Goal: Task Accomplishment & Management: Manage account settings

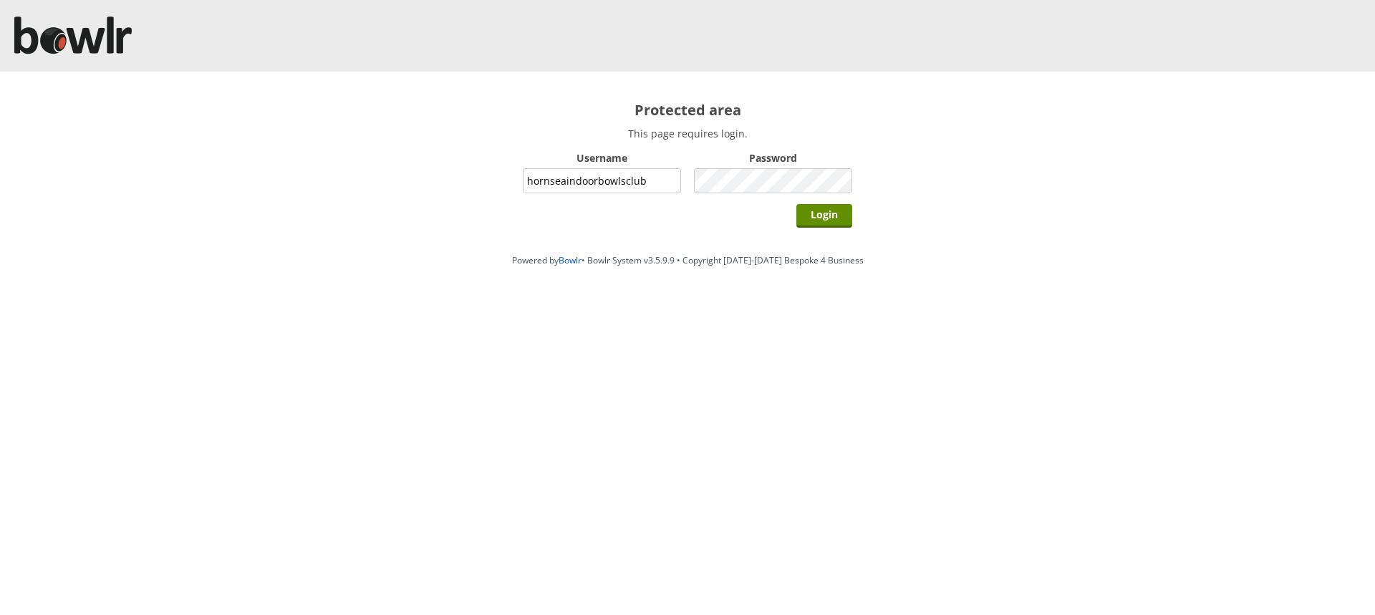
click at [641, 180] on input "hornseaindoorbowlsclub" at bounding box center [602, 180] width 158 height 25
type input "grahamw"
click at [823, 214] on input "Login" at bounding box center [824, 216] width 56 height 24
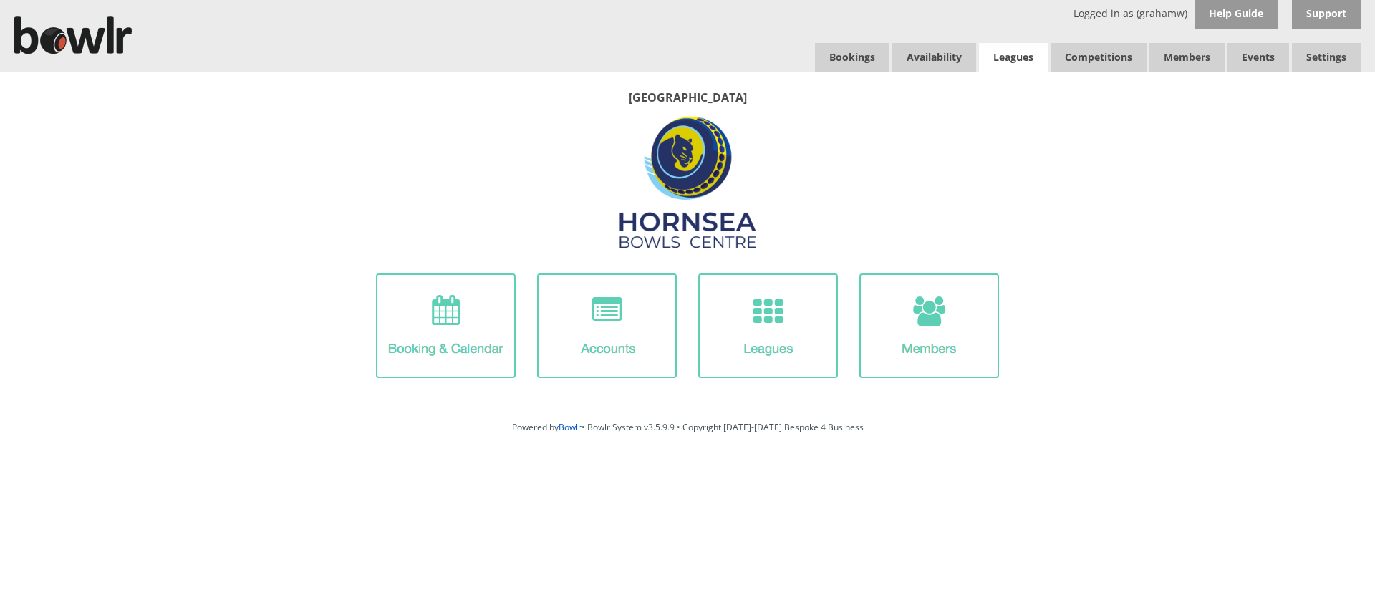
click at [1004, 56] on link "Leagues" at bounding box center [1013, 57] width 69 height 29
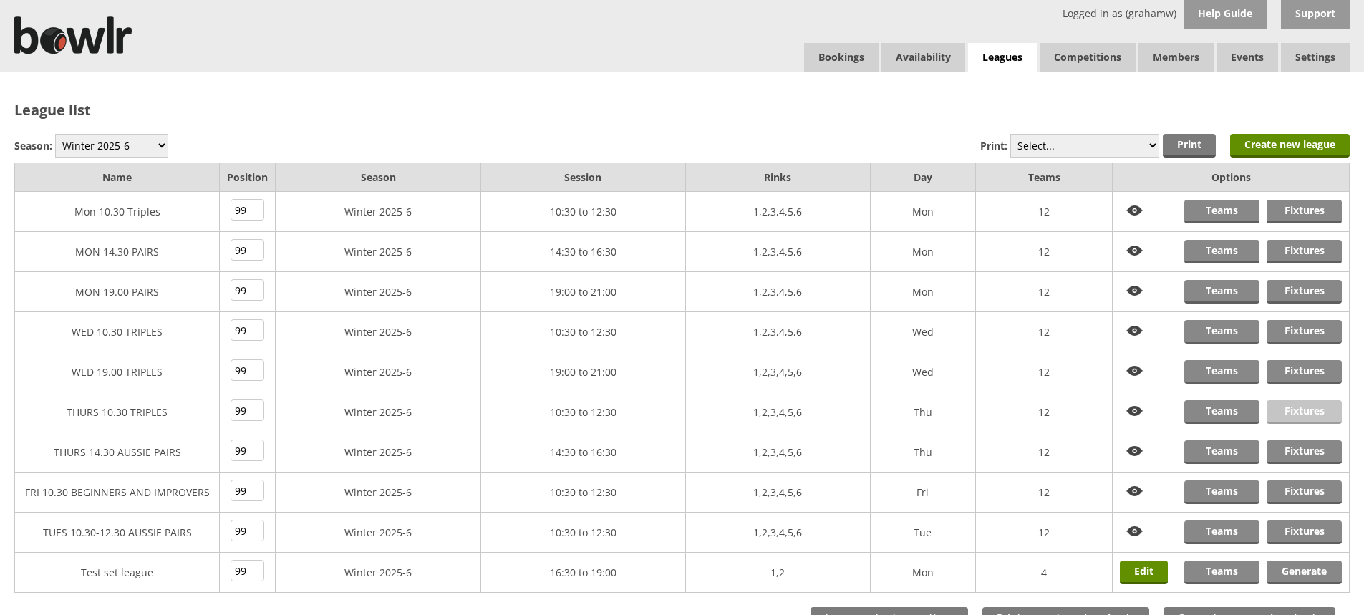
click at [1294, 410] on link "Fixtures" at bounding box center [1304, 412] width 75 height 24
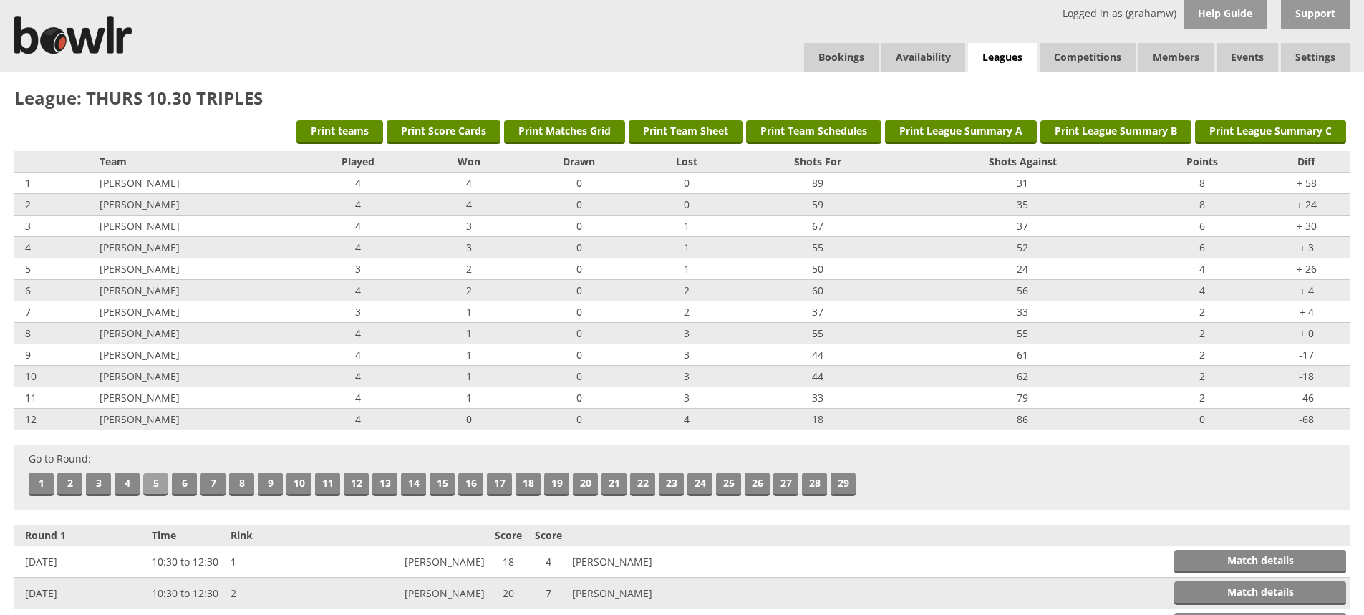
click at [152, 482] on link "5" at bounding box center [155, 485] width 25 height 24
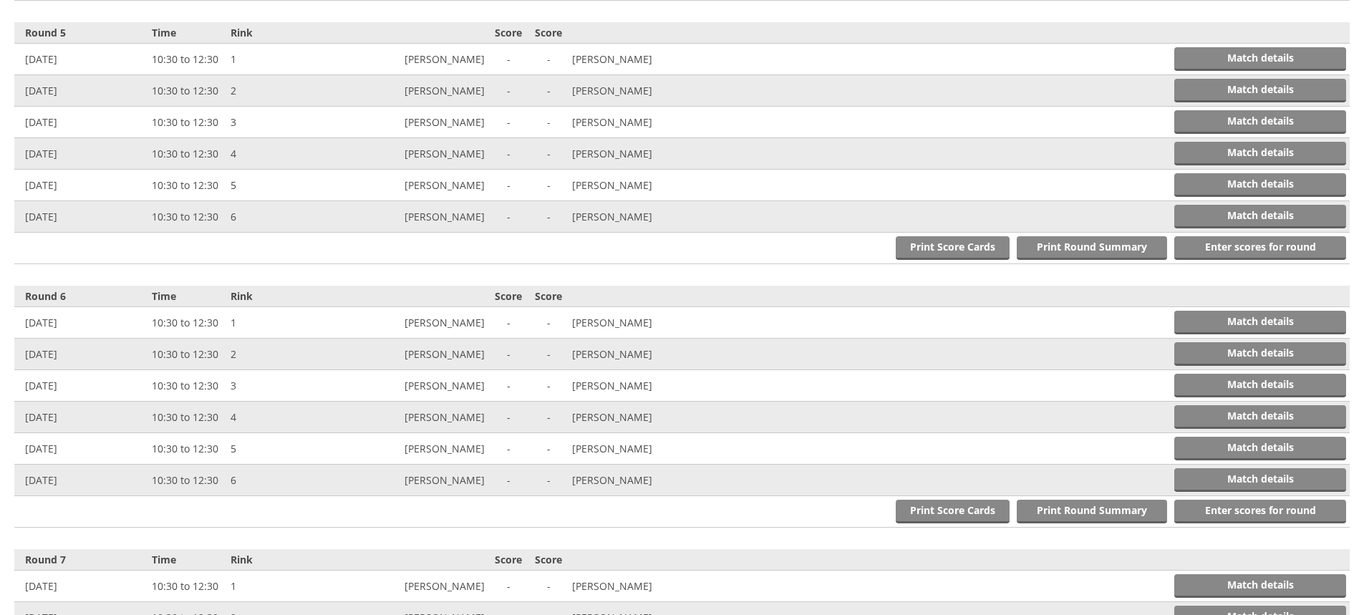
scroll to position [1579, 0]
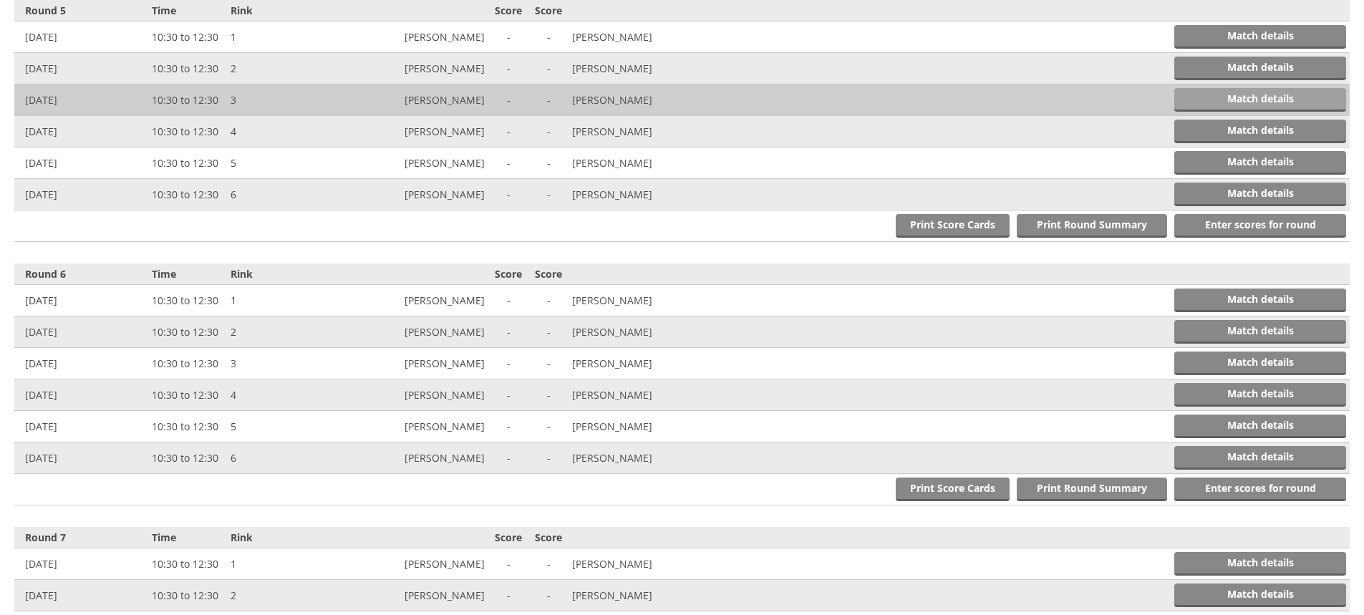
click at [1221, 100] on link "Match details" at bounding box center [1261, 100] width 172 height 24
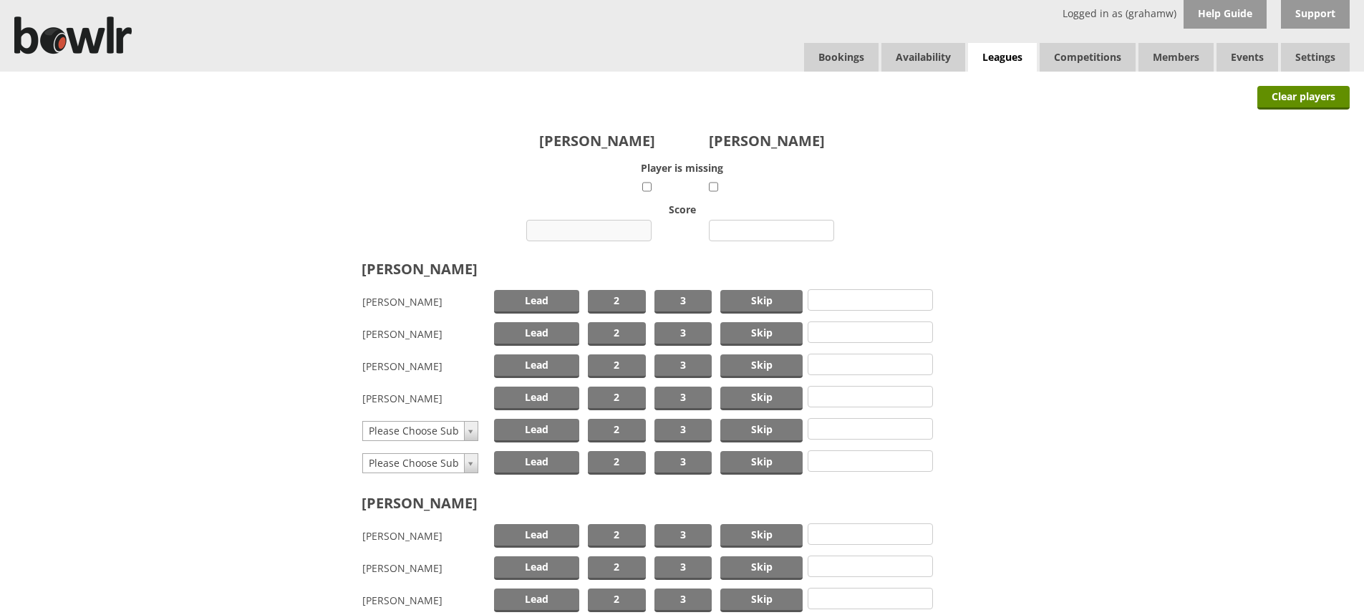
click at [603, 226] on input "number" at bounding box center [588, 230] width 125 height 21
type input "13"
click at [754, 226] on input "number" at bounding box center [771, 230] width 125 height 21
type input "11"
click at [762, 300] on span "Skip" at bounding box center [762, 302] width 82 height 24
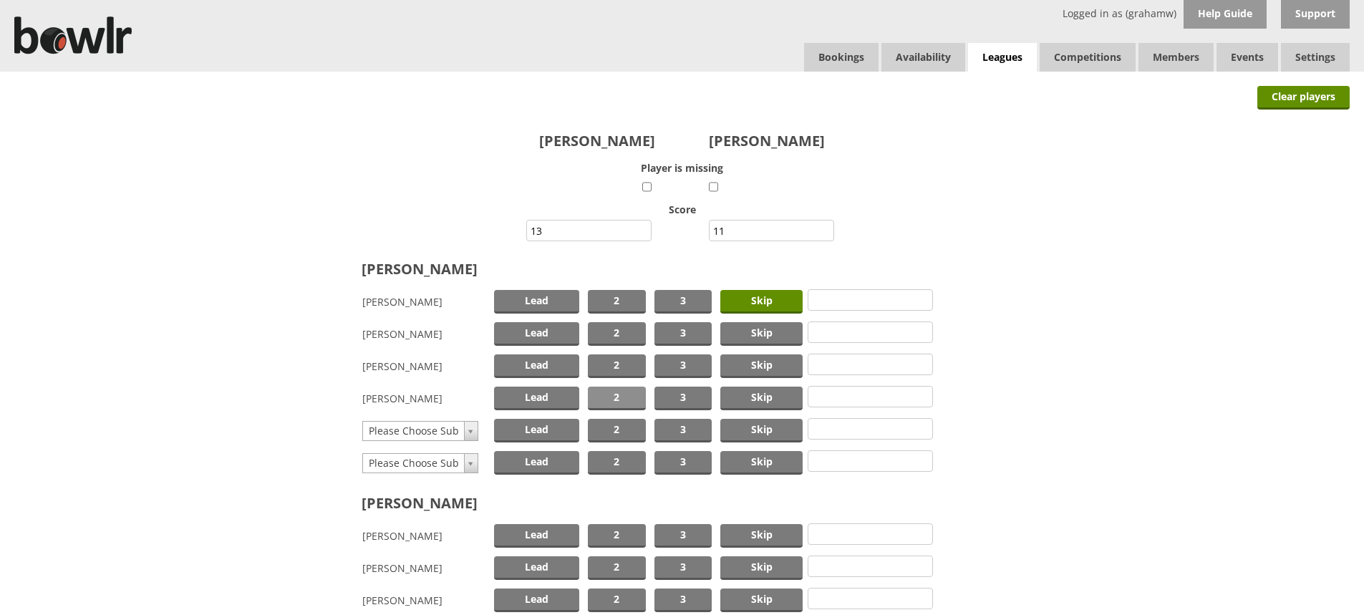
click at [627, 397] on span "2" at bounding box center [617, 399] width 58 height 24
click at [554, 367] on span "Lead" at bounding box center [536, 367] width 85 height 24
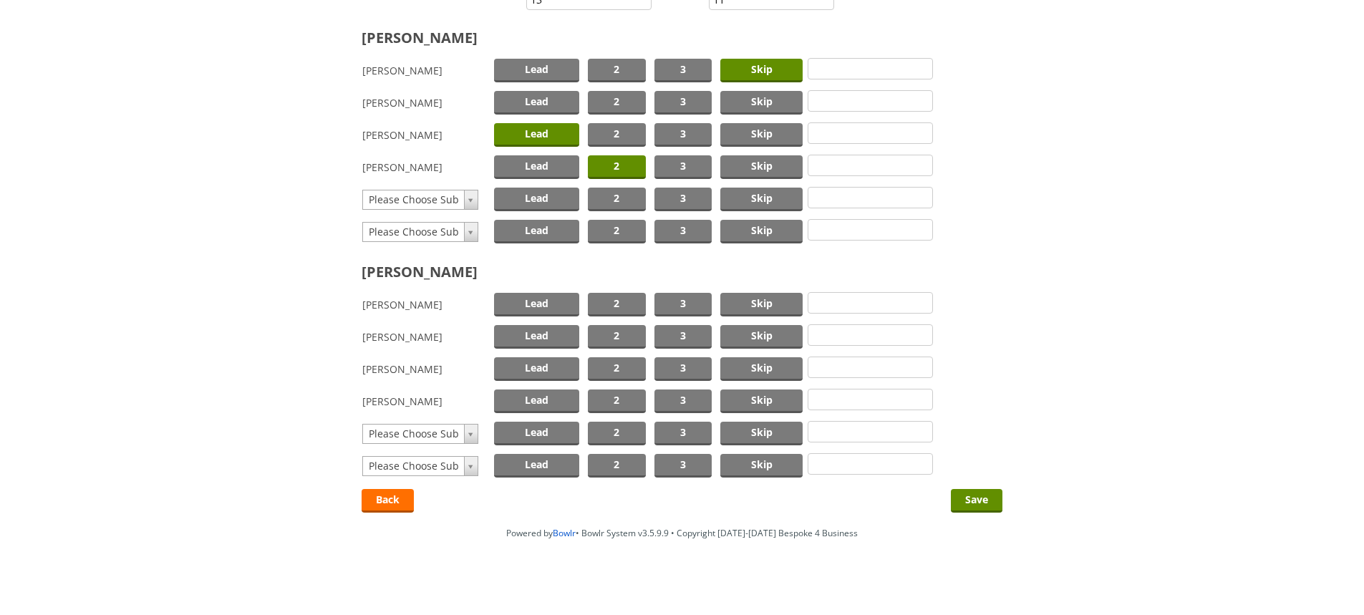
scroll to position [236, 0]
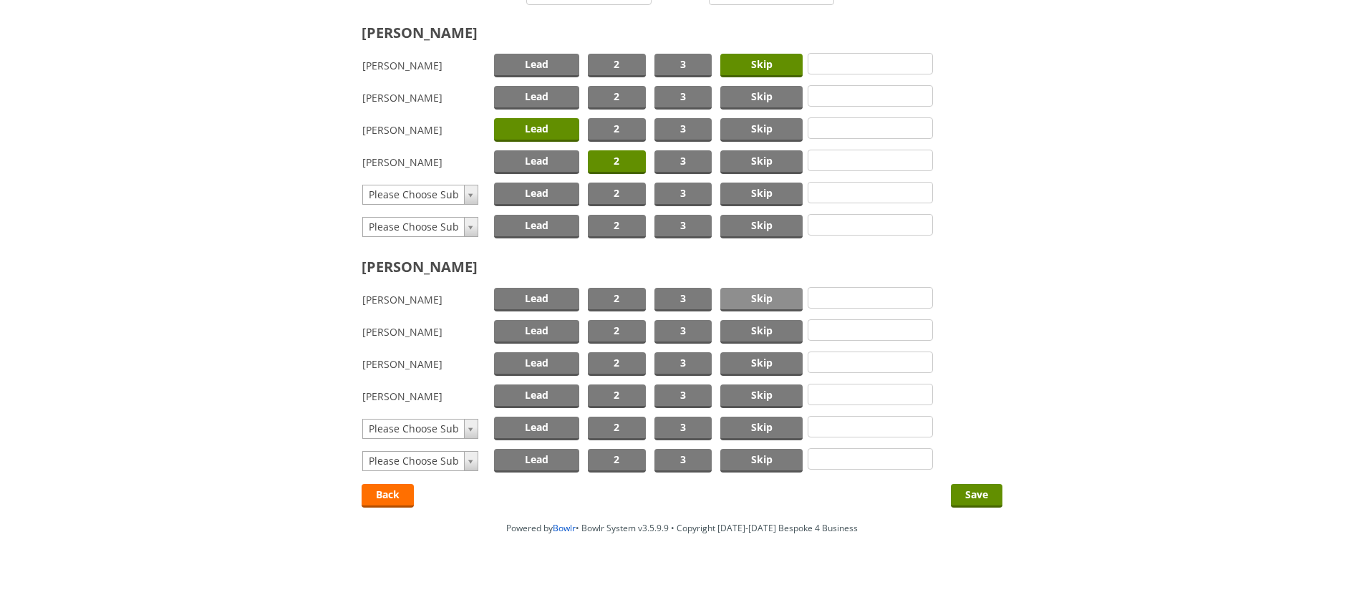
click at [768, 299] on span "Skip" at bounding box center [762, 300] width 82 height 24
click at [623, 329] on span "2" at bounding box center [617, 332] width 58 height 24
click at [554, 363] on span "Lead" at bounding box center [536, 364] width 85 height 24
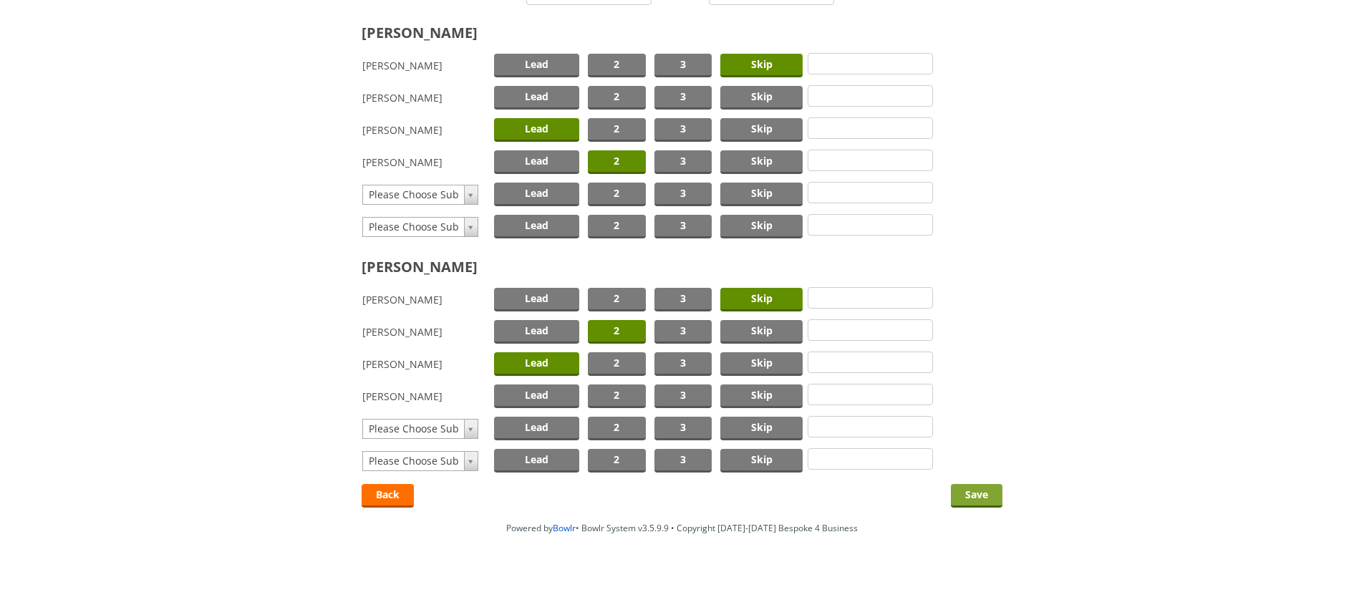
click at [978, 496] on input "Save" at bounding box center [977, 496] width 52 height 24
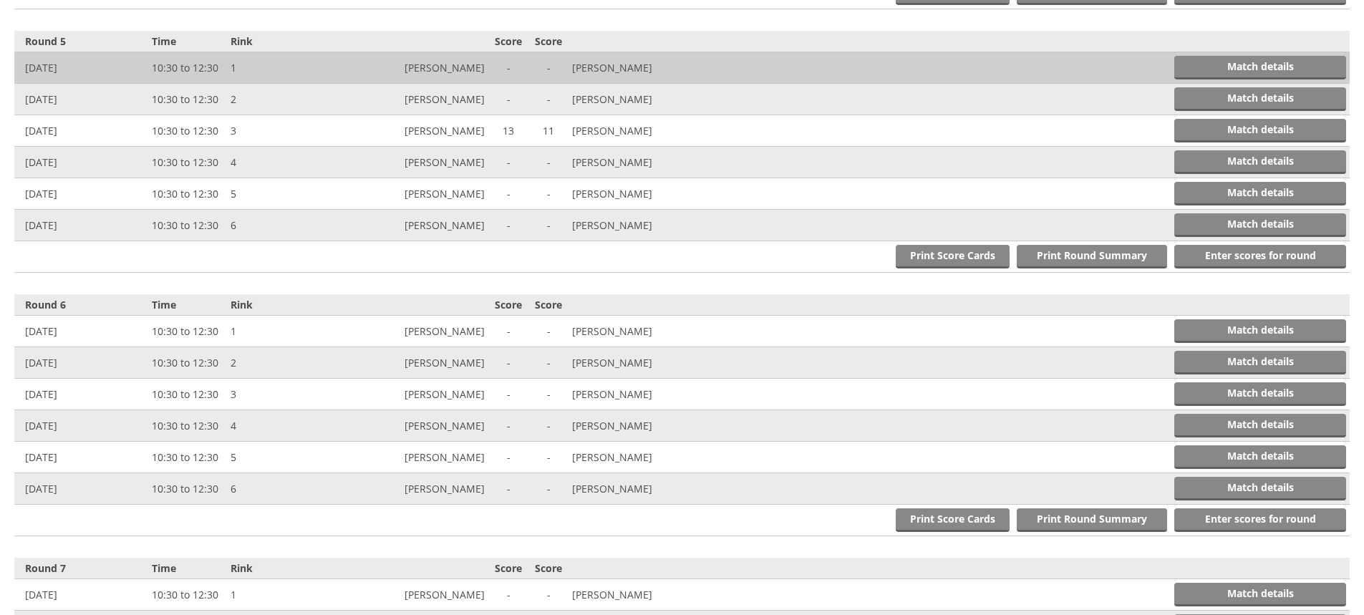
scroll to position [1623, 0]
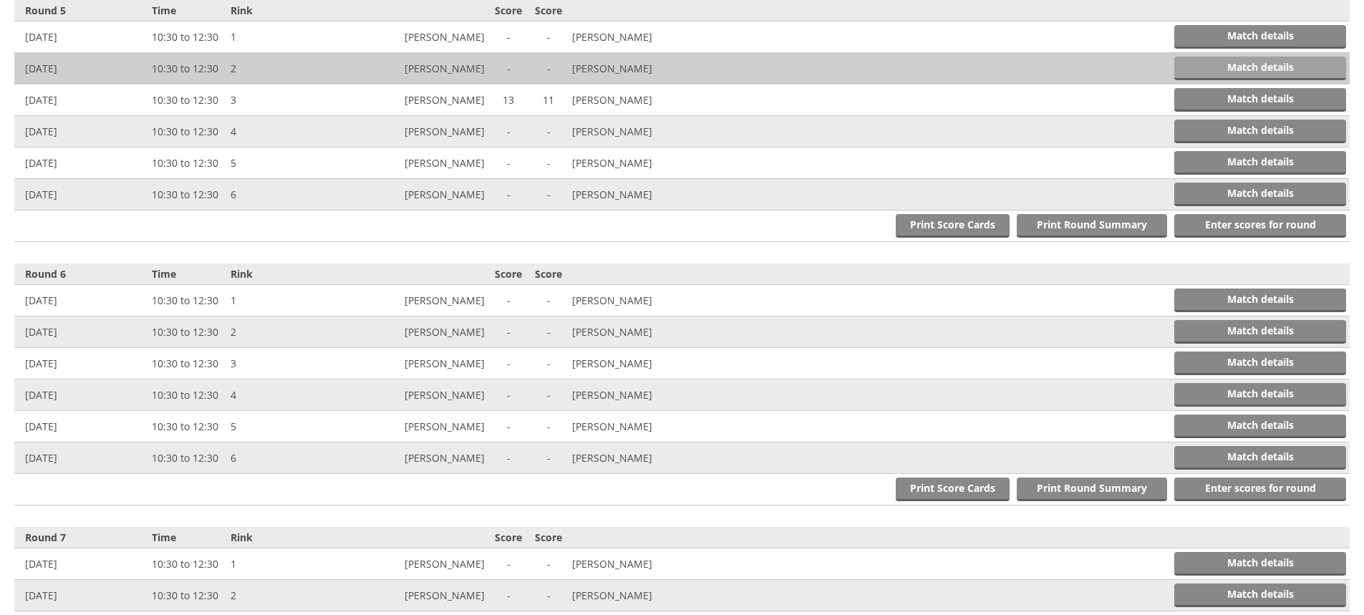
click at [1211, 61] on link "Match details" at bounding box center [1261, 69] width 172 height 24
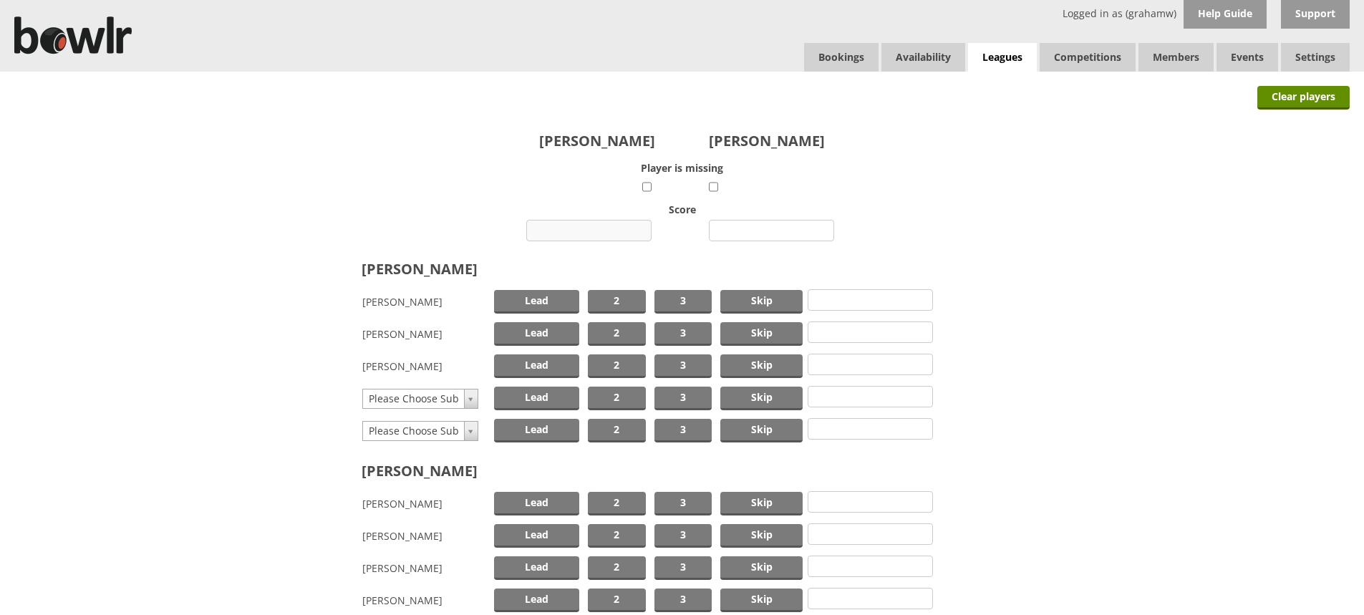
click at [573, 229] on input "number" at bounding box center [588, 230] width 125 height 21
type input "19"
click at [757, 236] on input "number" at bounding box center [771, 230] width 125 height 21
type input "8"
click at [756, 302] on span "Skip" at bounding box center [762, 302] width 82 height 24
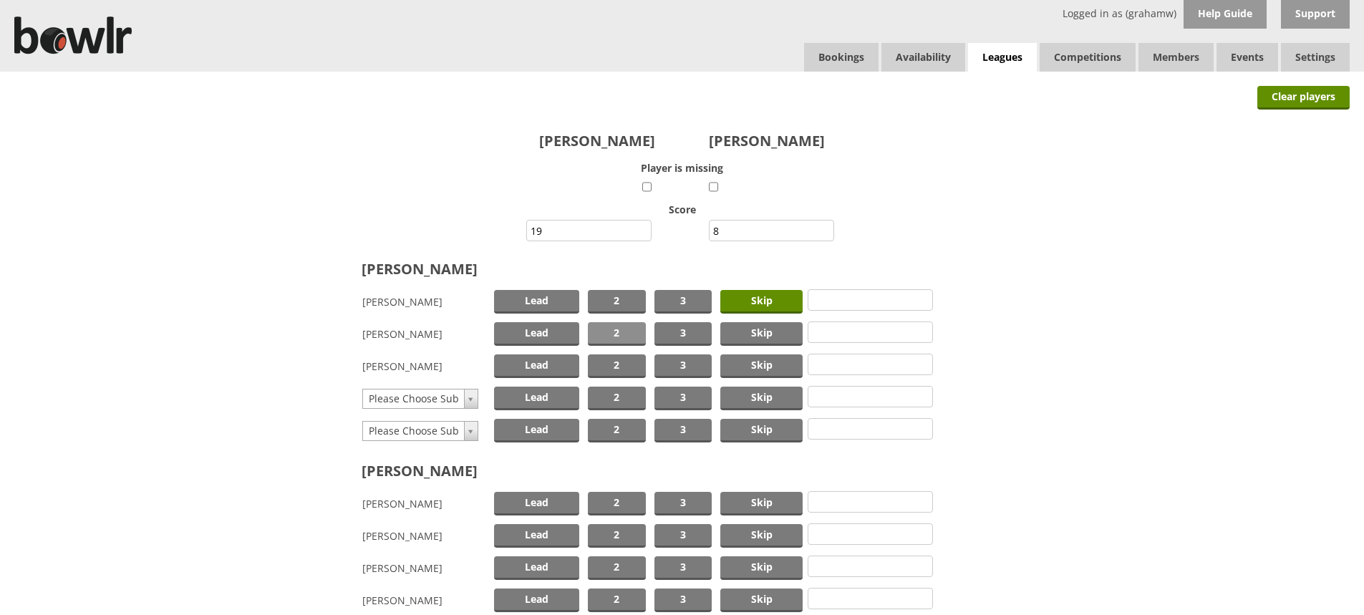
click at [632, 333] on span "2" at bounding box center [617, 334] width 58 height 24
click at [530, 365] on span "Lead" at bounding box center [536, 367] width 85 height 24
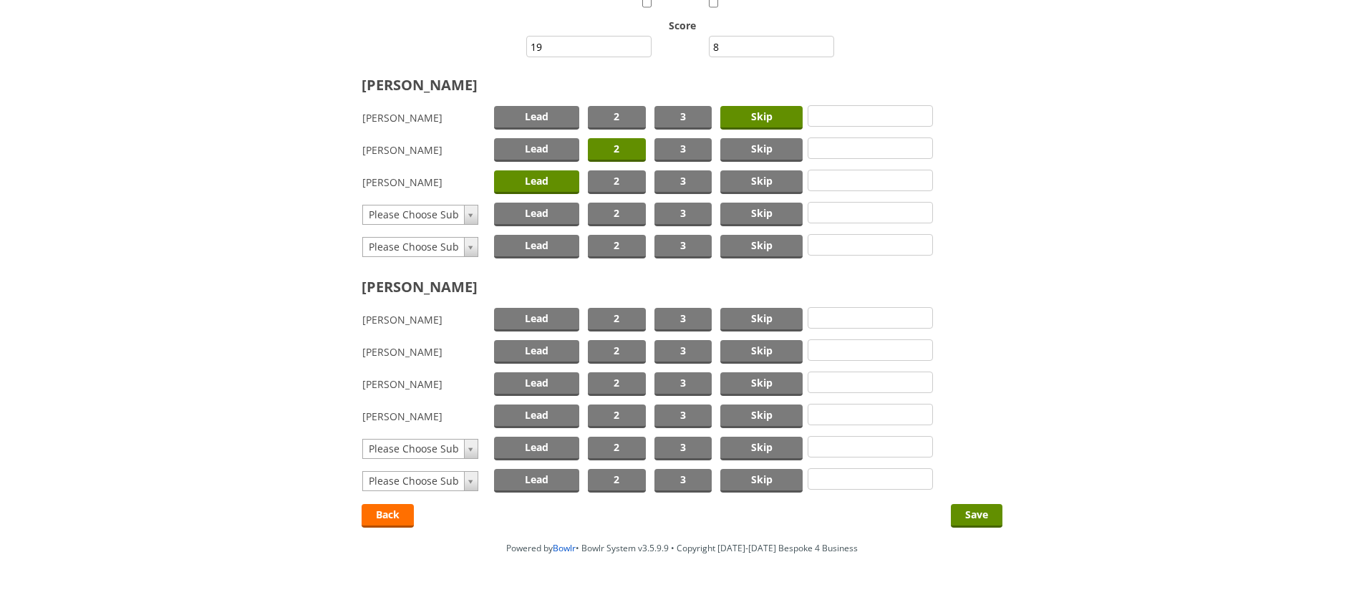
scroll to position [204, 0]
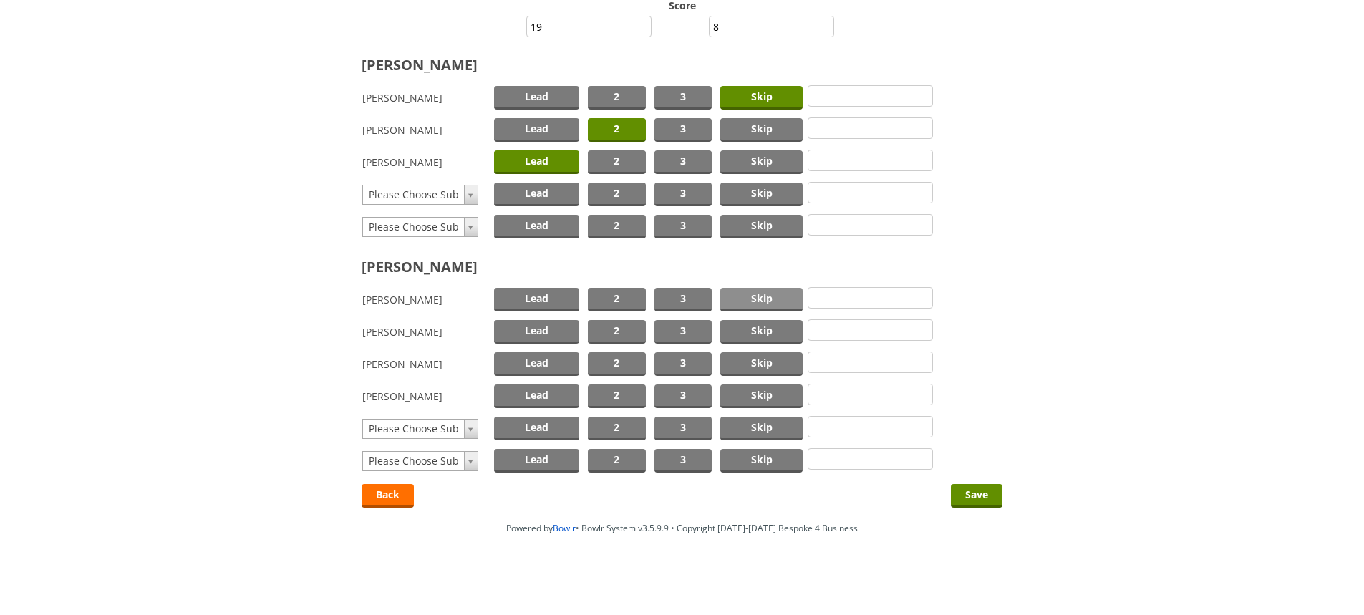
click at [744, 298] on span "Skip" at bounding box center [762, 300] width 82 height 24
click at [633, 330] on span "2" at bounding box center [617, 332] width 58 height 24
click at [544, 393] on span "Lead" at bounding box center [536, 397] width 85 height 24
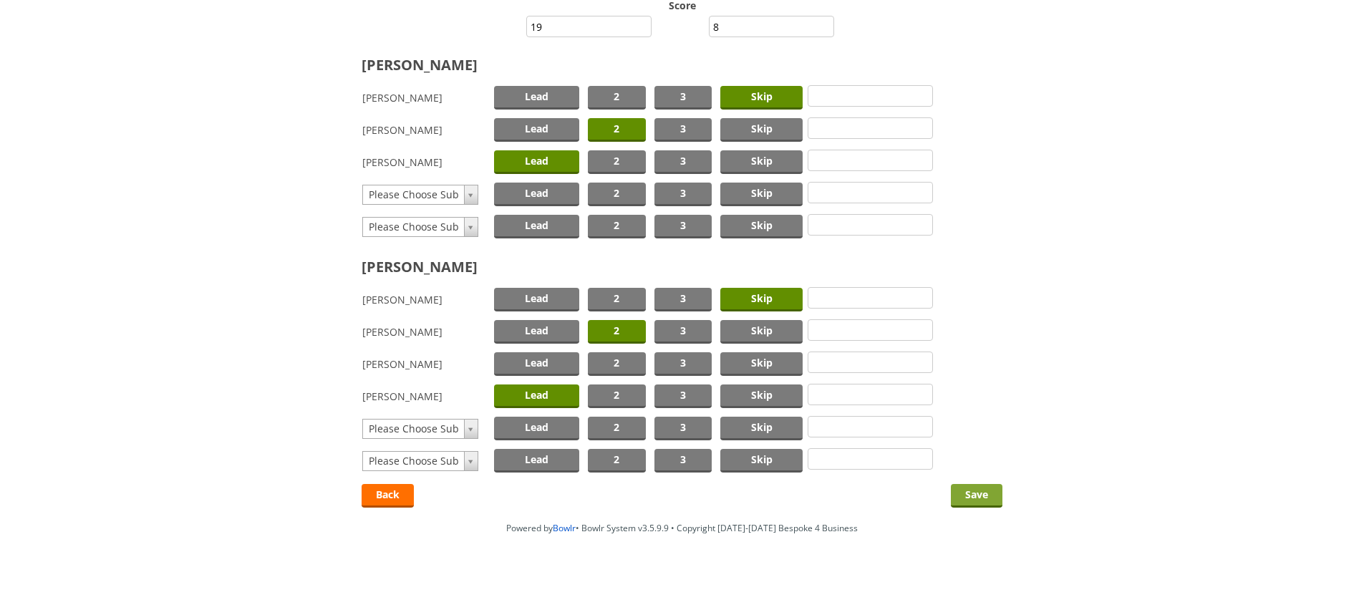
click at [972, 490] on input "Save" at bounding box center [977, 496] width 52 height 24
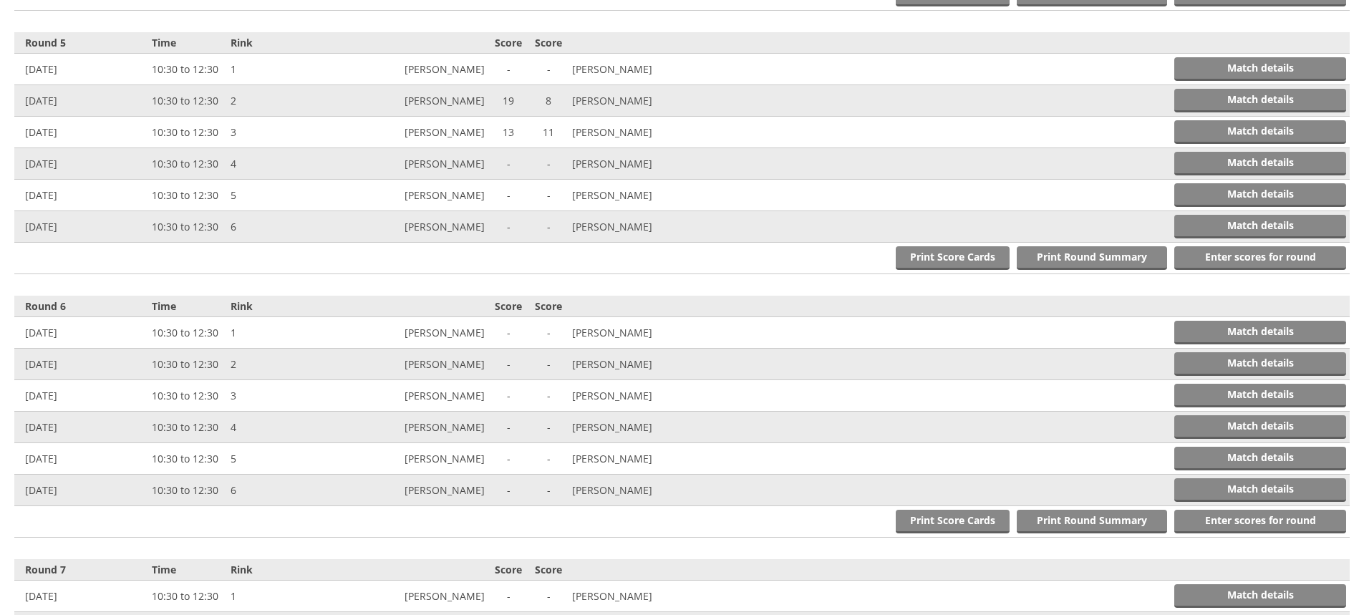
scroll to position [1623, 0]
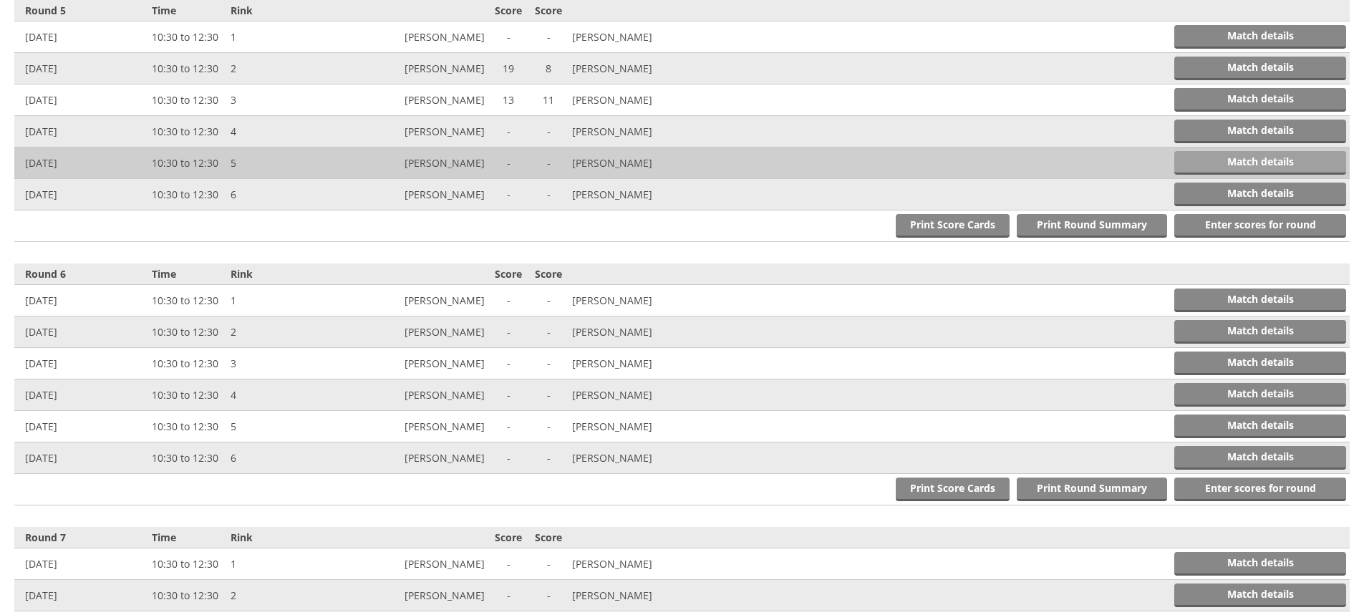
click at [1252, 158] on link "Match details" at bounding box center [1261, 163] width 172 height 24
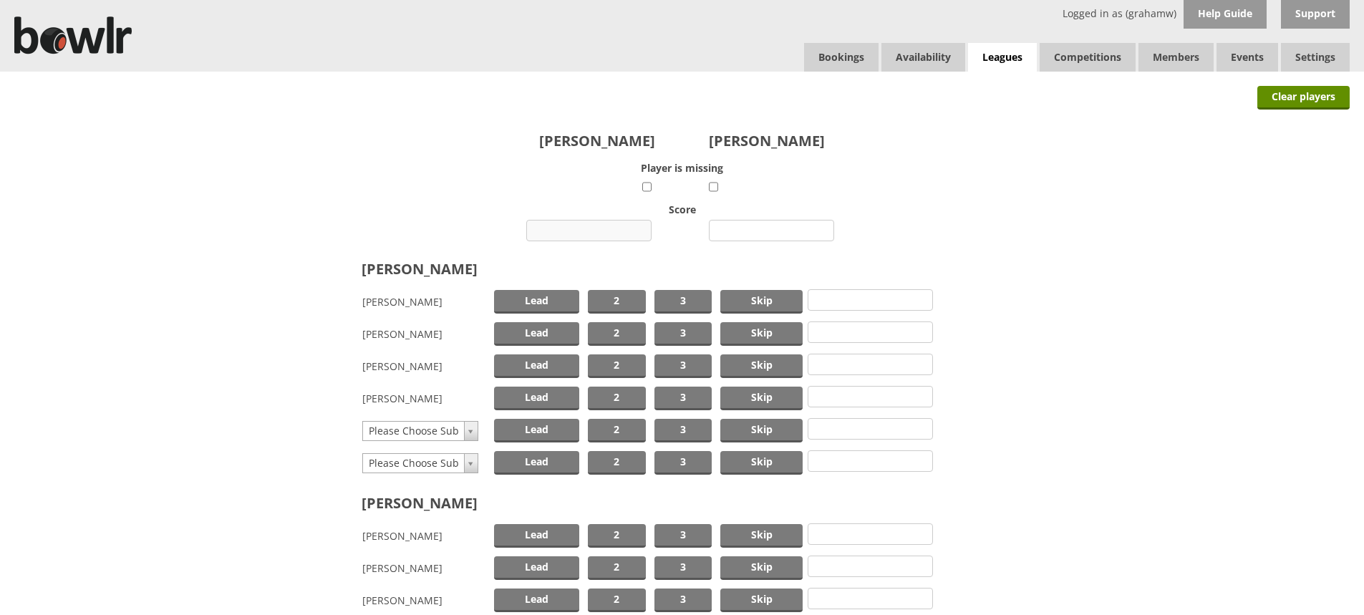
click at [610, 229] on input "number" at bounding box center [588, 230] width 125 height 21
type input "12"
click at [741, 226] on input "number" at bounding box center [771, 230] width 125 height 21
type input "11"
click at [758, 300] on span "Skip" at bounding box center [762, 302] width 82 height 24
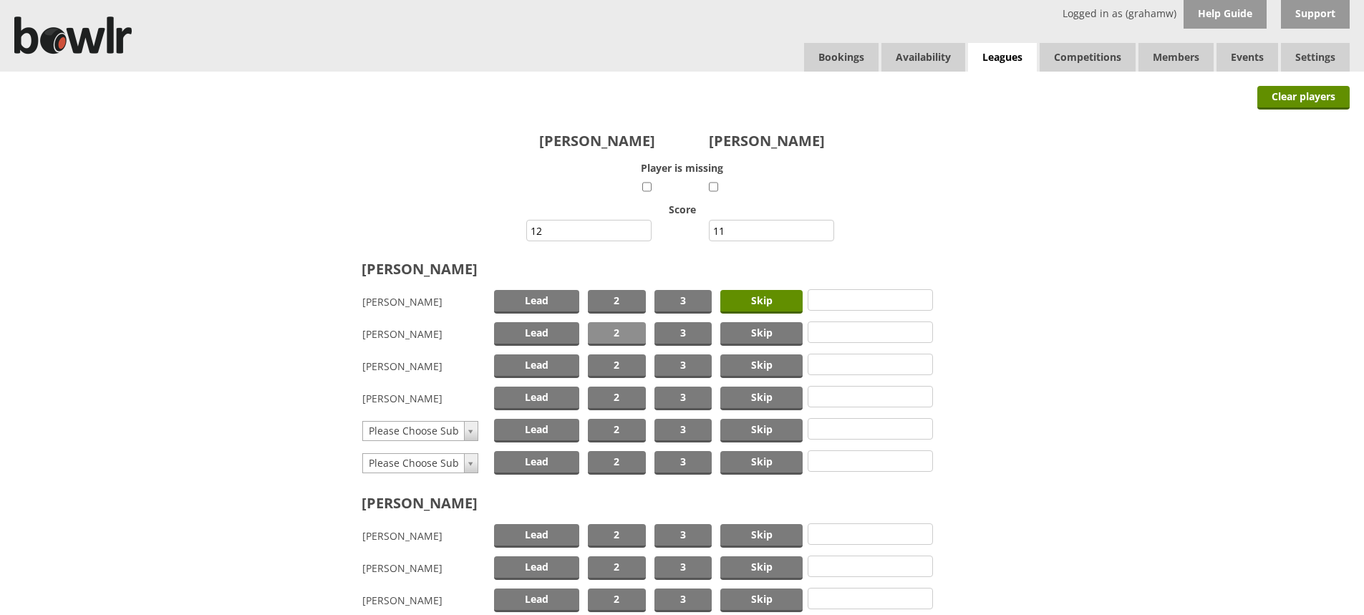
click at [631, 329] on span "2" at bounding box center [617, 334] width 58 height 24
click at [557, 396] on span "Lead" at bounding box center [536, 399] width 85 height 24
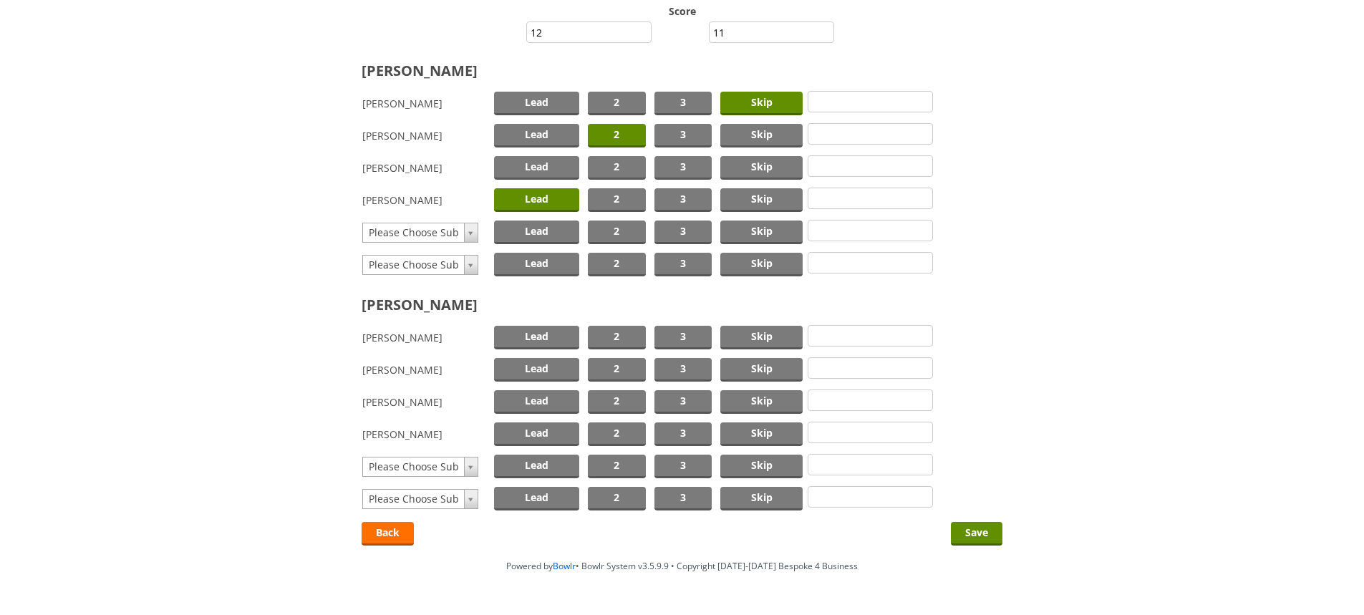
scroll to position [215, 0]
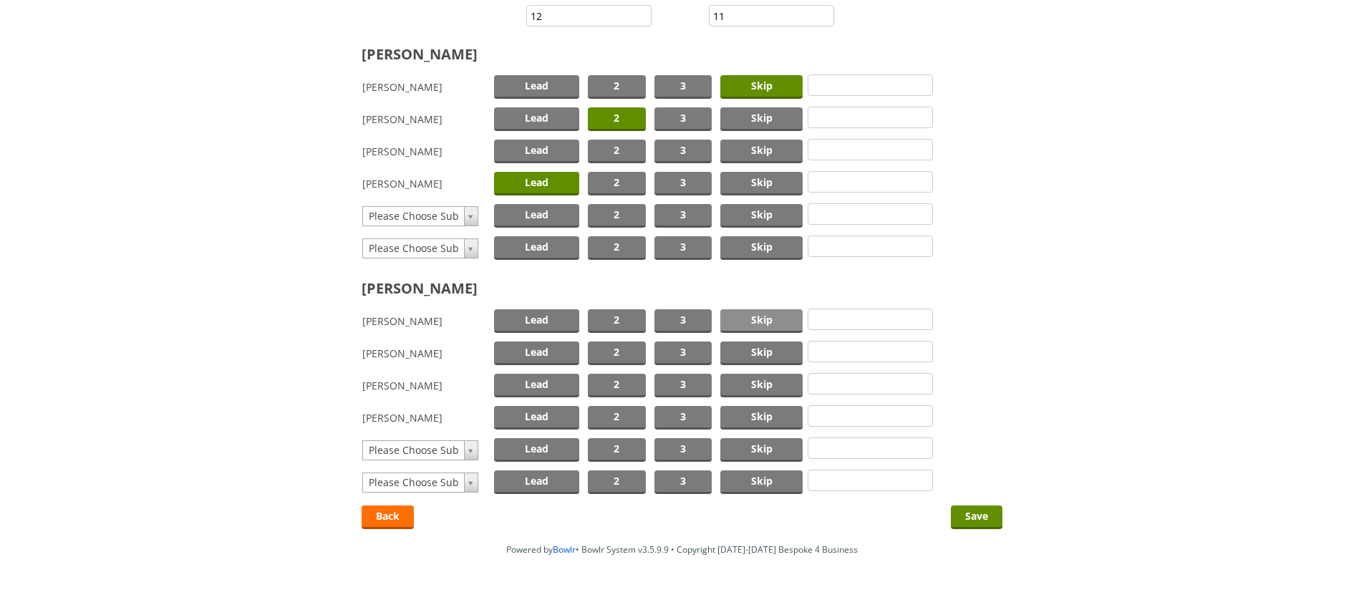
click at [754, 317] on span "Skip" at bounding box center [762, 321] width 82 height 24
click at [551, 352] on span "Lead" at bounding box center [536, 354] width 85 height 24
click at [612, 351] on span "2" at bounding box center [617, 354] width 58 height 24
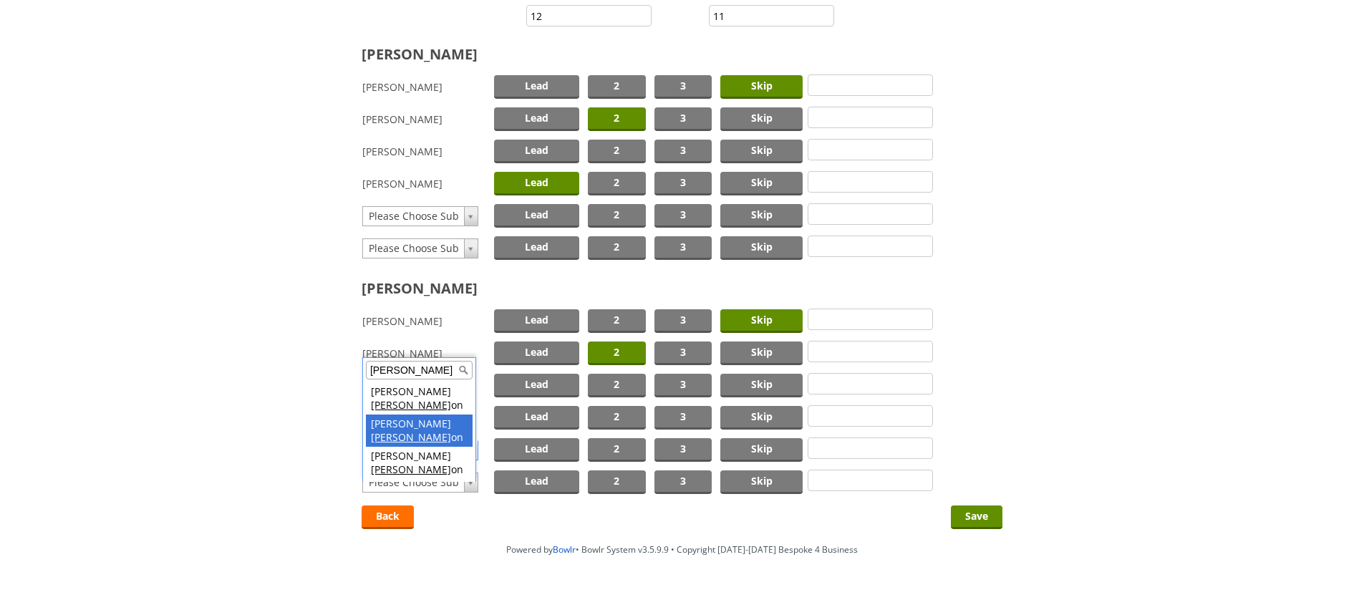
type input "sutt"
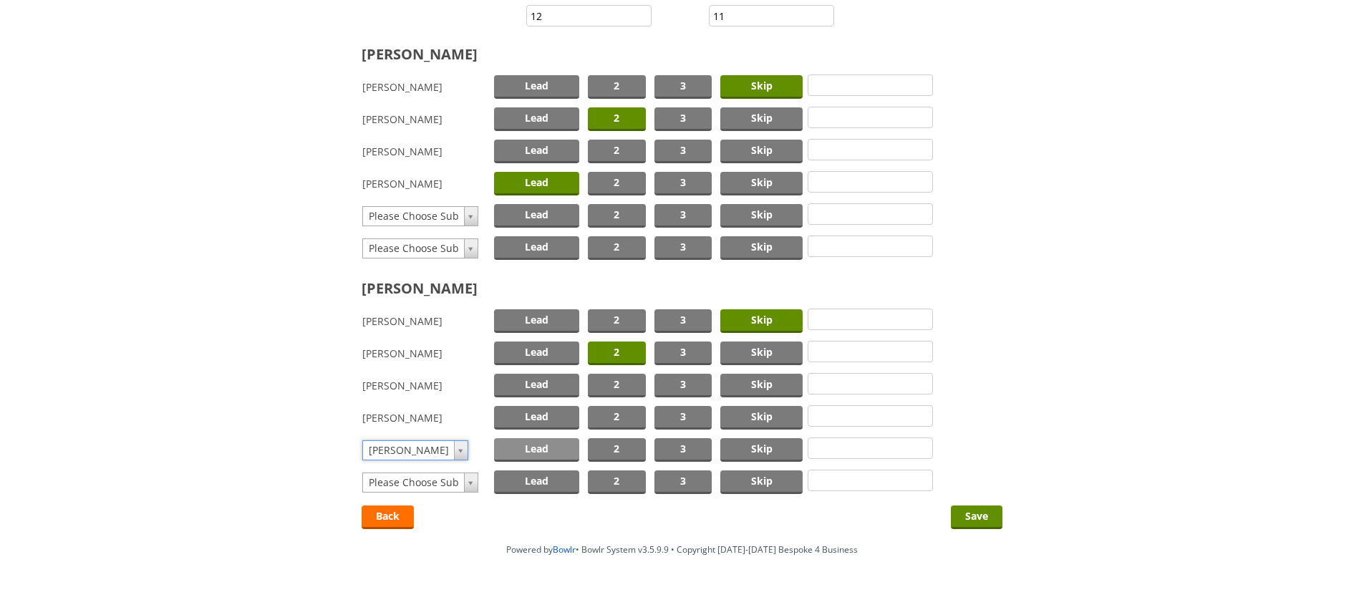
click at [538, 449] on span "Lead" at bounding box center [536, 450] width 85 height 24
click at [983, 514] on input "Save" at bounding box center [977, 518] width 52 height 24
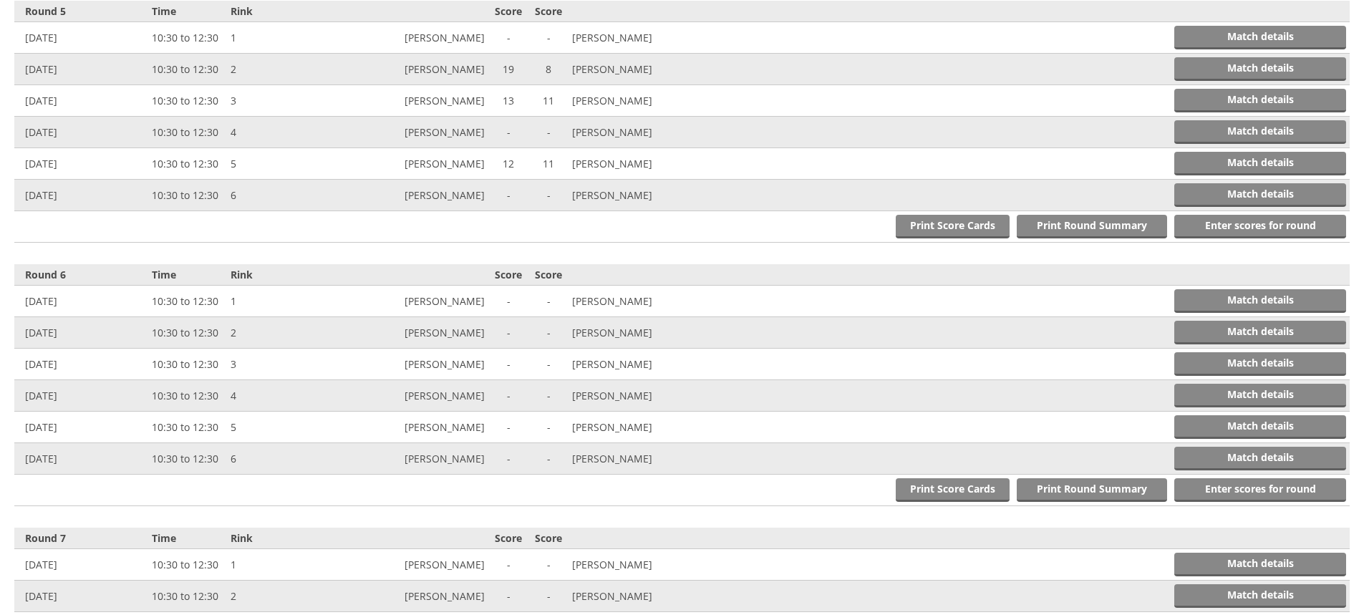
scroll to position [1623, 0]
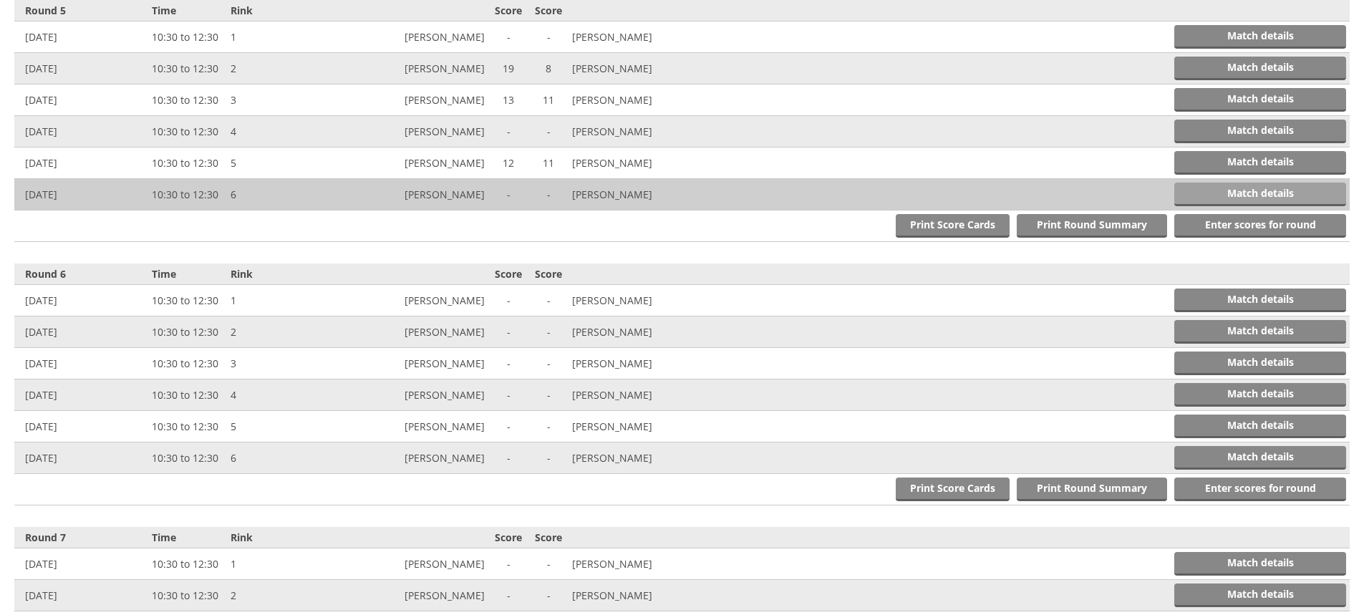
click at [1214, 190] on link "Match details" at bounding box center [1261, 195] width 172 height 24
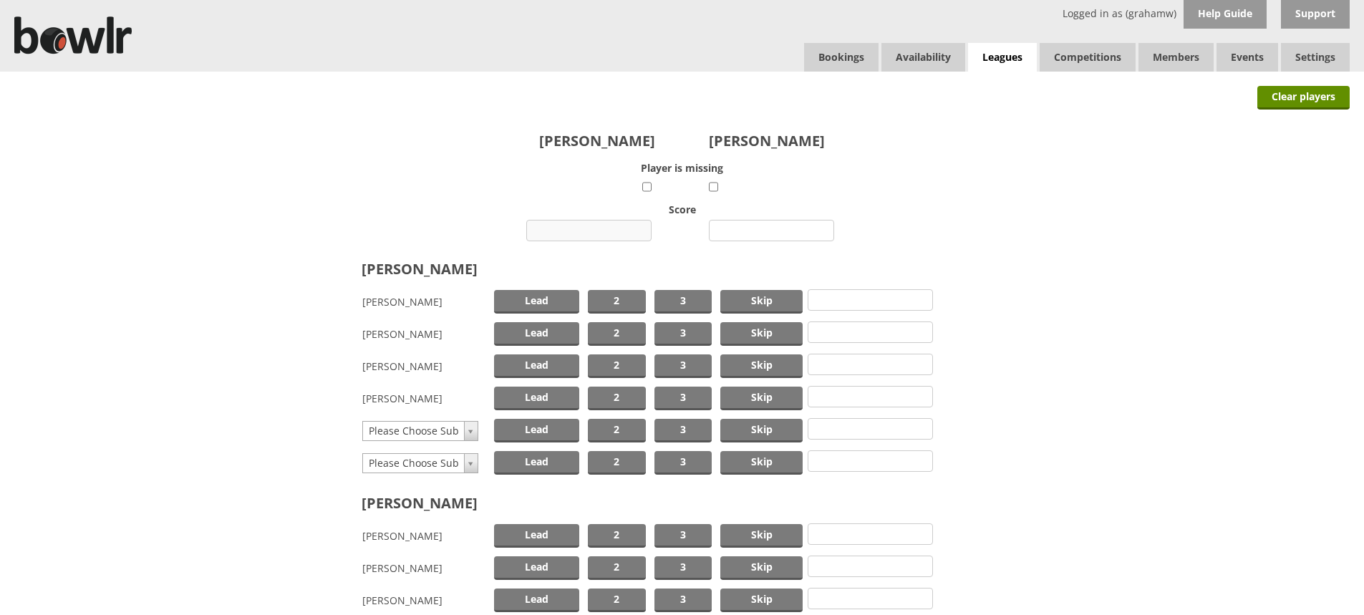
click at [566, 227] on input "number" at bounding box center [588, 230] width 125 height 21
type input "19"
click at [744, 226] on input "number" at bounding box center [771, 230] width 125 height 21
type input "13"
click at [745, 297] on span "Skip" at bounding box center [762, 302] width 82 height 24
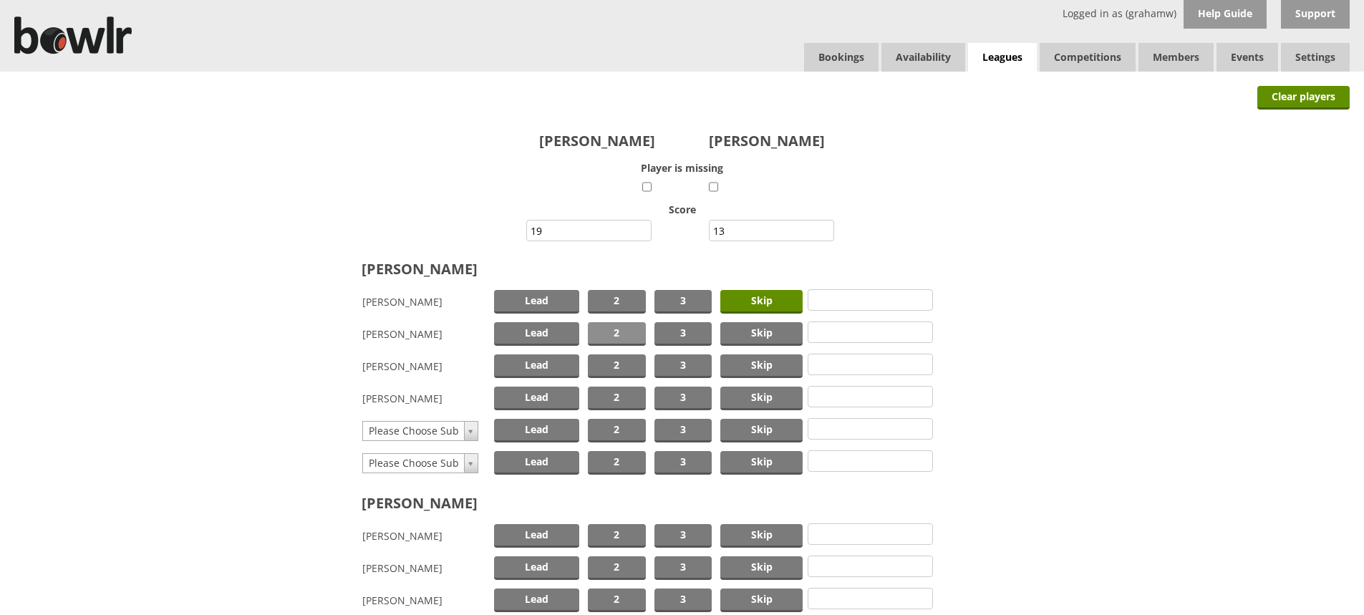
click at [618, 333] on span "2" at bounding box center [617, 334] width 58 height 24
click at [543, 366] on span "Lead" at bounding box center [536, 367] width 85 height 24
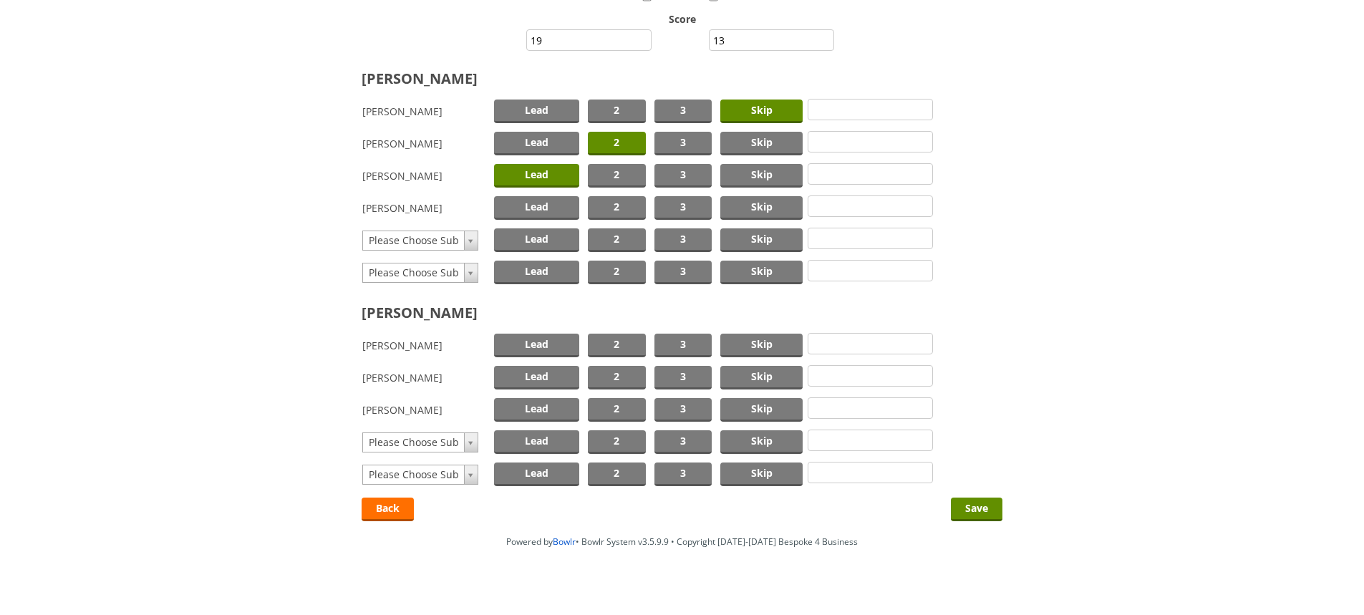
scroll to position [204, 0]
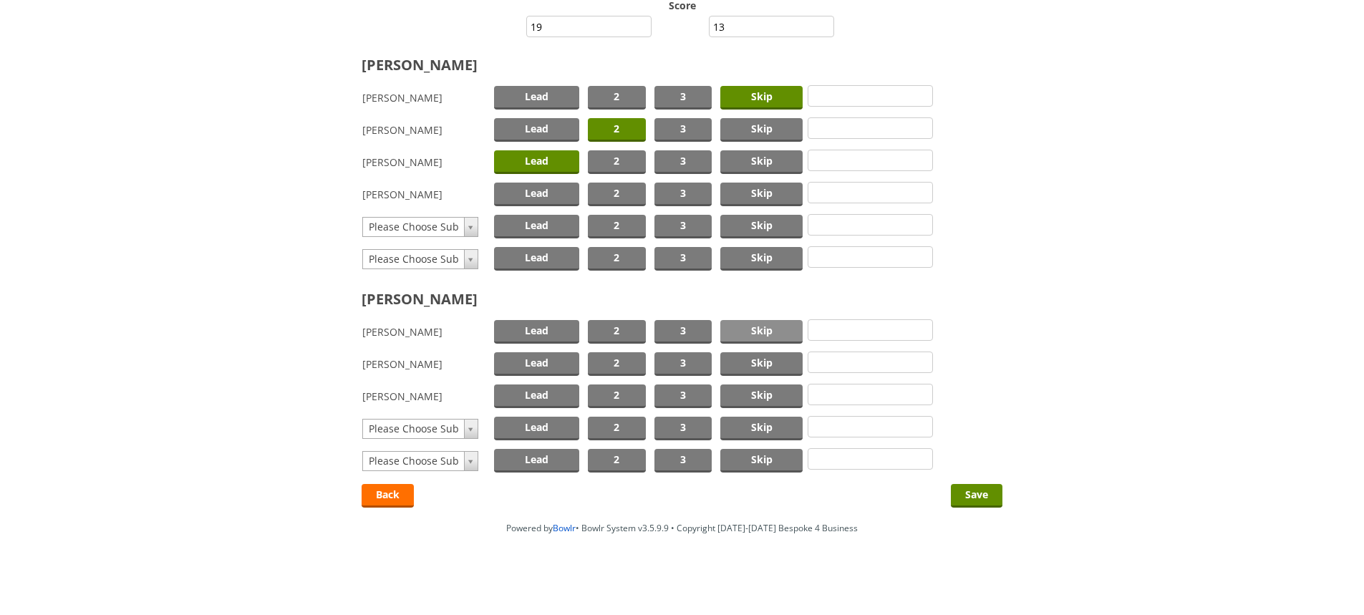
click at [758, 329] on span "Skip" at bounding box center [762, 332] width 82 height 24
click at [625, 359] on span "2" at bounding box center [617, 364] width 58 height 24
click at [542, 393] on span "Lead" at bounding box center [536, 397] width 85 height 24
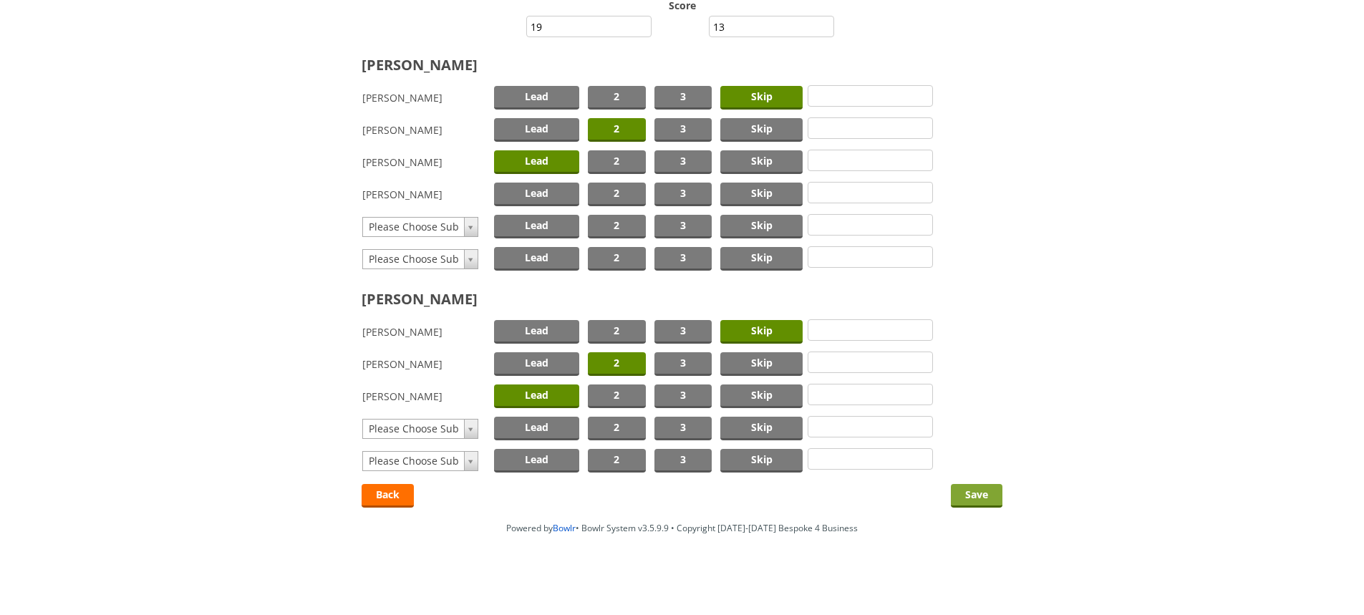
click at [976, 491] on input "Save" at bounding box center [977, 496] width 52 height 24
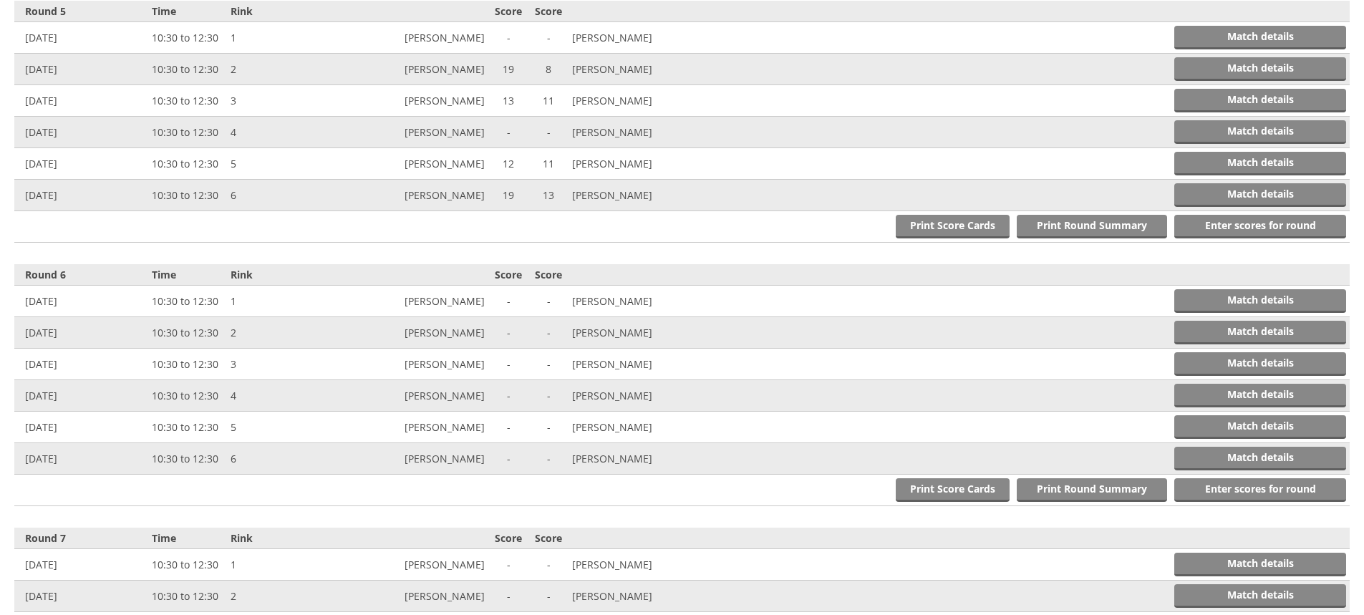
scroll to position [1623, 0]
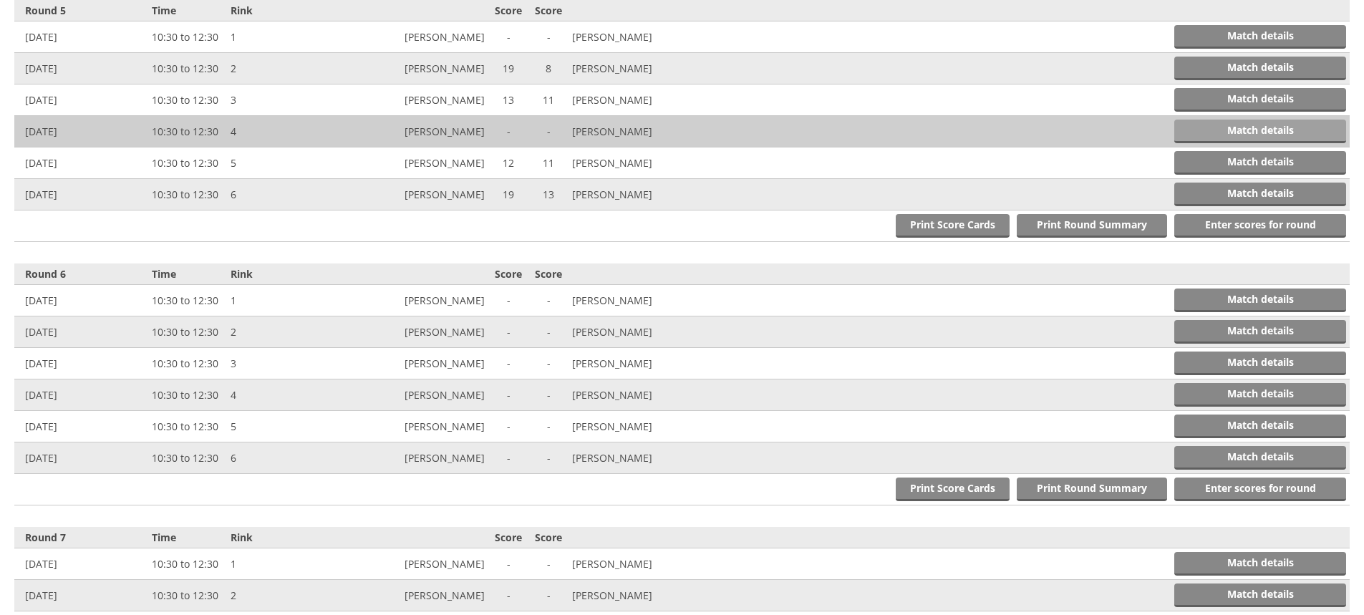
click at [1253, 130] on link "Match details" at bounding box center [1261, 132] width 172 height 24
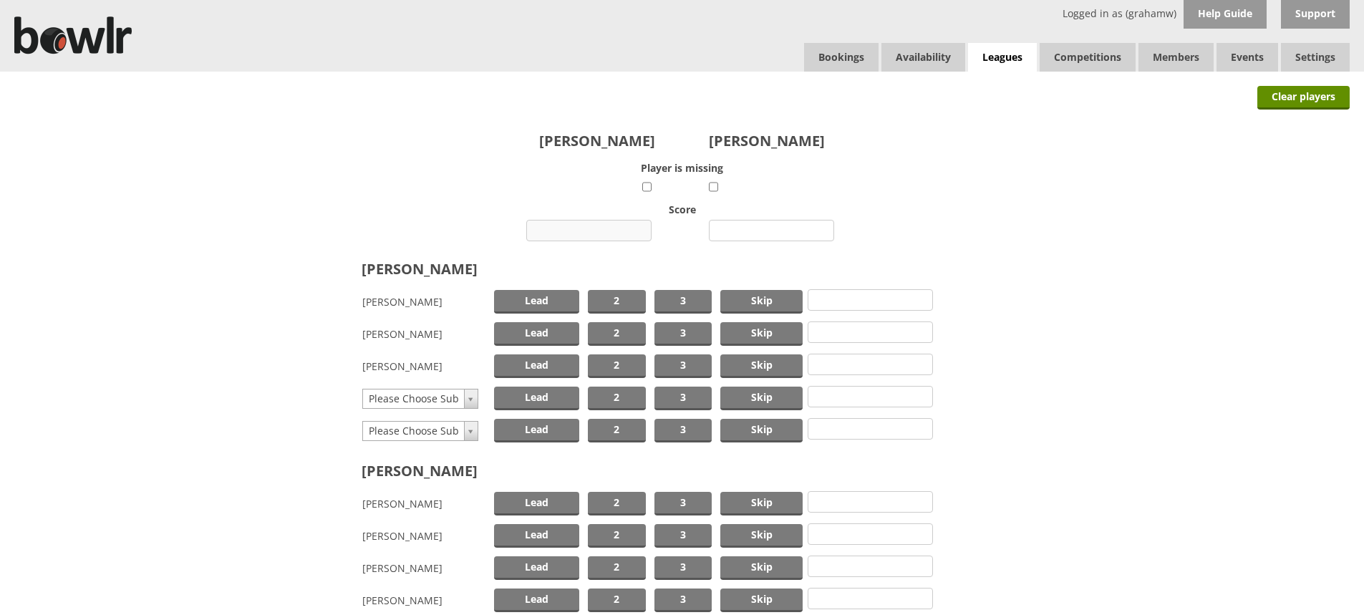
click at [603, 231] on input "number" at bounding box center [588, 230] width 125 height 21
type input "24"
click at [748, 231] on input "number" at bounding box center [771, 230] width 125 height 21
type input "10"
click at [786, 296] on span "Skip" at bounding box center [762, 302] width 82 height 24
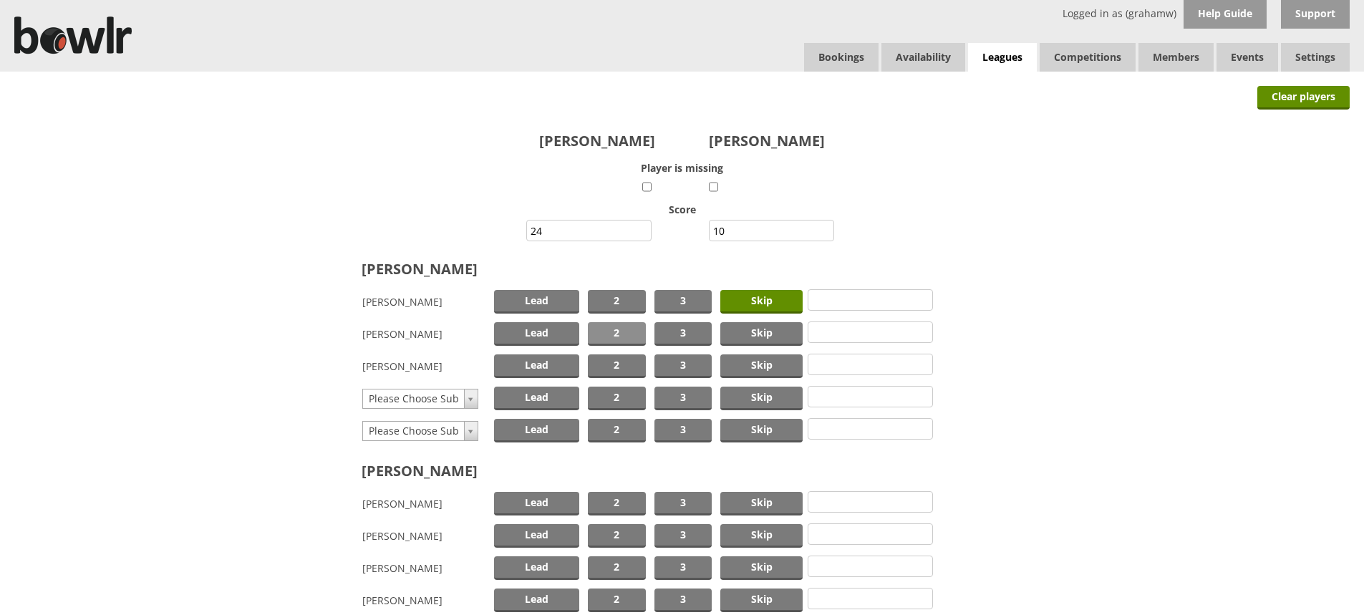
click at [625, 327] on span "2" at bounding box center [617, 334] width 58 height 24
click at [544, 363] on span "Lead" at bounding box center [536, 367] width 85 height 24
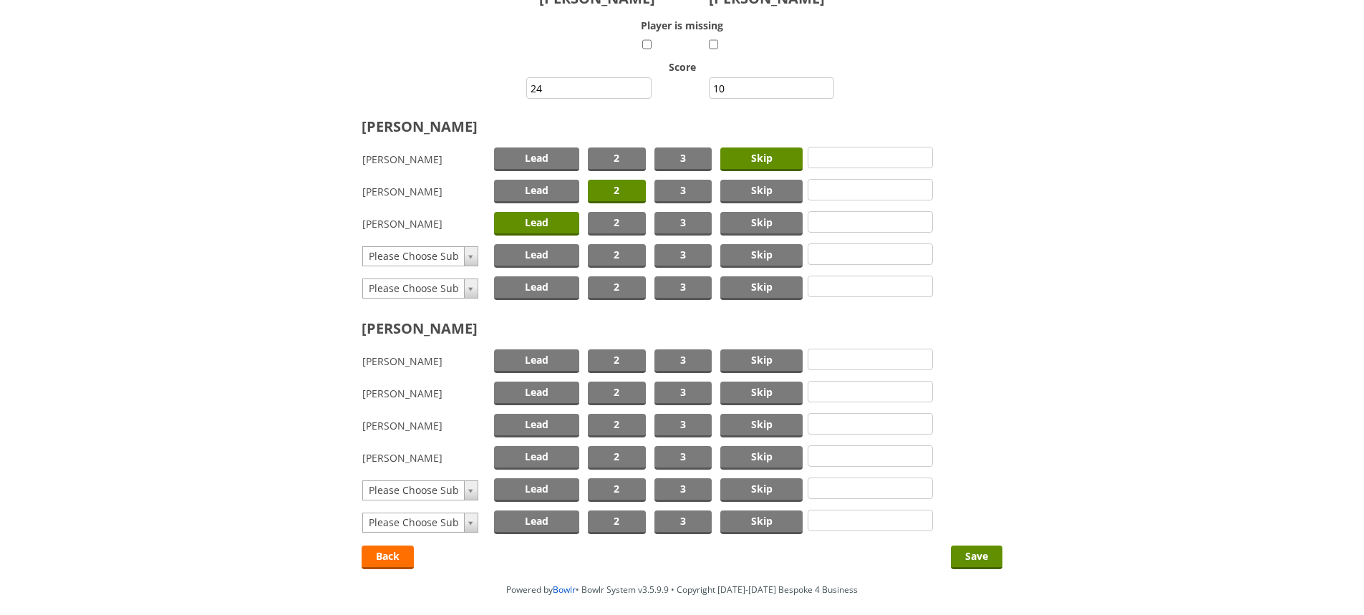
scroll to position [204, 0]
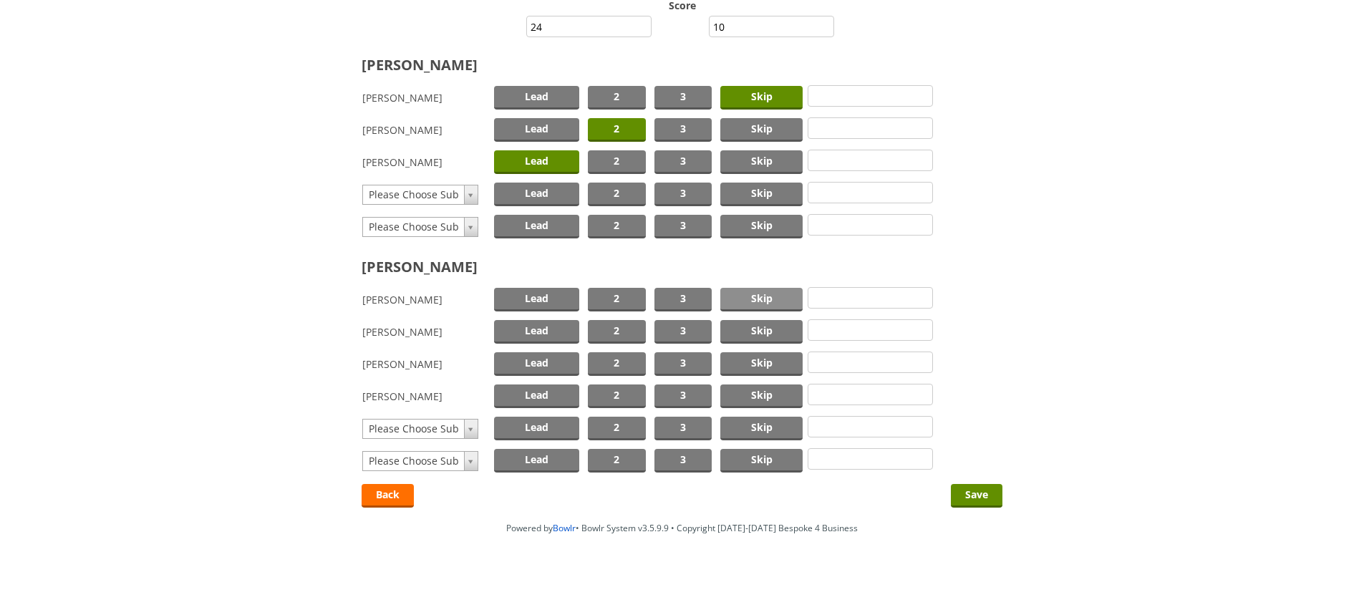
click at [767, 296] on span "Skip" at bounding box center [762, 300] width 82 height 24
click at [630, 327] on span "2" at bounding box center [617, 332] width 58 height 24
click at [544, 360] on span "Lead" at bounding box center [536, 364] width 85 height 24
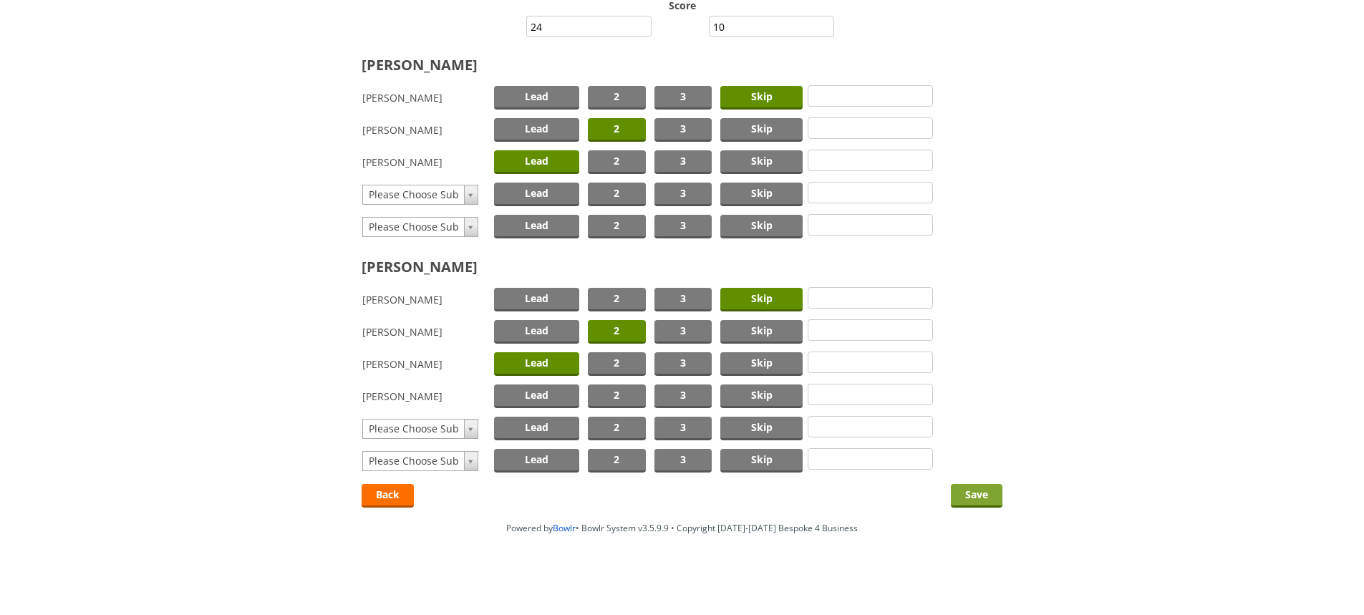
click at [972, 491] on input "Save" at bounding box center [977, 496] width 52 height 24
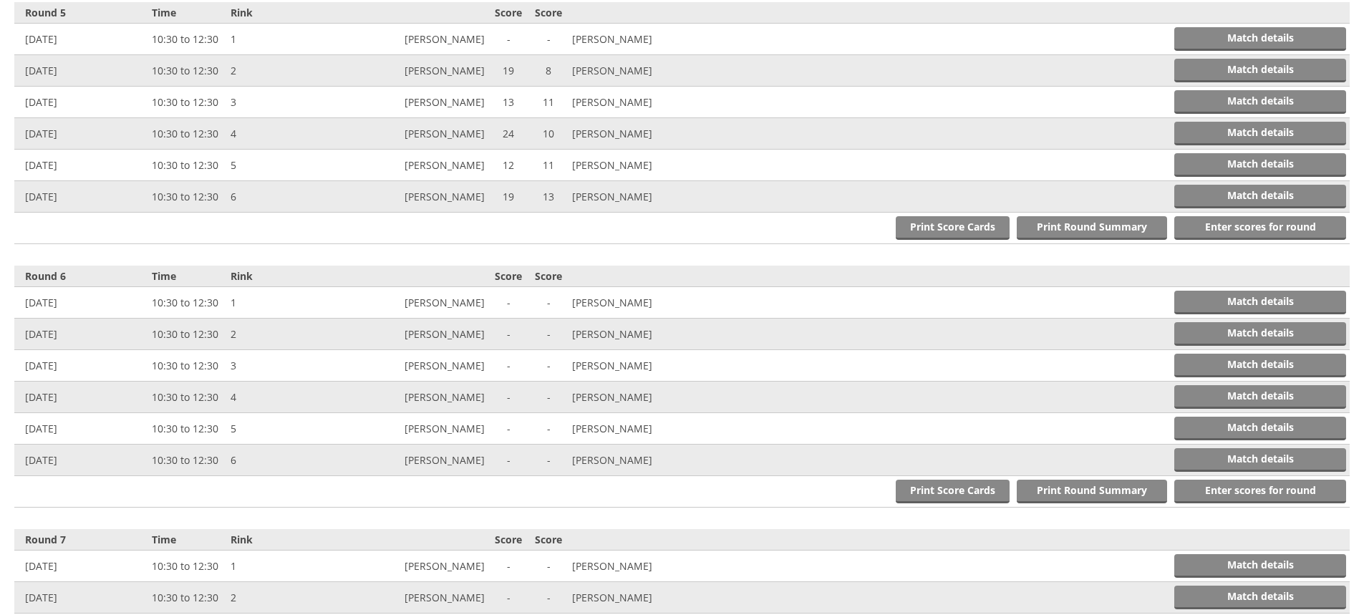
scroll to position [1623, 0]
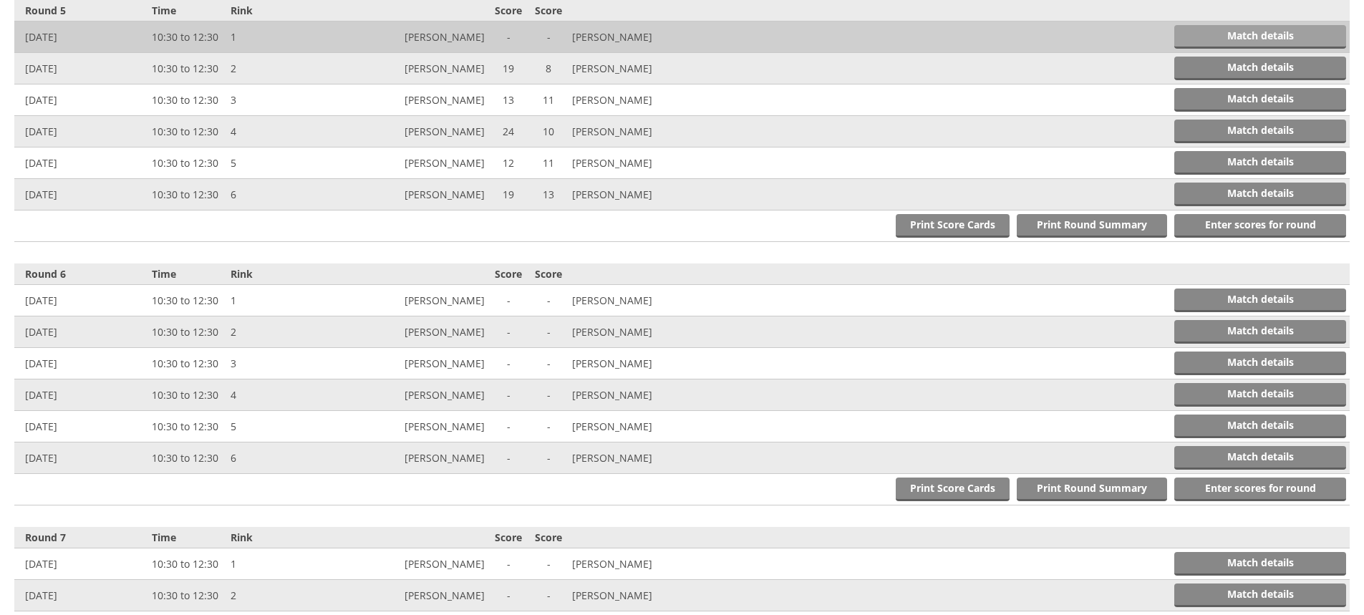
click at [1296, 36] on link "Match details" at bounding box center [1261, 37] width 172 height 24
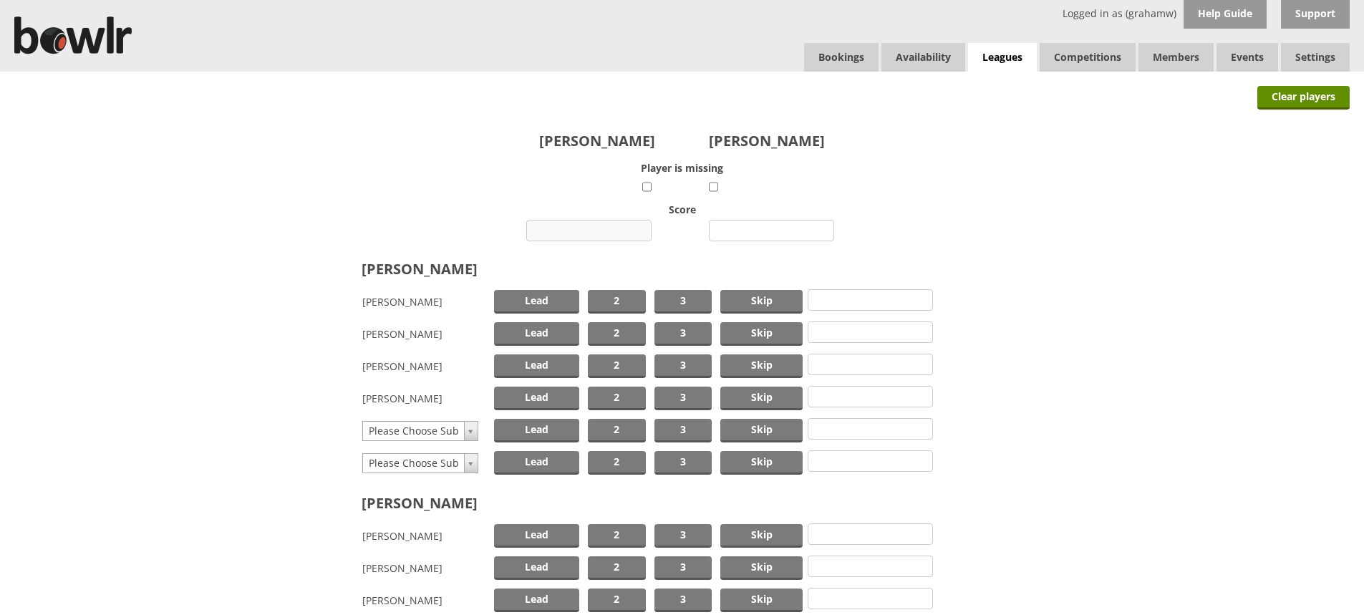
click at [593, 232] on input "number" at bounding box center [588, 230] width 125 height 21
type input "5"
click at [749, 231] on input "number" at bounding box center [771, 230] width 125 height 21
type input "15"
click at [760, 295] on span "Skip" at bounding box center [762, 302] width 82 height 24
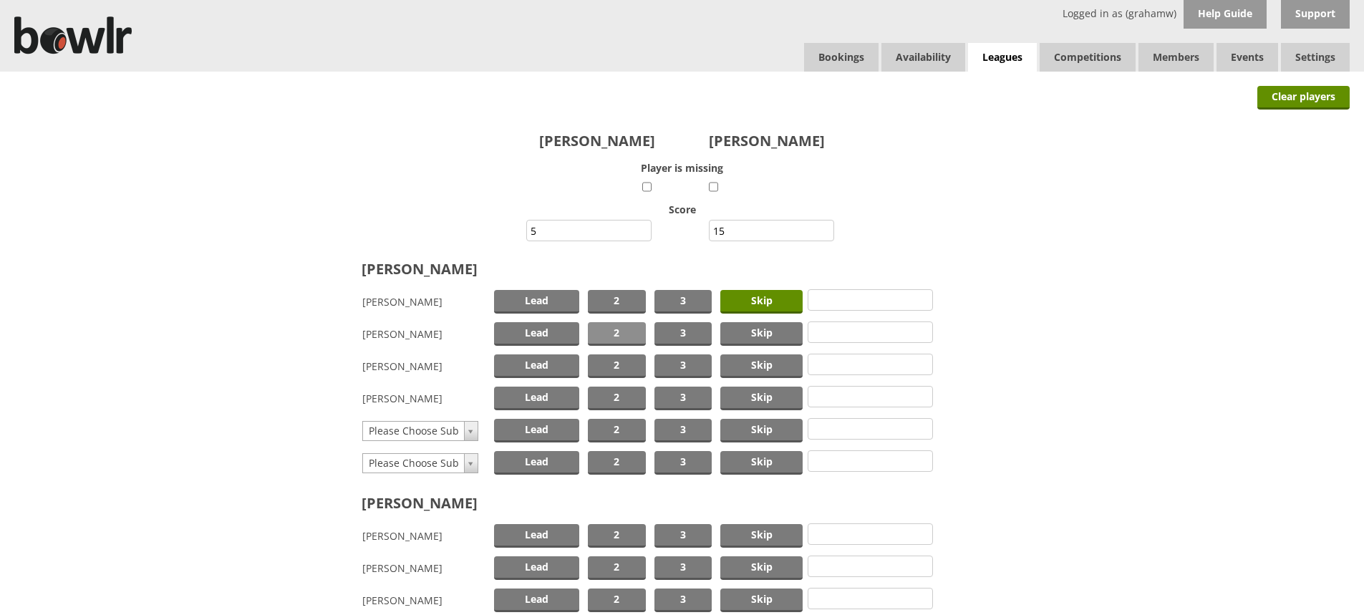
click at [613, 327] on span "2" at bounding box center [617, 334] width 58 height 24
click at [539, 365] on span "Lead" at bounding box center [536, 367] width 85 height 24
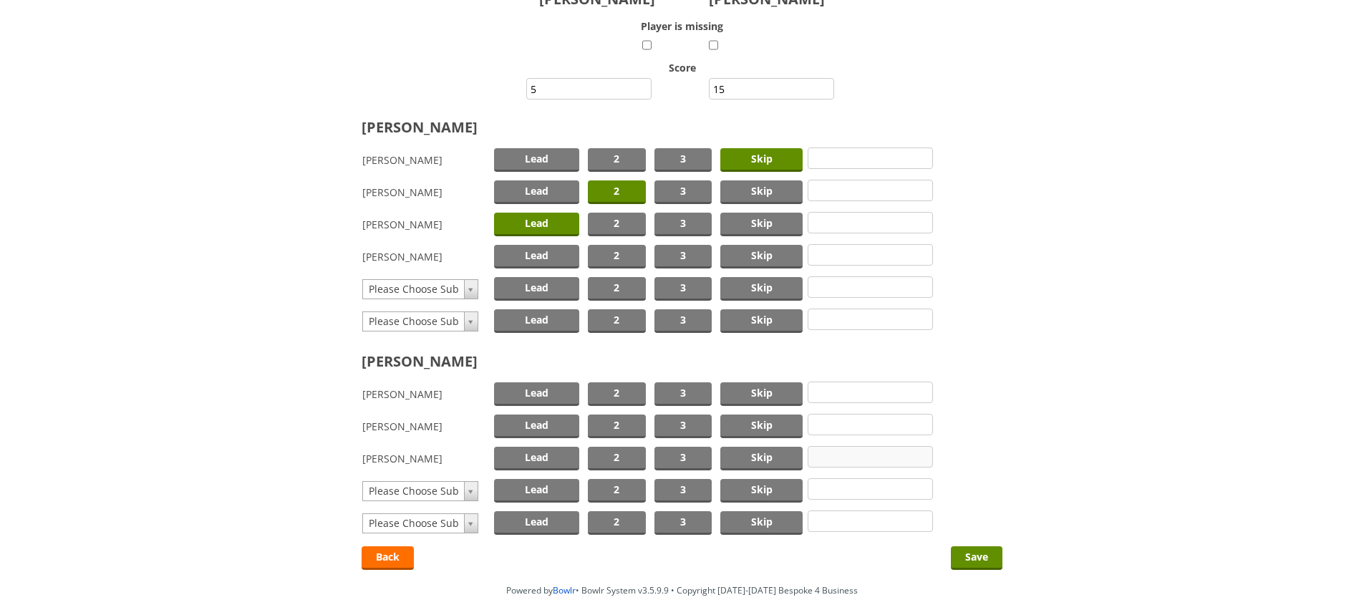
scroll to position [143, 0]
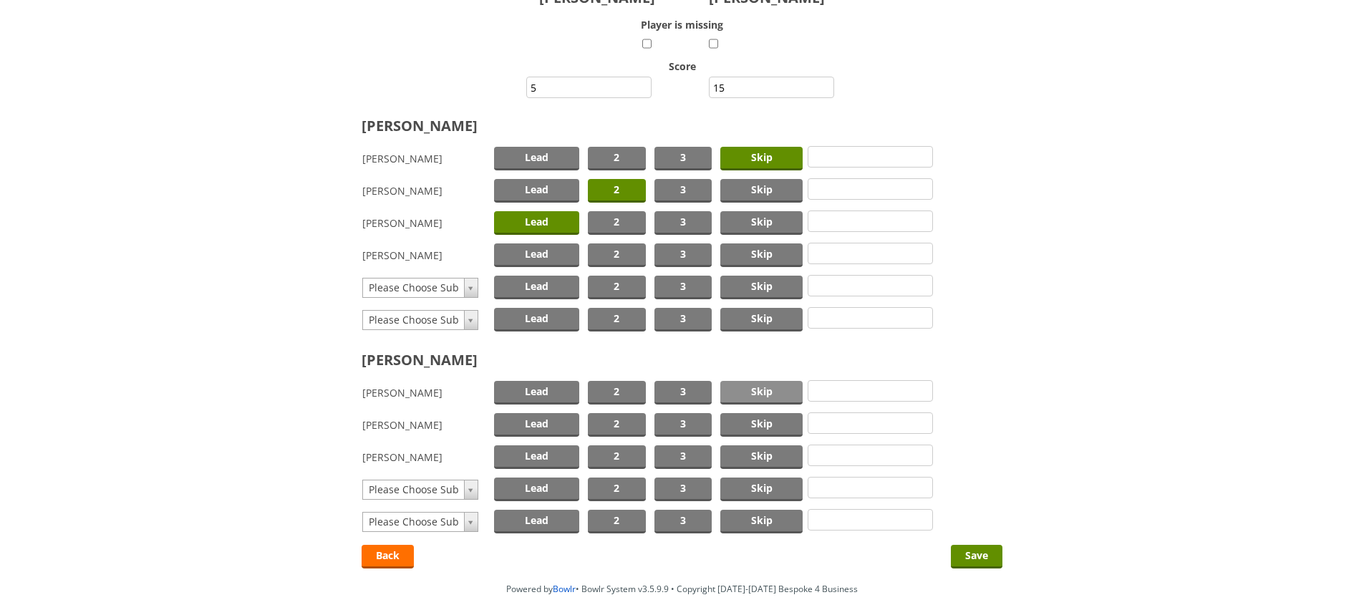
click at [775, 386] on span "Skip" at bounding box center [762, 393] width 82 height 24
click at [622, 421] on span "2" at bounding box center [617, 425] width 58 height 24
click at [540, 451] on span "Lead" at bounding box center [536, 458] width 85 height 24
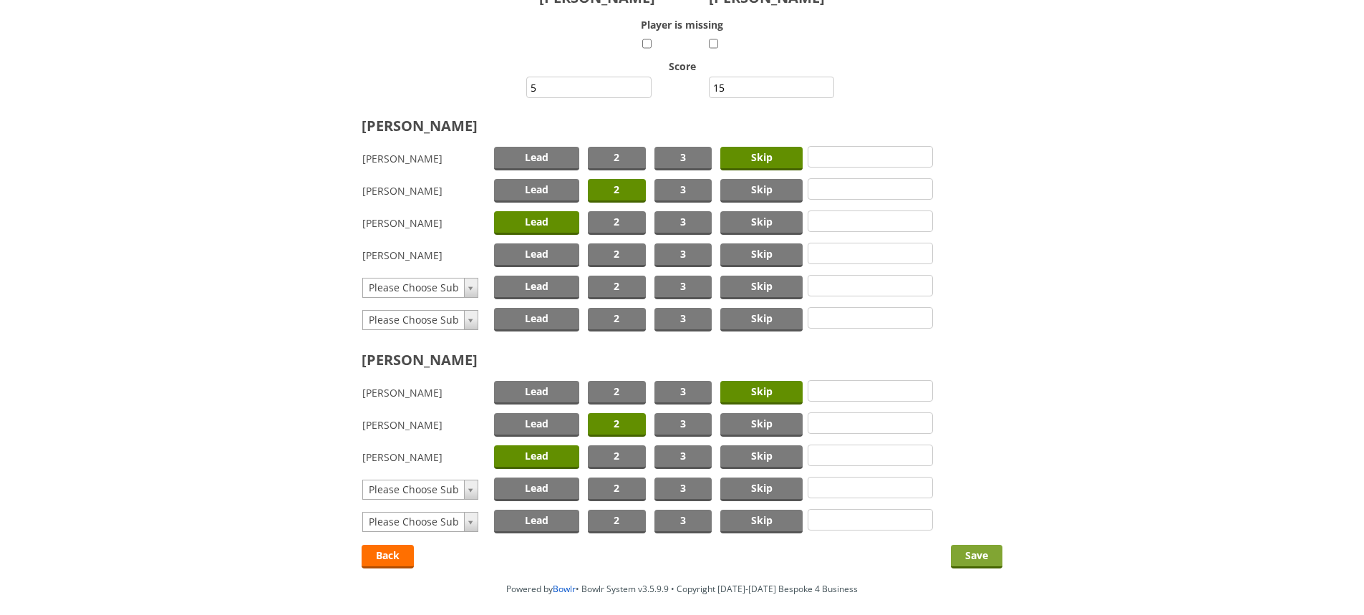
click at [966, 549] on input "Save" at bounding box center [977, 557] width 52 height 24
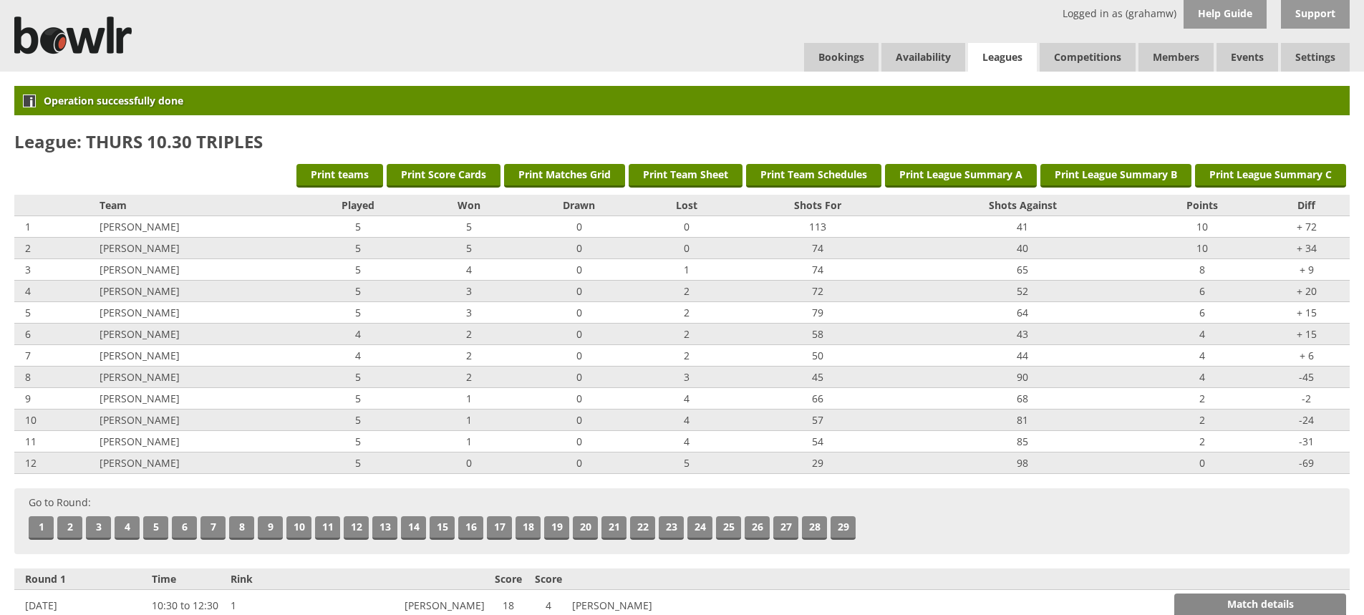
click at [998, 49] on link "Leagues" at bounding box center [1002, 57] width 69 height 29
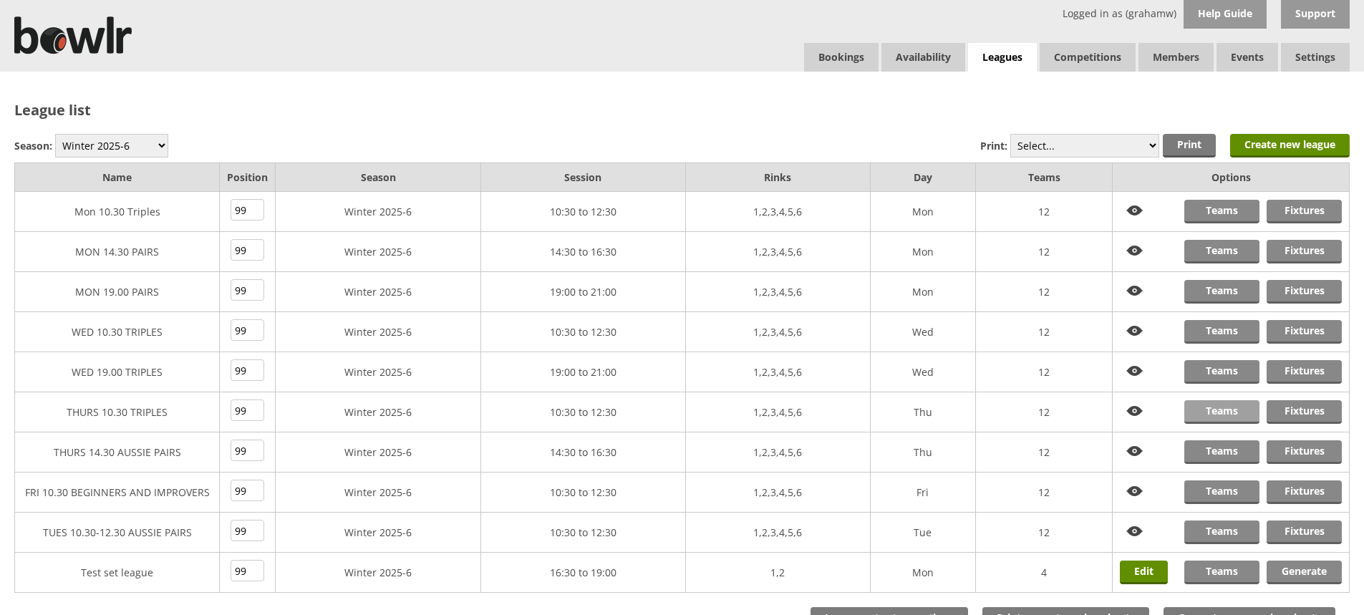
click at [1209, 411] on link "Teams" at bounding box center [1222, 412] width 75 height 24
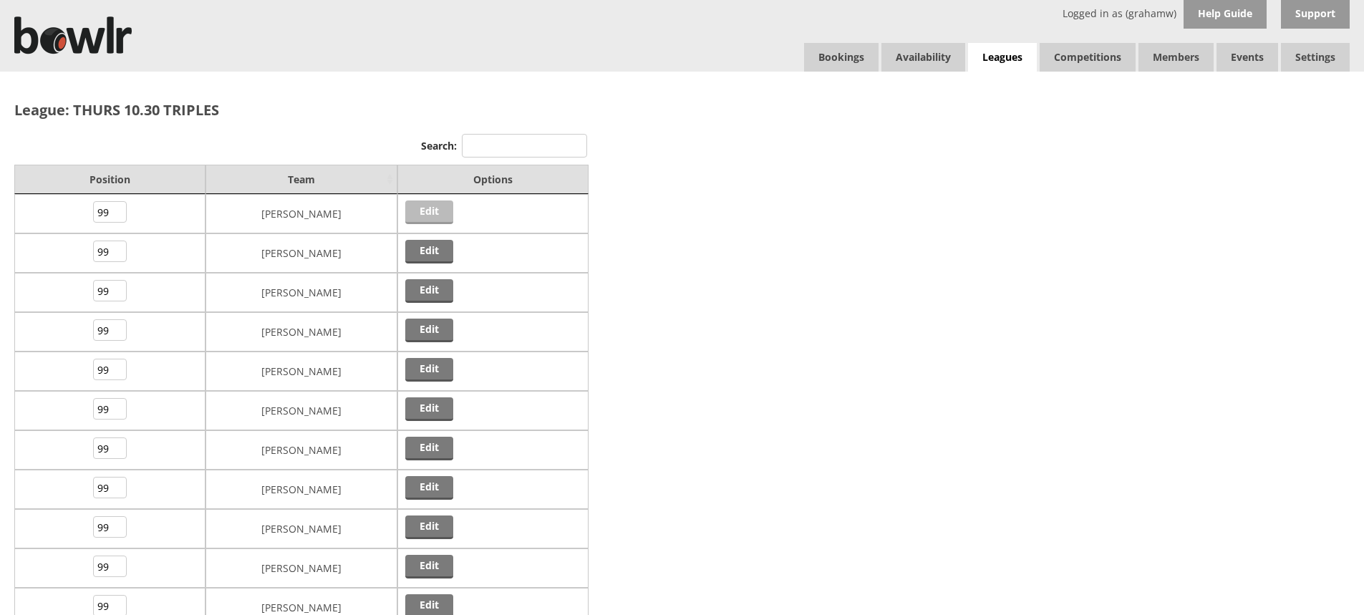
click at [430, 207] on link "Edit" at bounding box center [429, 213] width 48 height 24
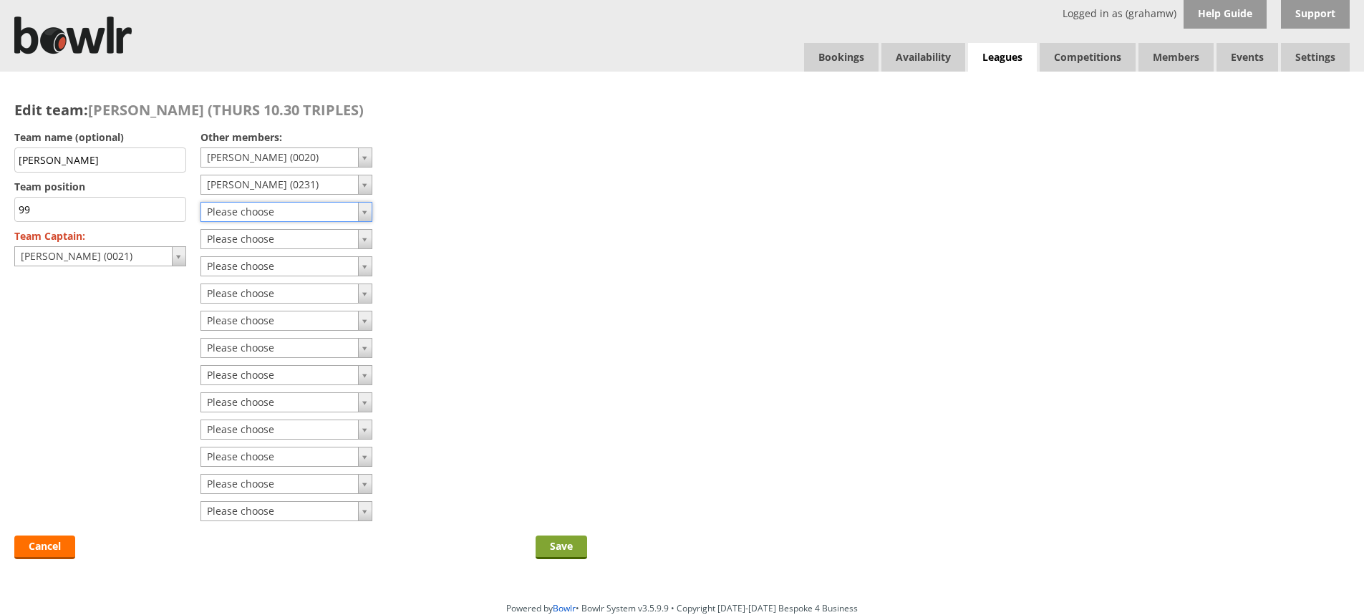
click at [554, 544] on input "Save" at bounding box center [562, 548] width 52 height 24
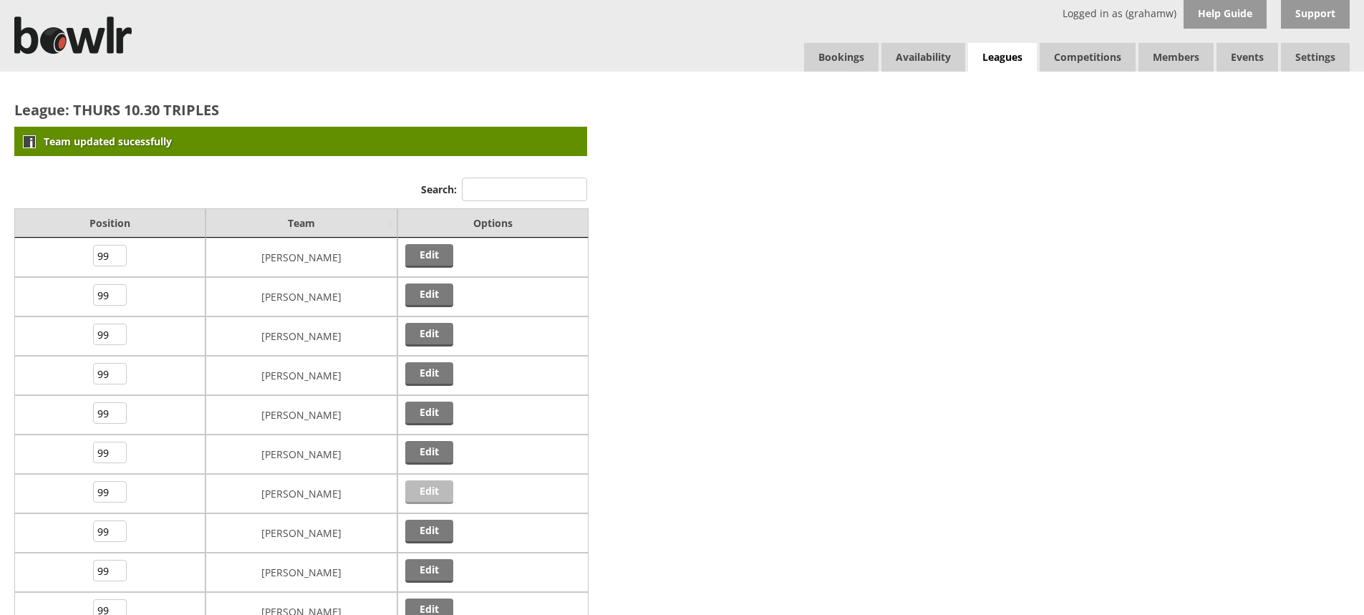
click at [439, 487] on link "Edit" at bounding box center [429, 493] width 48 height 24
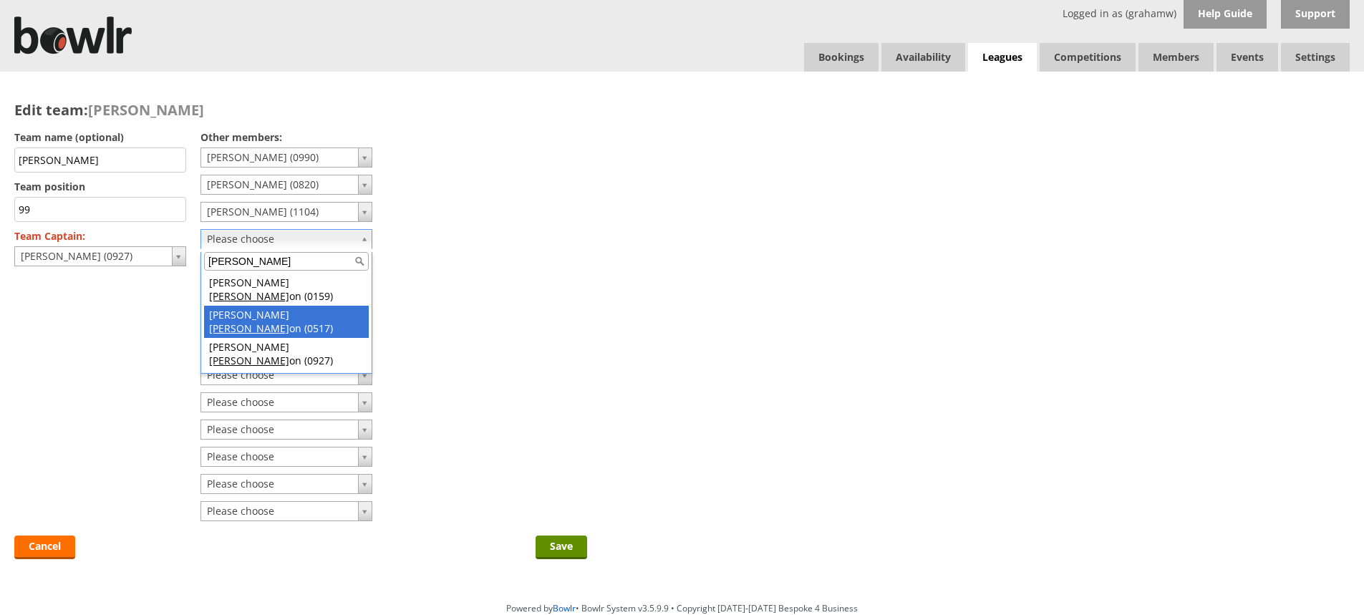
type input "sutt"
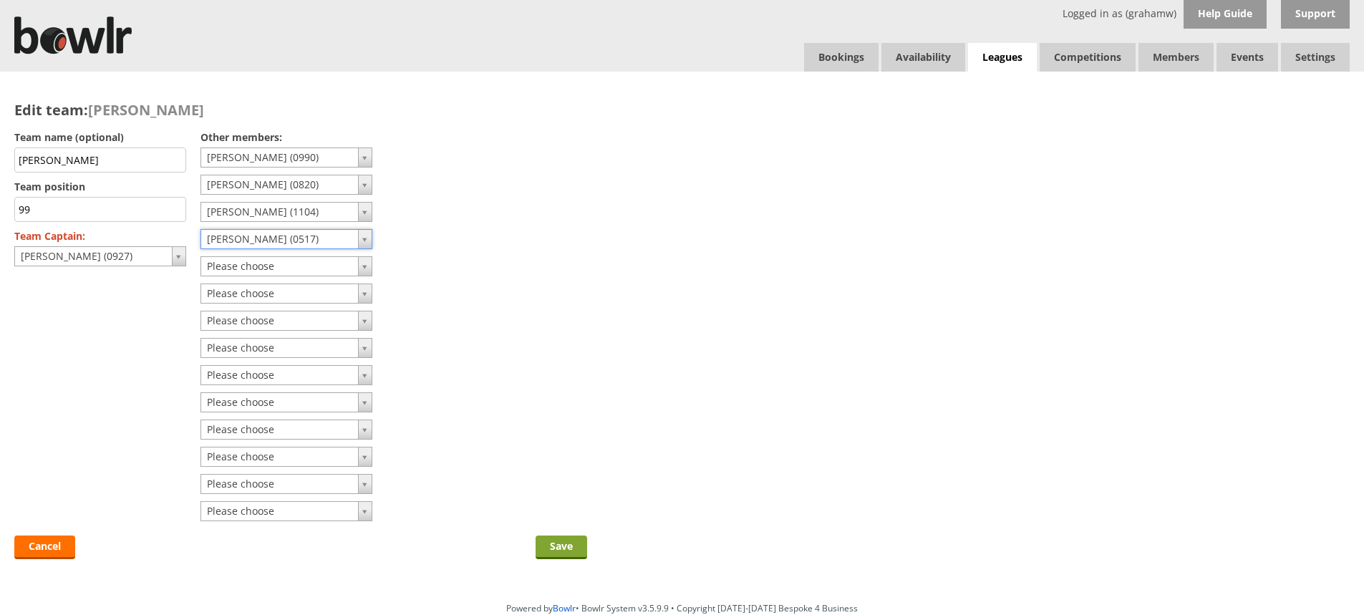
click at [563, 541] on input "Save" at bounding box center [562, 548] width 52 height 24
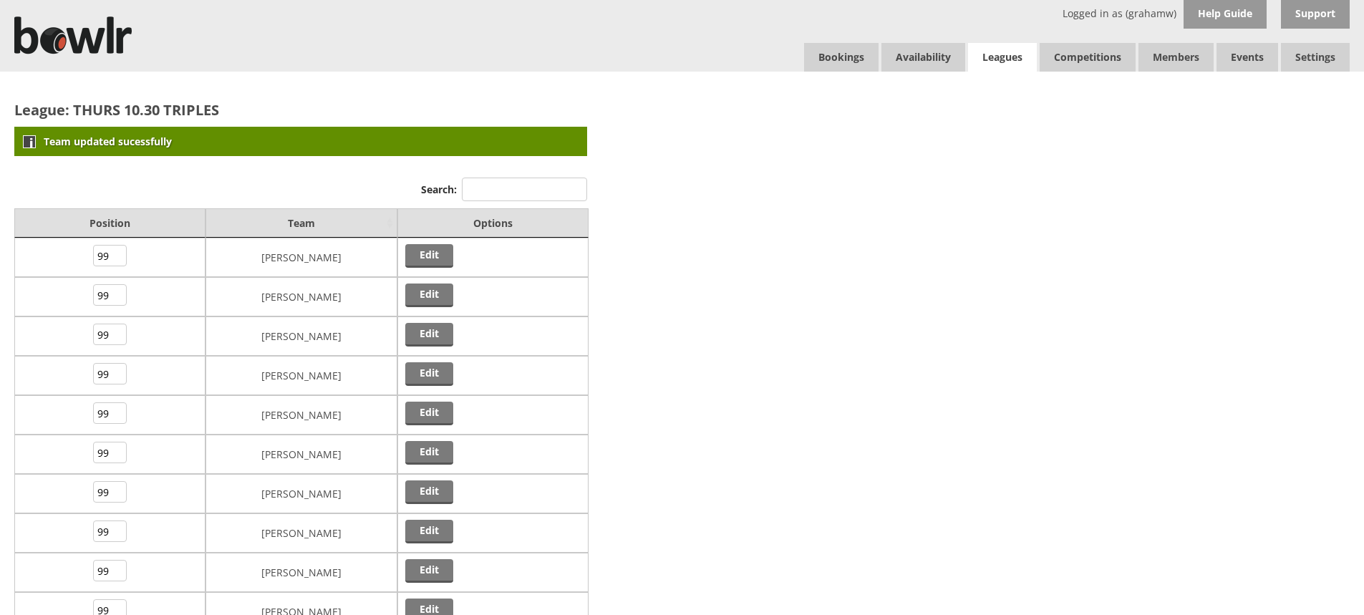
click at [1001, 54] on link "Leagues" at bounding box center [1002, 57] width 69 height 29
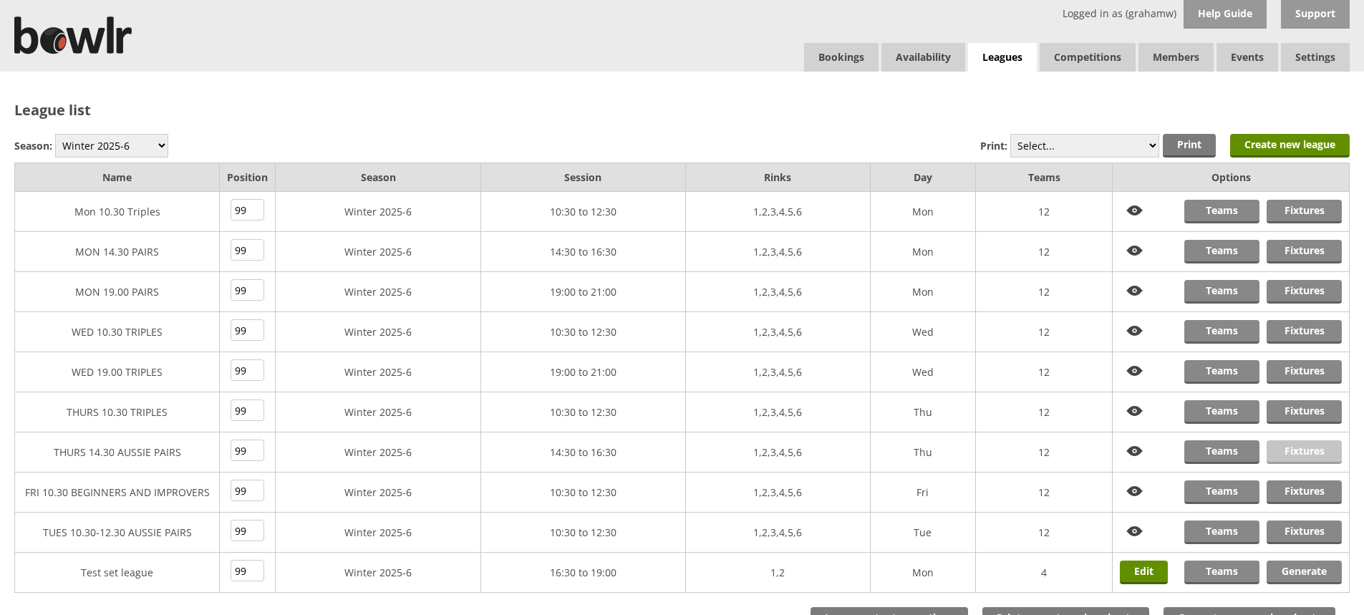
click at [1286, 448] on link "Fixtures" at bounding box center [1304, 453] width 75 height 24
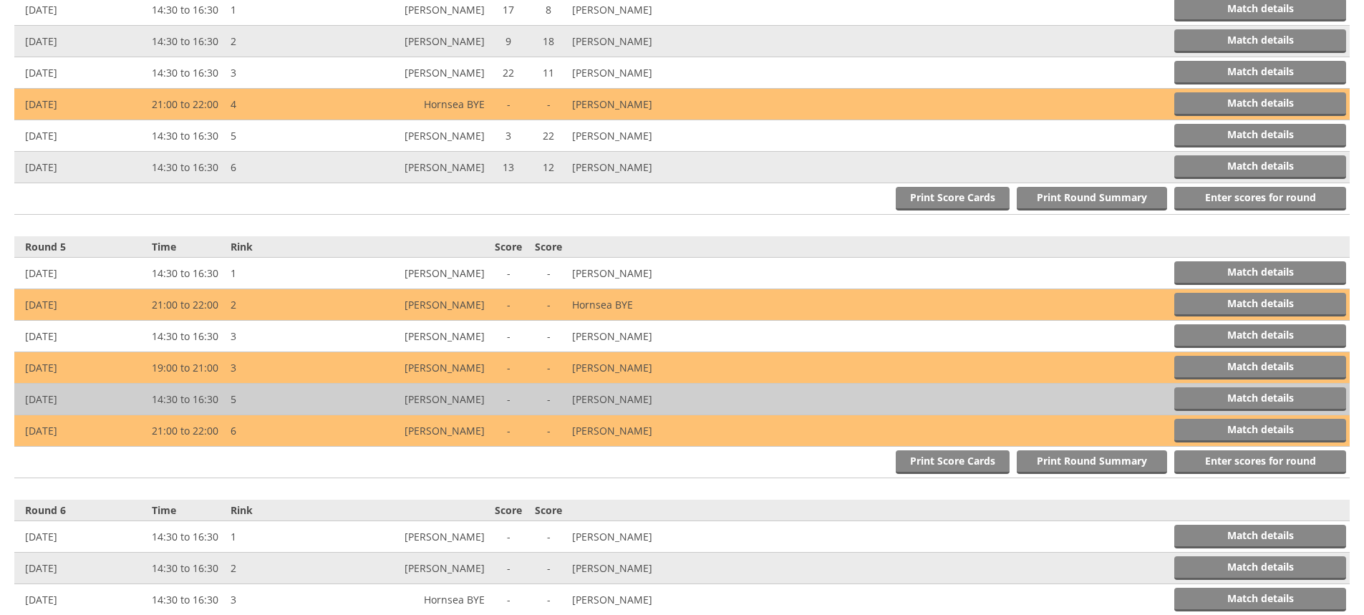
scroll to position [1361, 0]
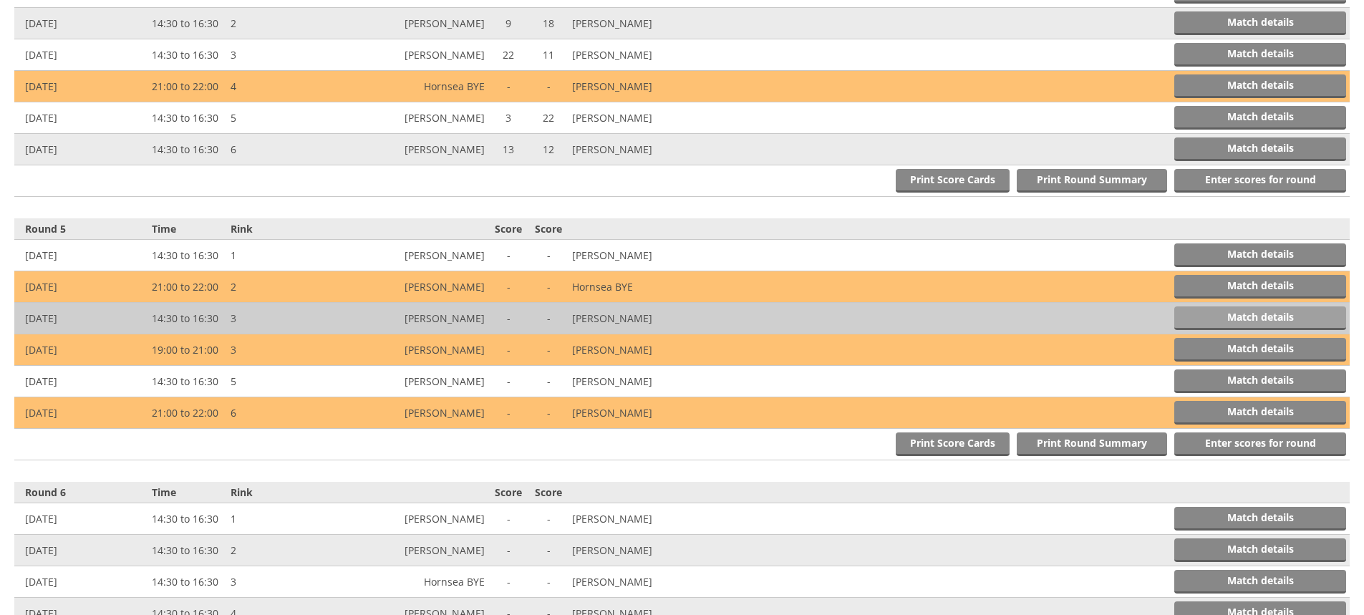
click at [1192, 317] on link "Match details" at bounding box center [1261, 319] width 172 height 24
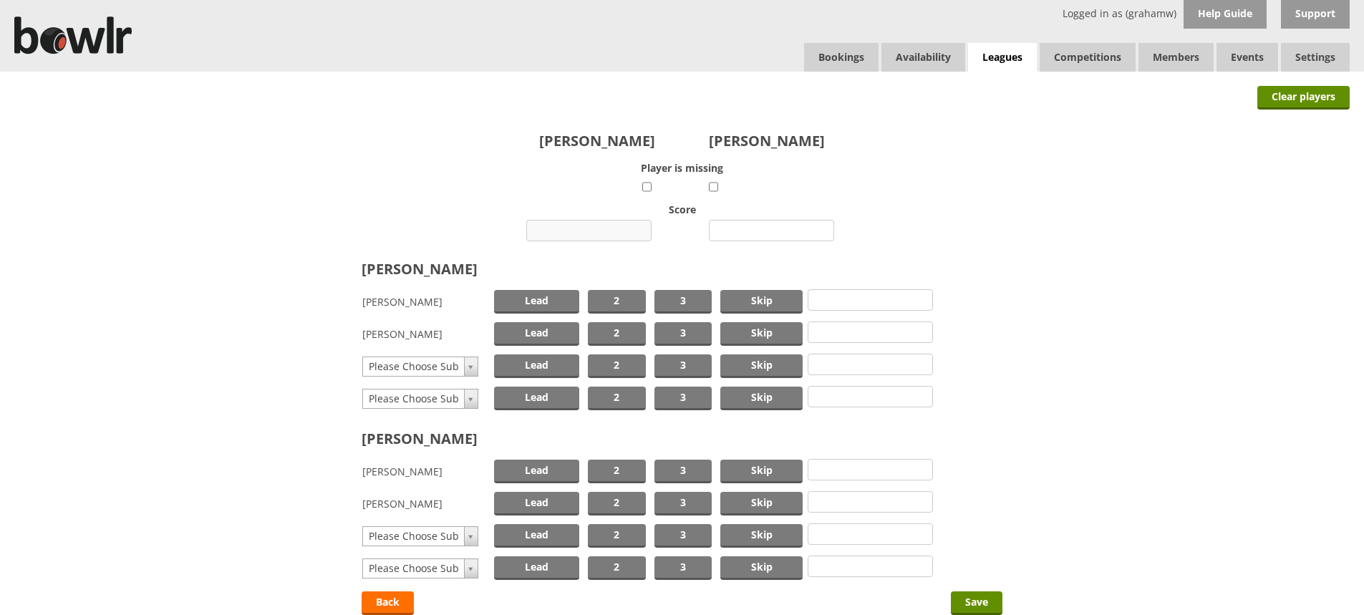
click at [612, 229] on input "number" at bounding box center [588, 230] width 125 height 21
type input "1"
click at [763, 231] on input "number" at bounding box center [771, 230] width 125 height 21
type input "35"
click at [757, 297] on span "Skip" at bounding box center [762, 302] width 82 height 24
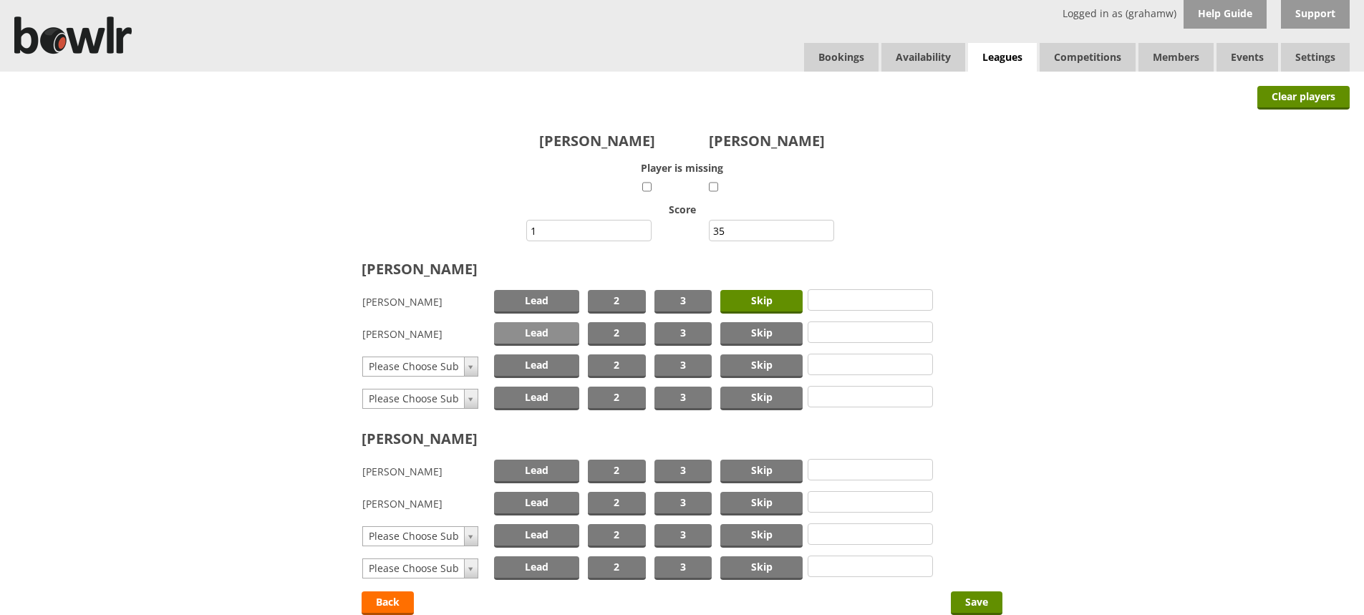
click at [532, 335] on span "Lead" at bounding box center [536, 334] width 85 height 24
click at [744, 466] on span "Skip" at bounding box center [762, 472] width 82 height 24
click at [553, 502] on span "Lead" at bounding box center [536, 504] width 85 height 24
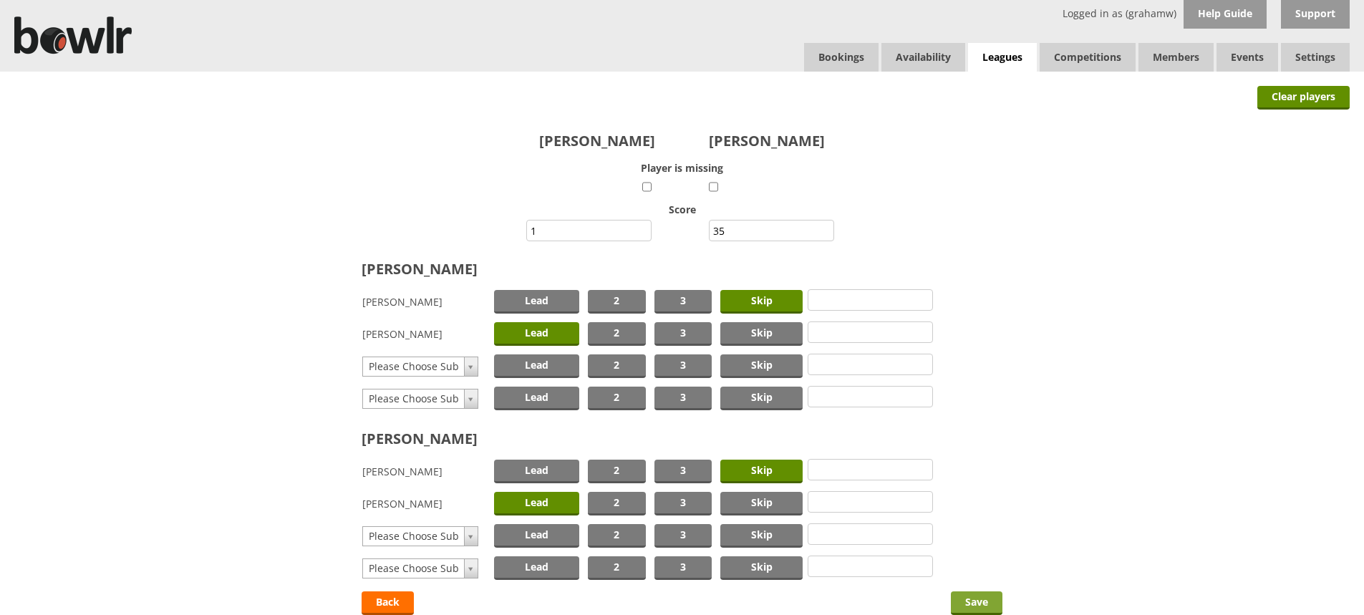
click at [978, 601] on input "Save" at bounding box center [977, 604] width 52 height 24
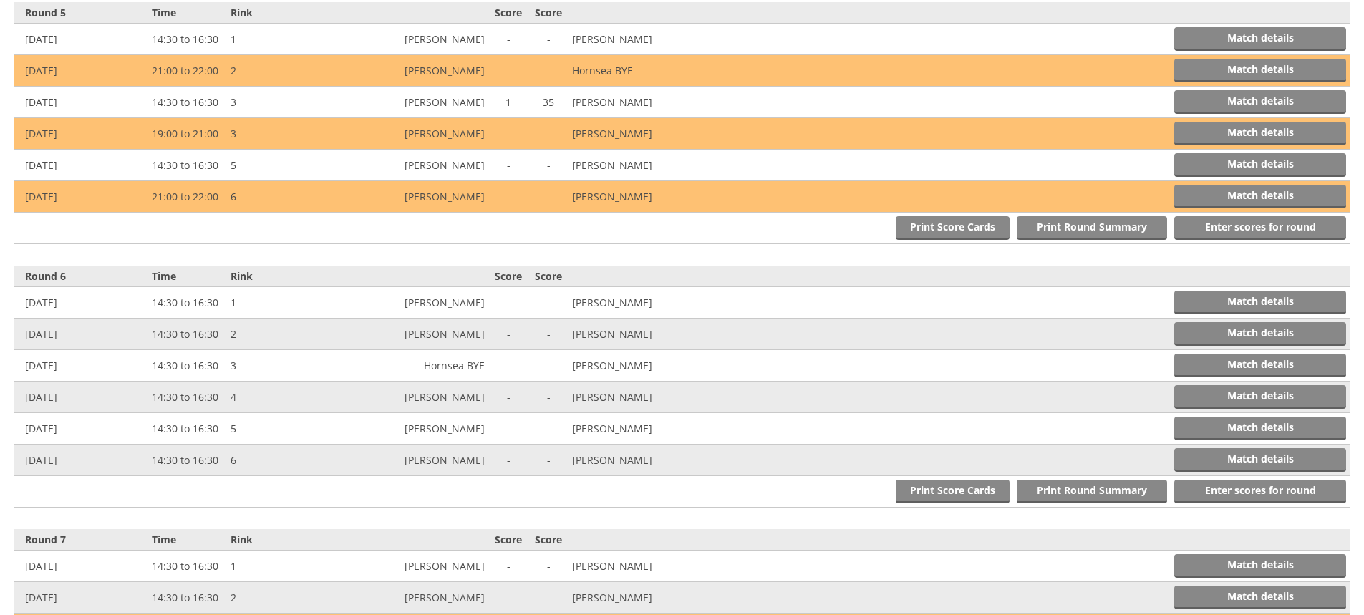
scroll to position [1623, 0]
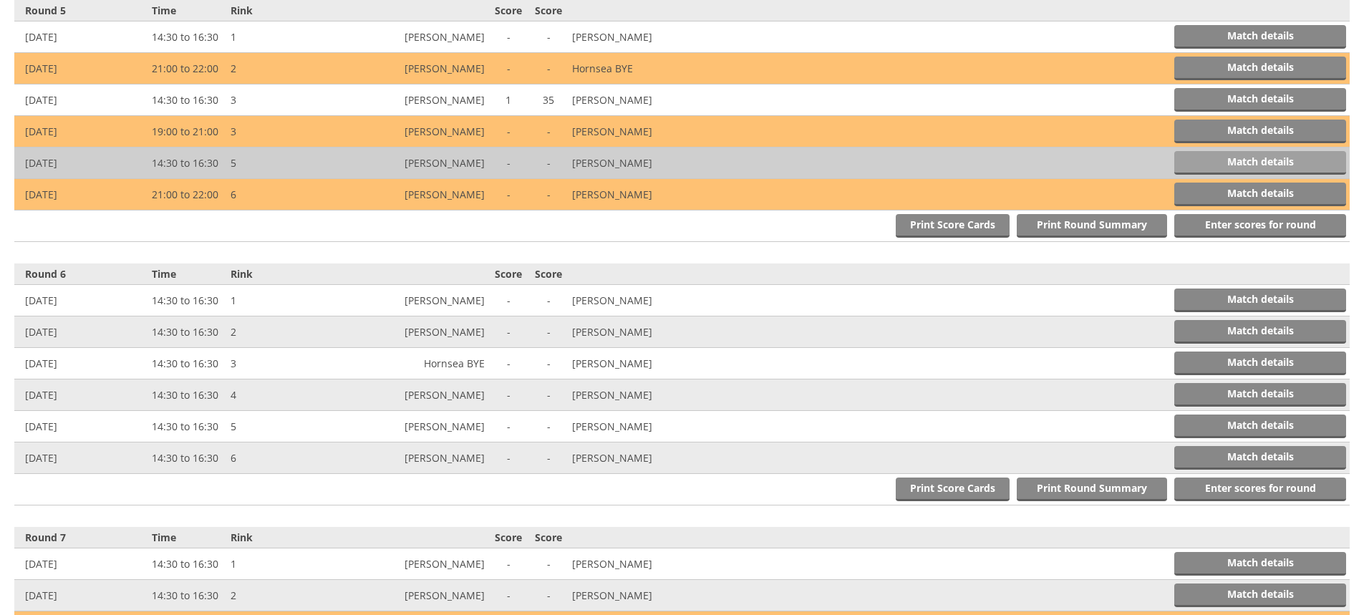
click at [1251, 158] on link "Match details" at bounding box center [1261, 163] width 172 height 24
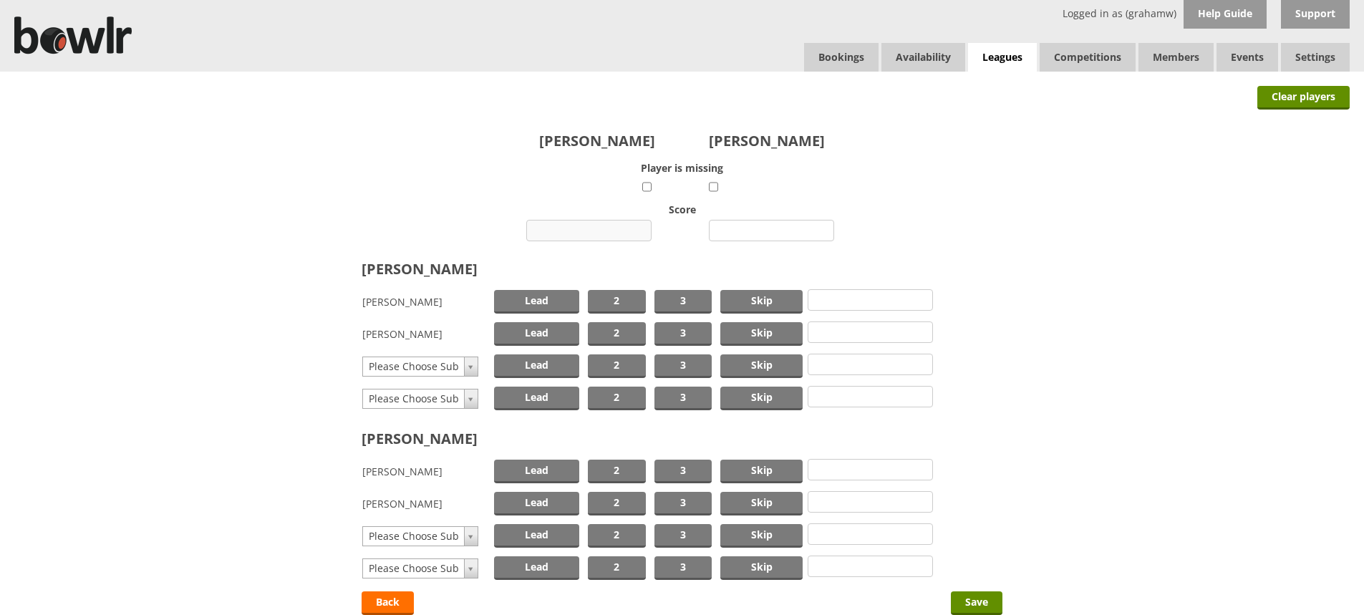
click at [615, 228] on input "number" at bounding box center [588, 230] width 125 height 21
type input "5"
click at [761, 227] on input "number" at bounding box center [771, 230] width 125 height 21
type input "29"
click at [760, 304] on span "Skip" at bounding box center [762, 302] width 82 height 24
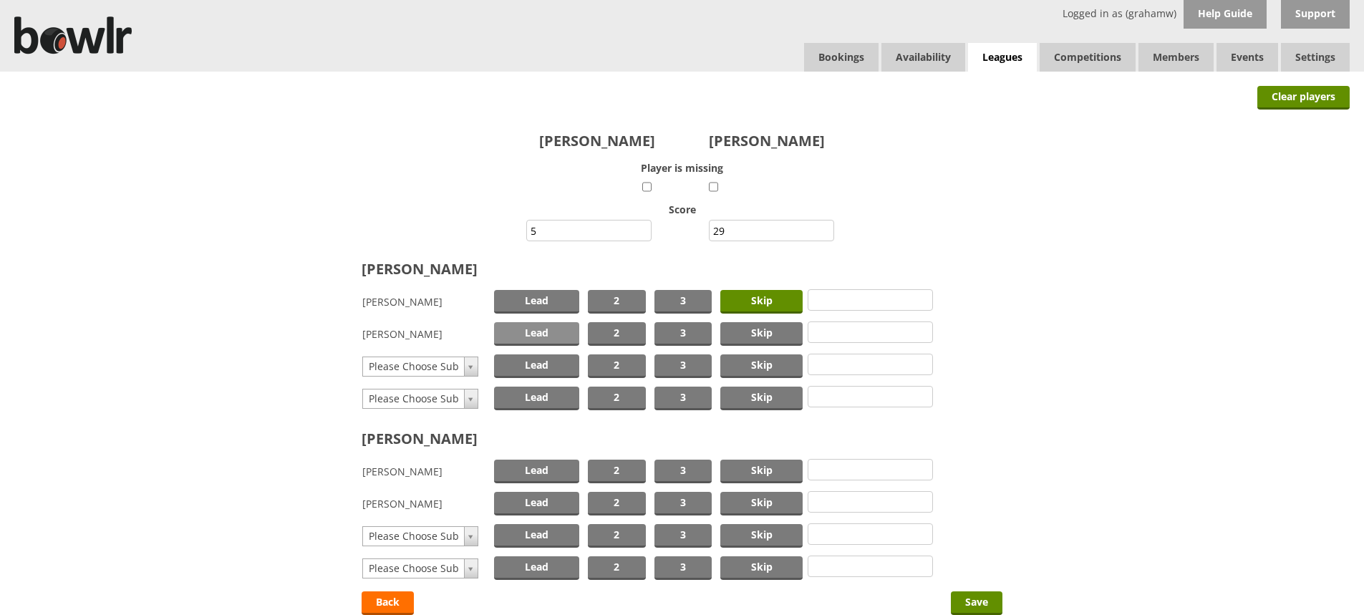
click at [532, 331] on span "Lead" at bounding box center [536, 334] width 85 height 24
click at [780, 468] on span "Skip" at bounding box center [762, 472] width 82 height 24
click at [542, 498] on span "Lead" at bounding box center [536, 504] width 85 height 24
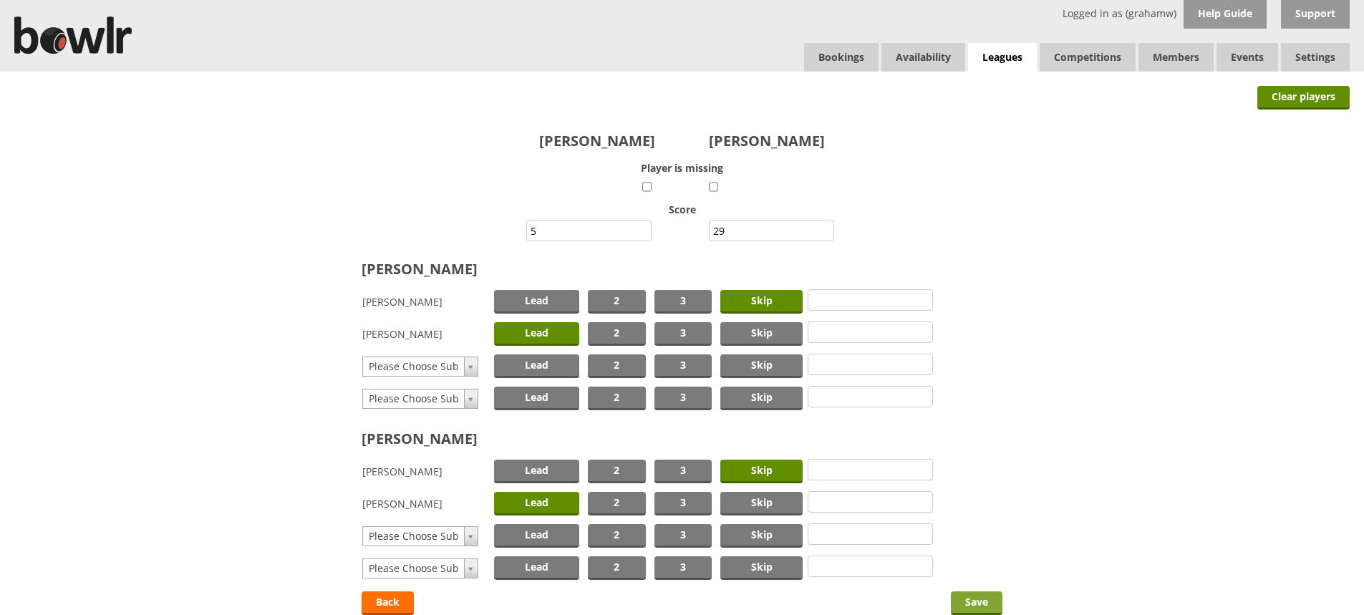
click at [973, 597] on input "Save" at bounding box center [977, 604] width 52 height 24
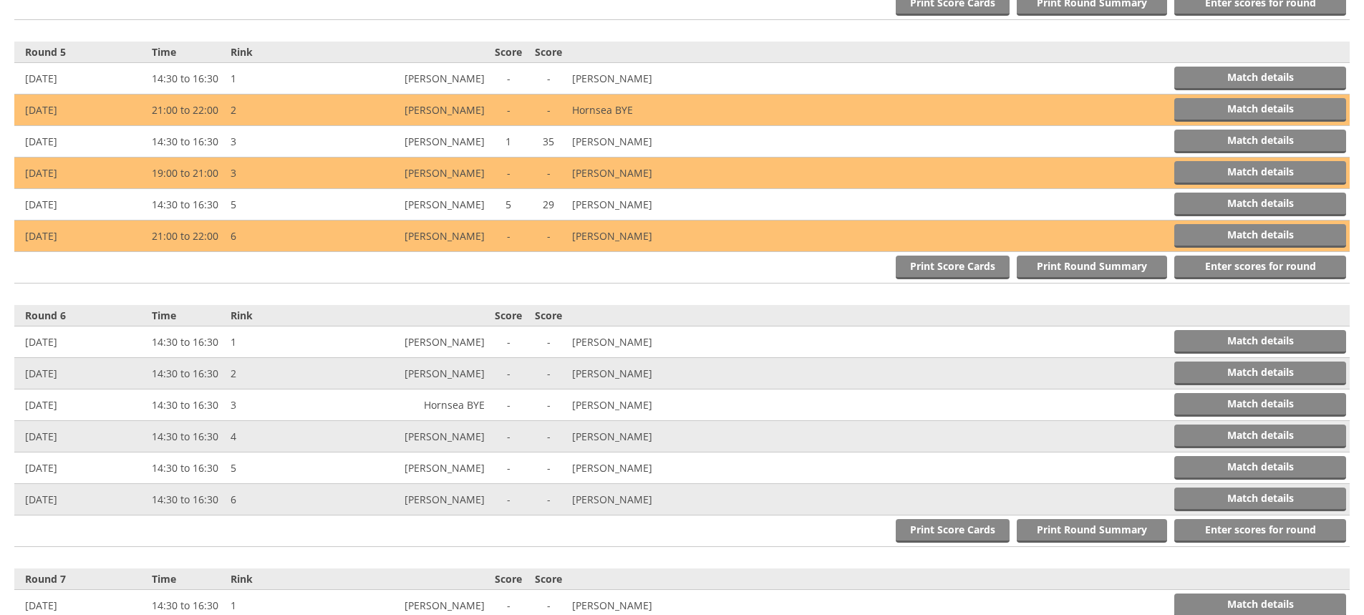
scroll to position [1623, 0]
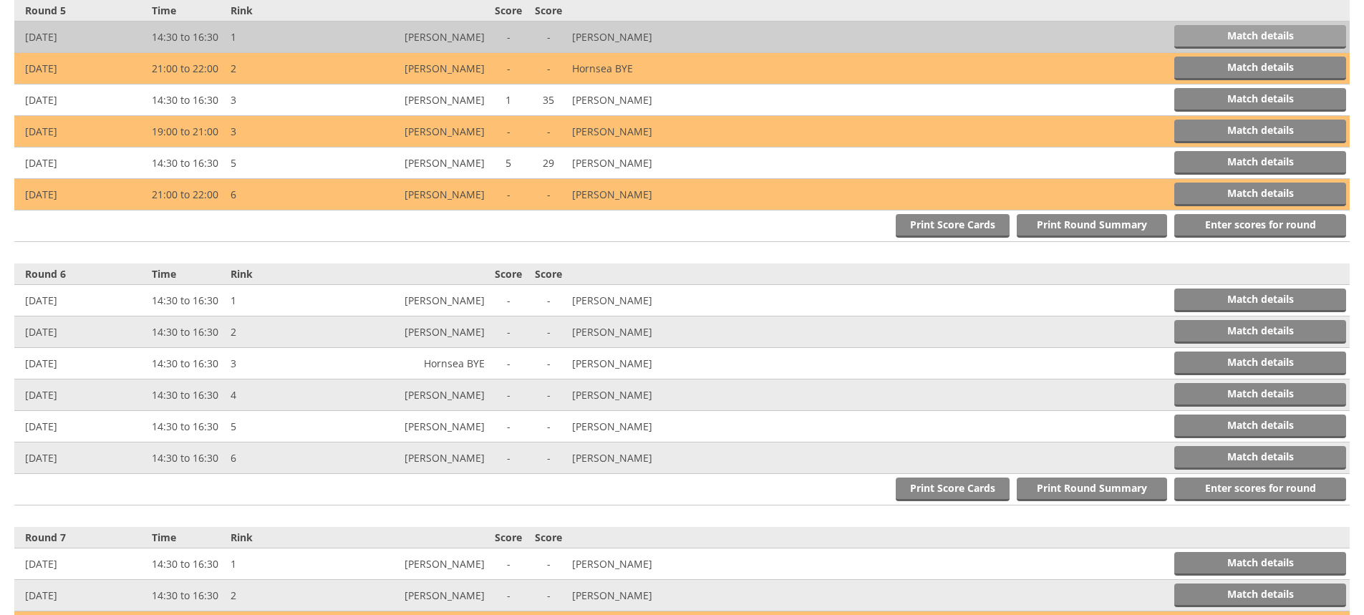
click at [1267, 31] on link "Match details" at bounding box center [1261, 37] width 172 height 24
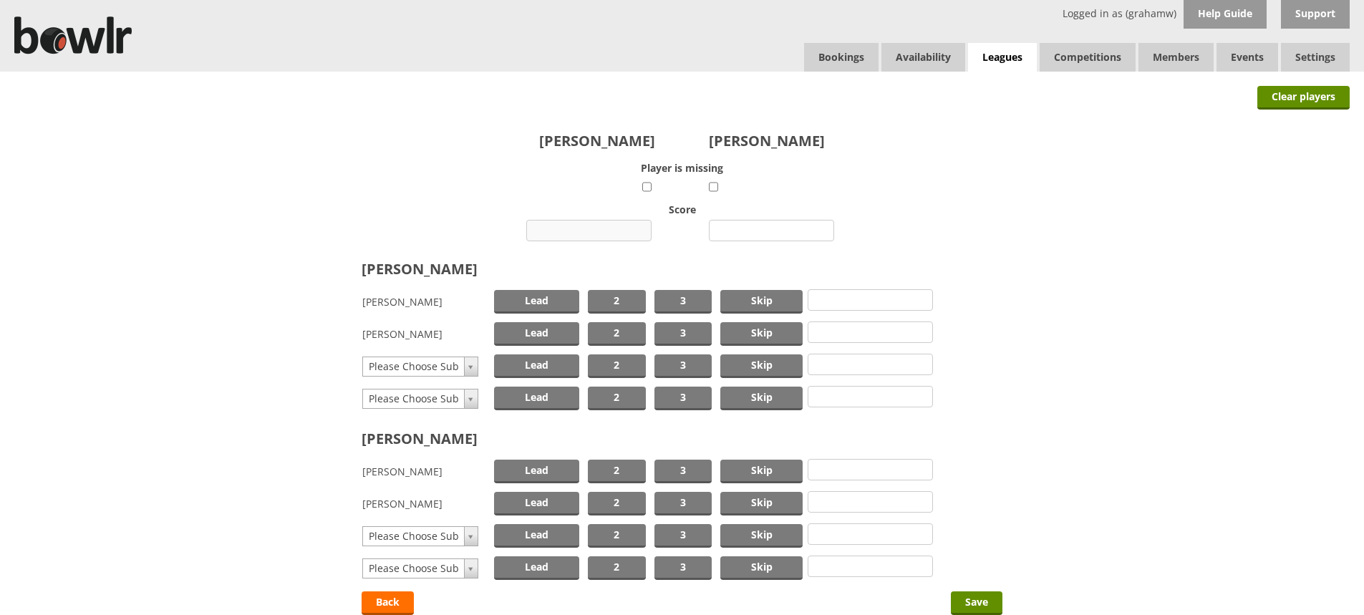
click at [583, 226] on input "number" at bounding box center [588, 230] width 125 height 21
type input "17"
click at [770, 229] on input "number" at bounding box center [771, 230] width 125 height 21
type input "7"
click at [741, 304] on span "Skip" at bounding box center [762, 302] width 82 height 24
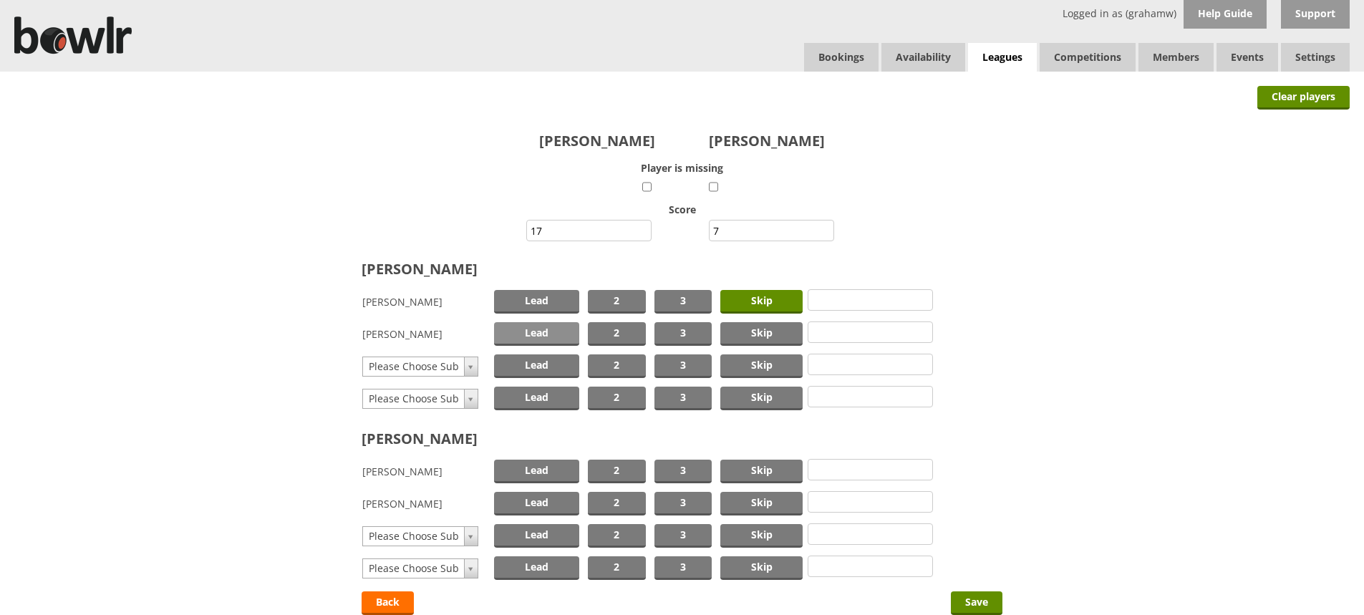
click at [559, 331] on span "Lead" at bounding box center [536, 334] width 85 height 24
click at [746, 466] on span "Skip" at bounding box center [762, 472] width 82 height 24
click at [540, 499] on span "Lead" at bounding box center [536, 504] width 85 height 24
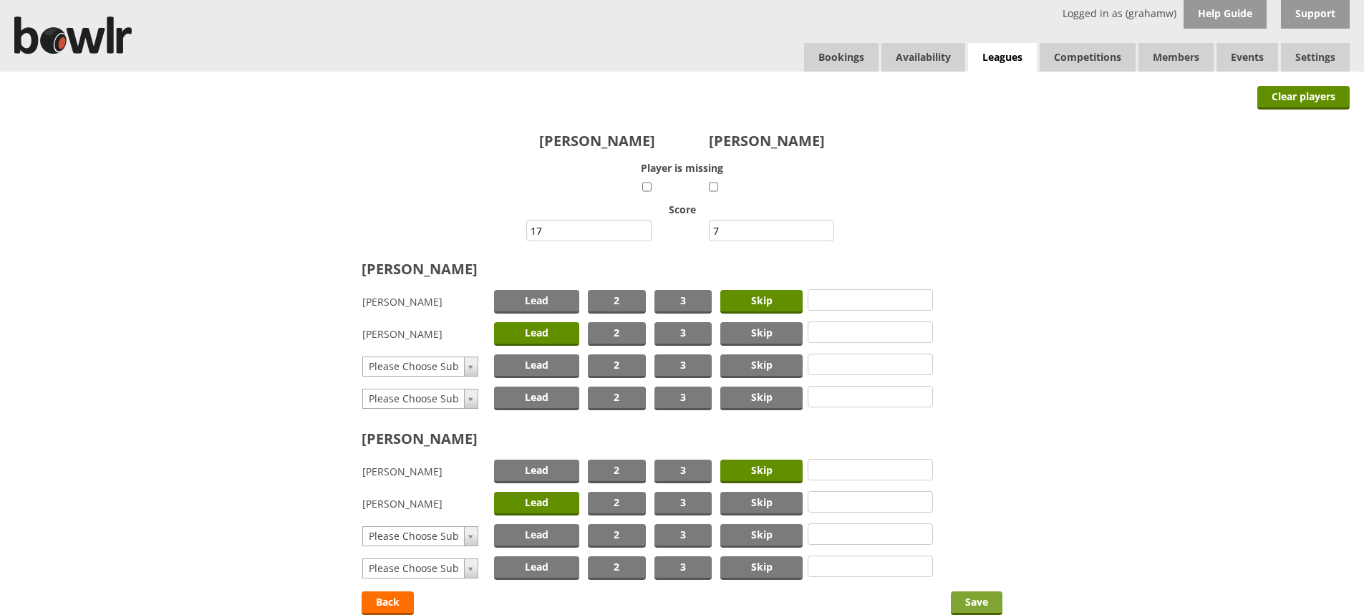
click at [978, 600] on input "Save" at bounding box center [977, 604] width 52 height 24
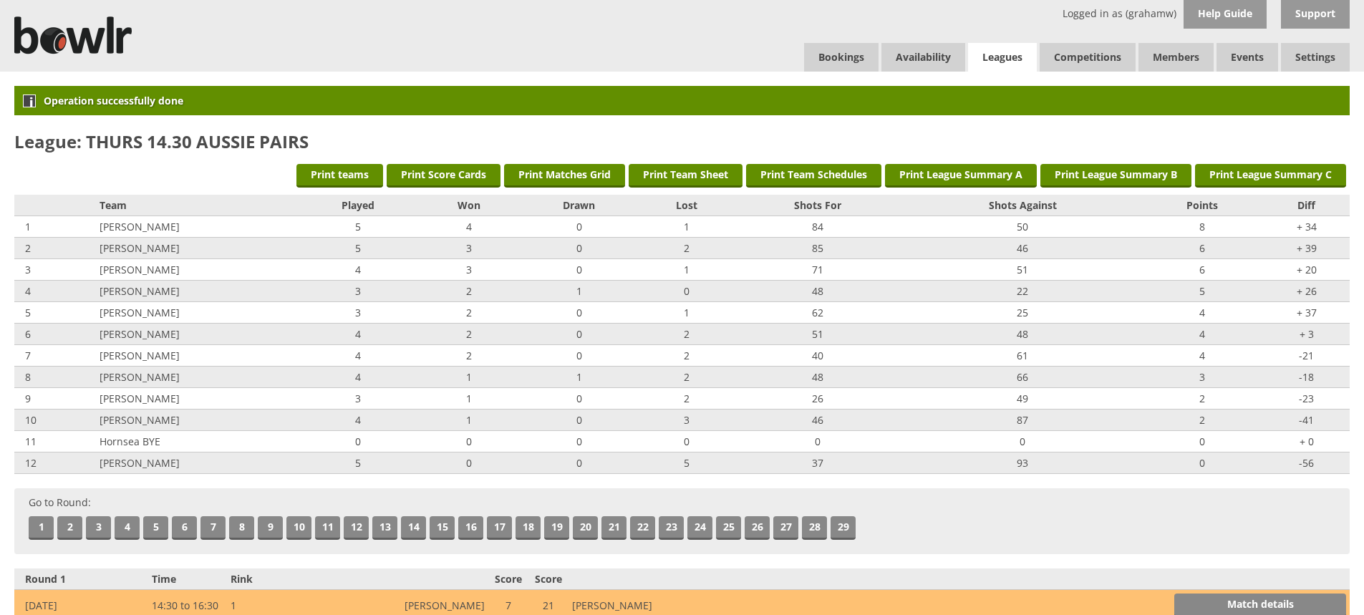
click at [1012, 52] on link "Leagues" at bounding box center [1002, 57] width 69 height 29
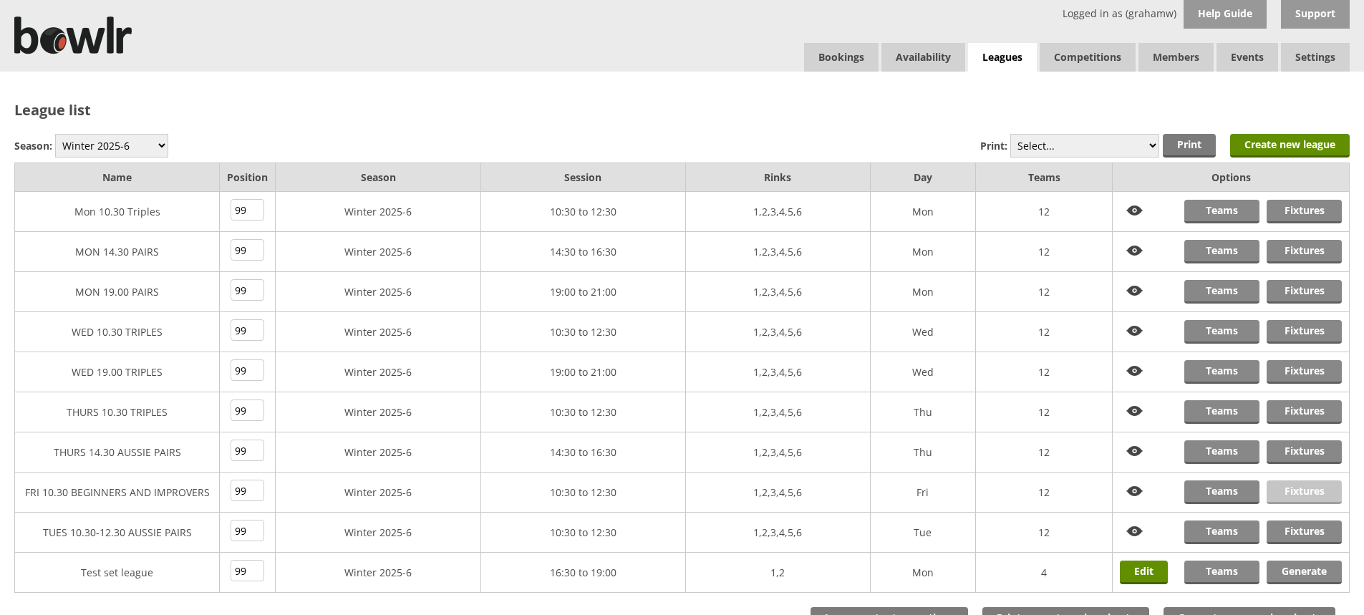
click at [1291, 492] on link "Fixtures" at bounding box center [1304, 493] width 75 height 24
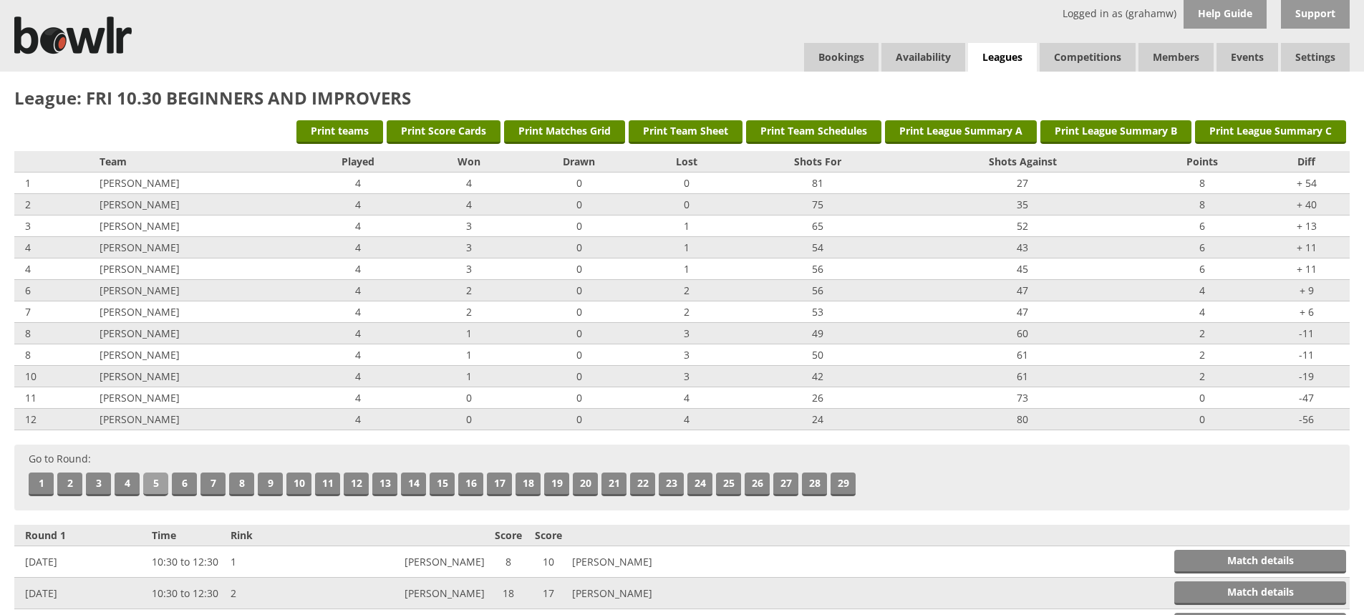
click at [158, 480] on link "5" at bounding box center [155, 485] width 25 height 24
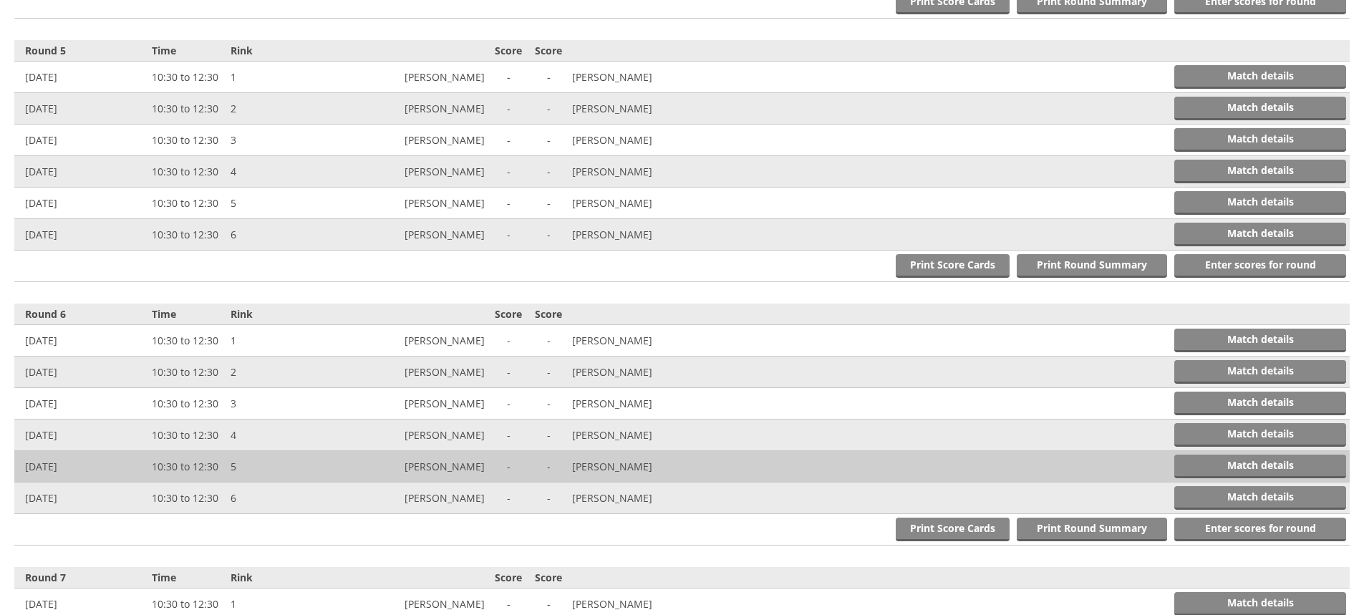
scroll to position [1579, 0]
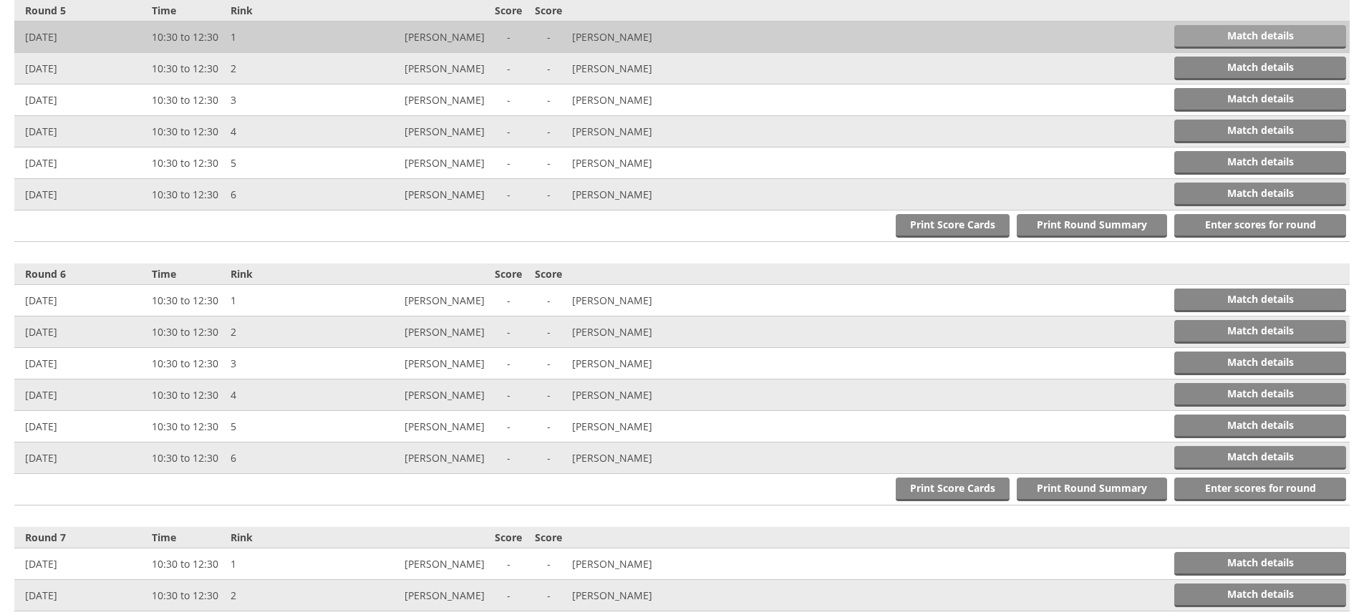
click at [1205, 35] on link "Match details" at bounding box center [1261, 37] width 172 height 24
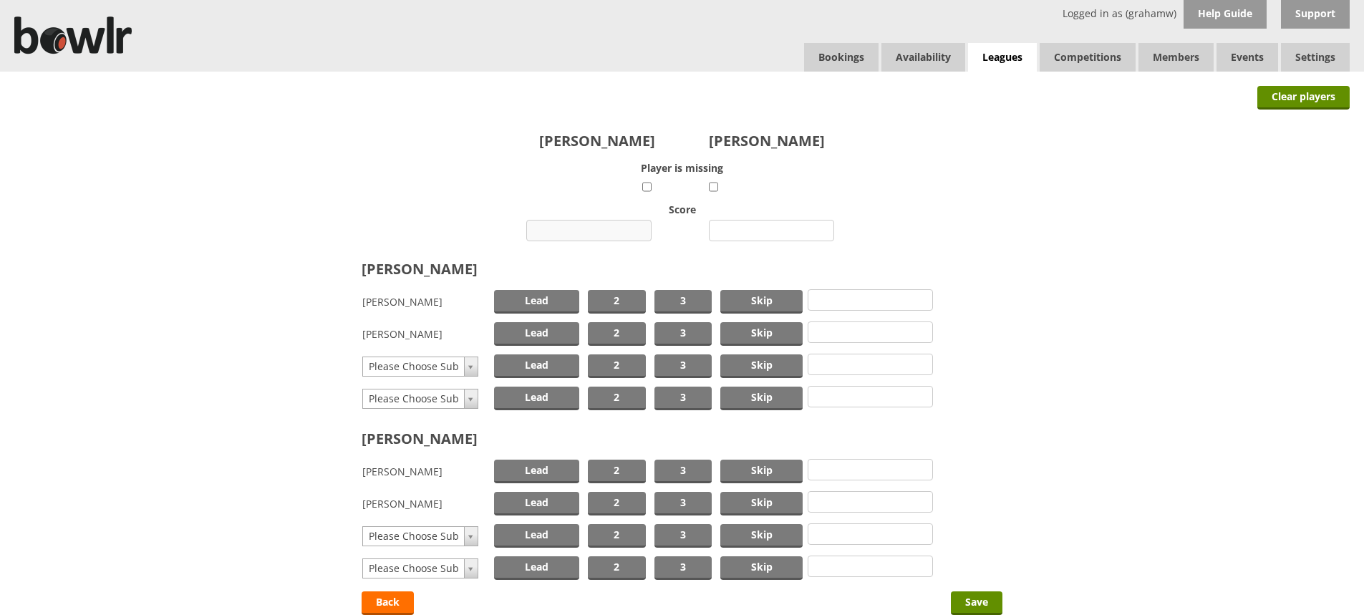
click at [602, 228] on input "number" at bounding box center [588, 230] width 125 height 21
type input "11"
click at [759, 228] on input "number" at bounding box center [771, 230] width 125 height 21
type input "19"
click at [757, 303] on span "Skip" at bounding box center [762, 302] width 82 height 24
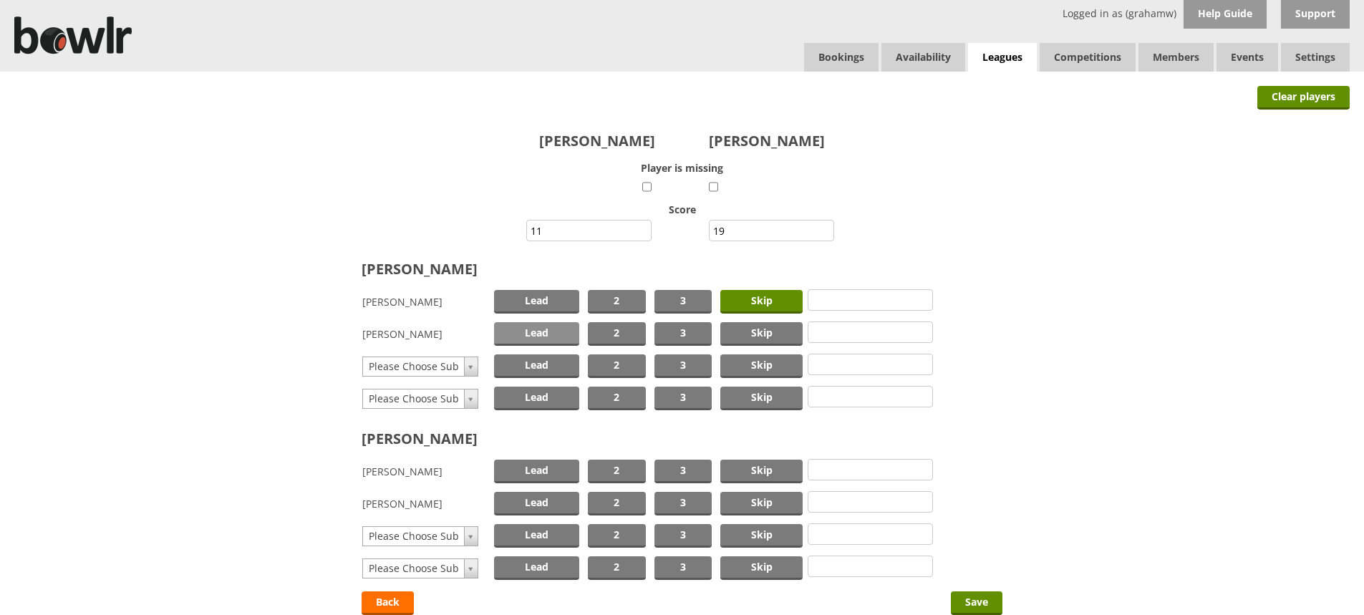
click at [543, 333] on span "Lead" at bounding box center [536, 334] width 85 height 24
click at [762, 464] on span "Skip" at bounding box center [762, 472] width 82 height 24
click at [533, 500] on span "Lead" at bounding box center [536, 504] width 85 height 24
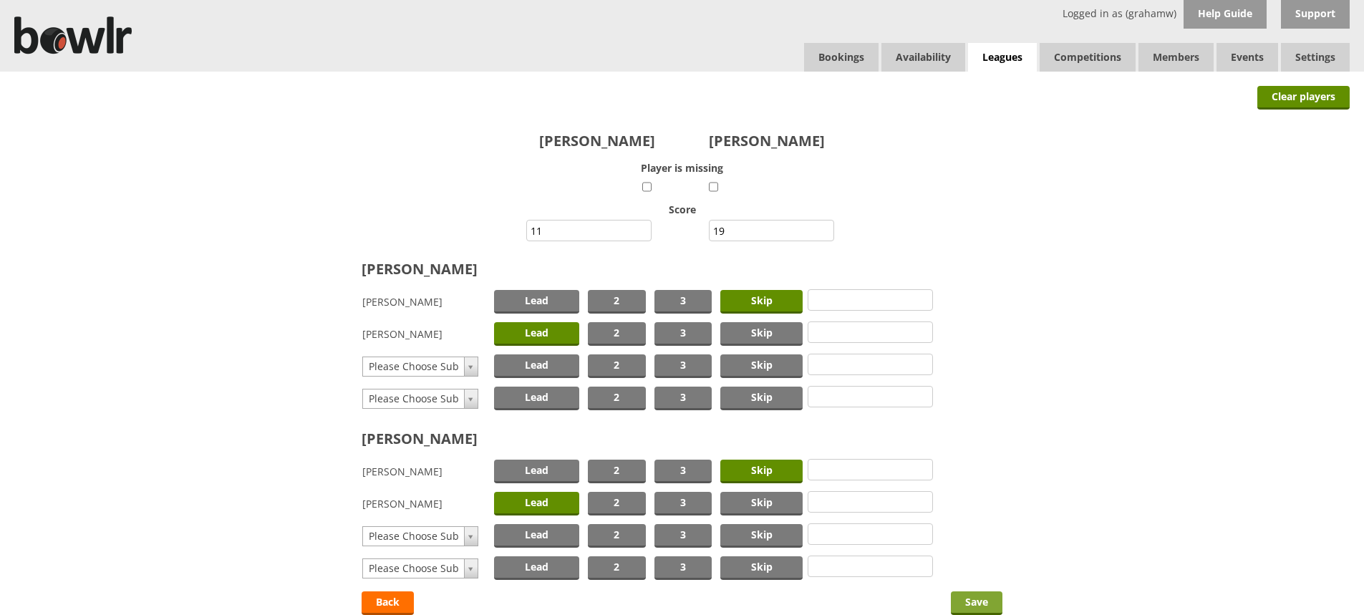
click at [986, 601] on input "Save" at bounding box center [977, 604] width 52 height 24
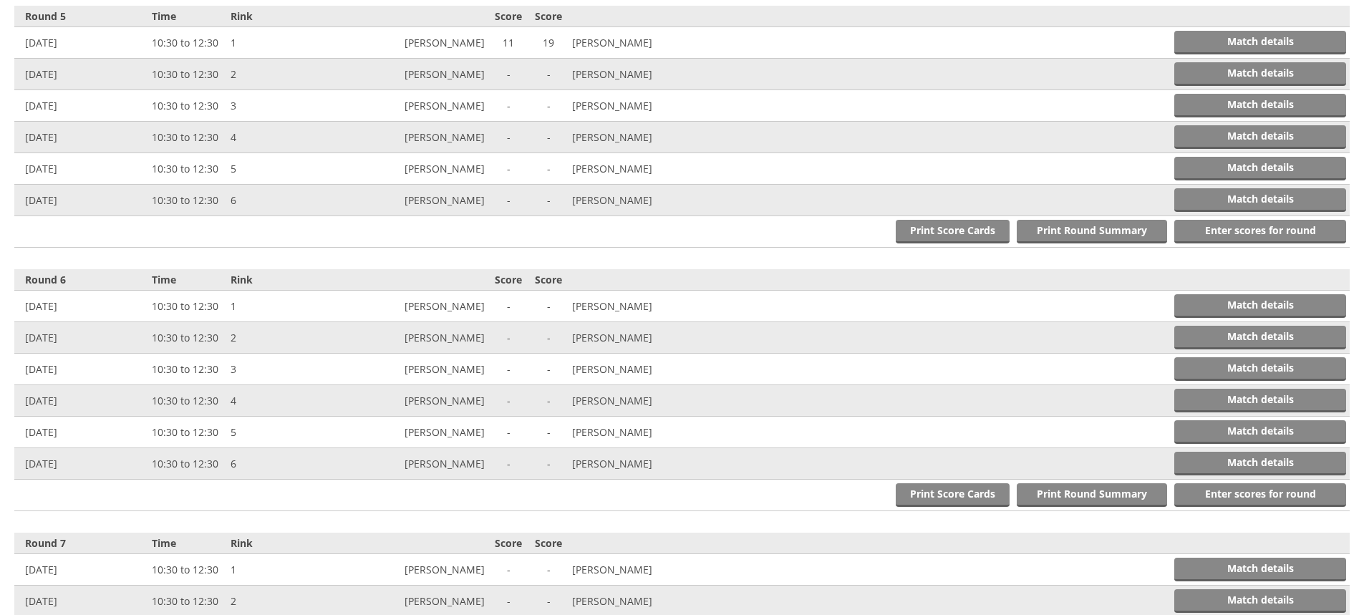
scroll to position [1623, 0]
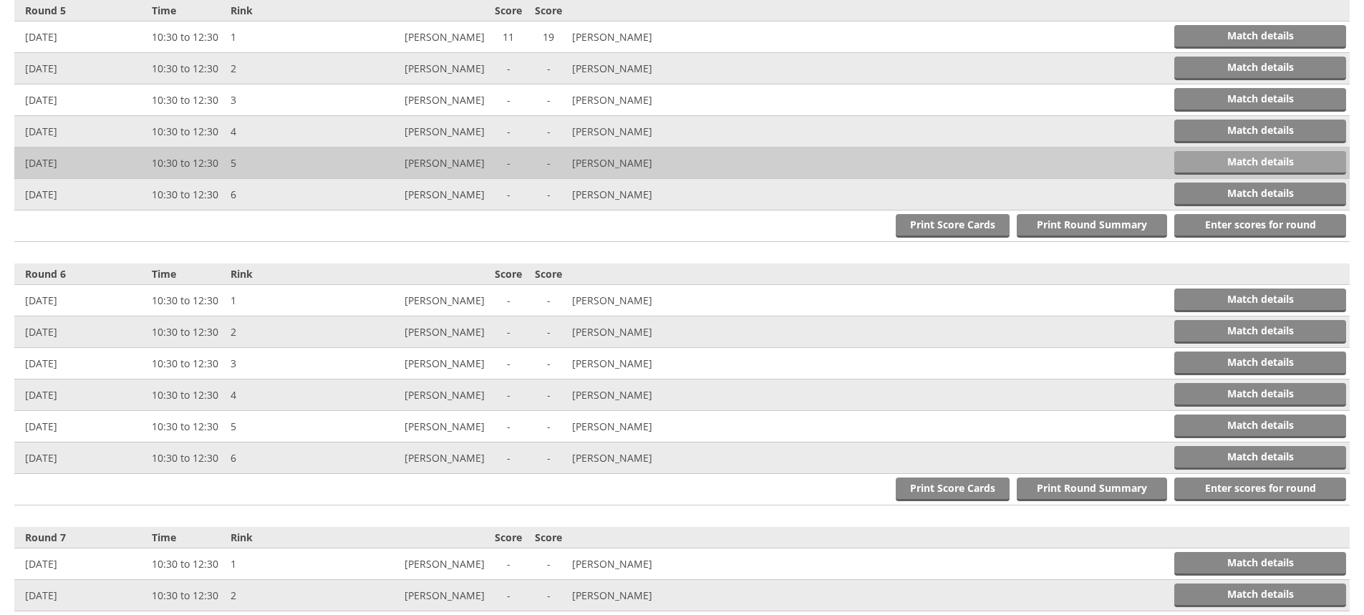
click at [1246, 161] on link "Match details" at bounding box center [1261, 163] width 172 height 24
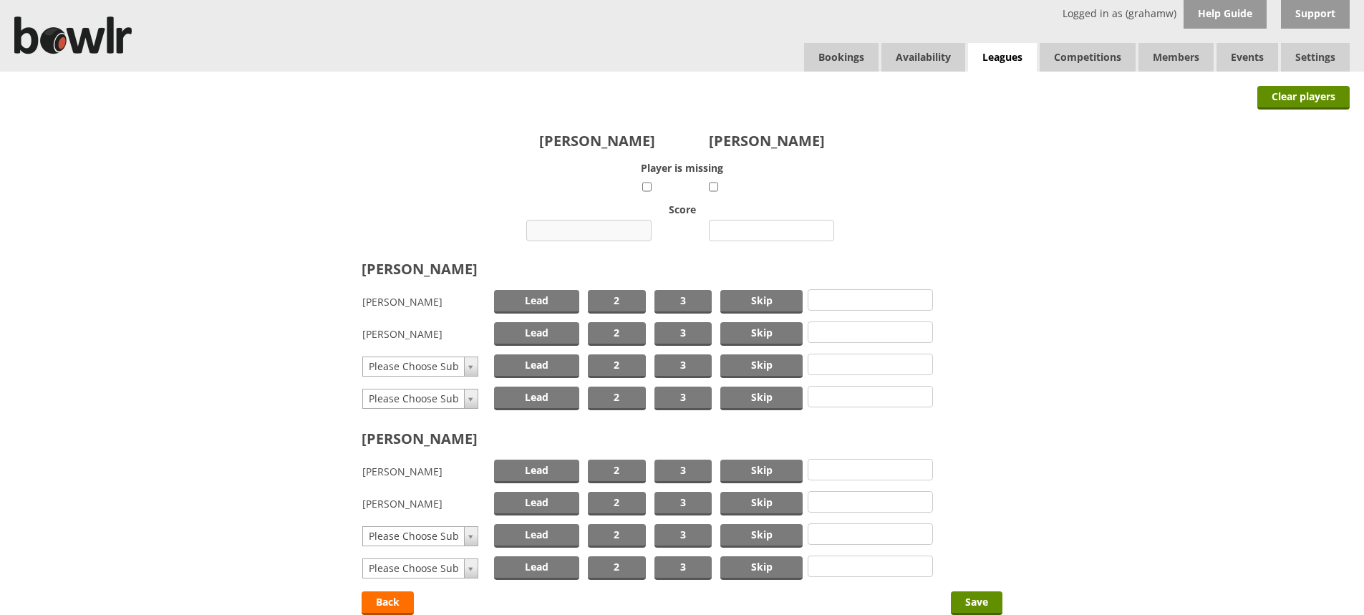
click at [602, 229] on input "number" at bounding box center [588, 230] width 125 height 21
type input "15"
click at [756, 228] on input "number" at bounding box center [771, 230] width 125 height 21
type input "9"
click at [764, 302] on span "Skip" at bounding box center [762, 302] width 82 height 24
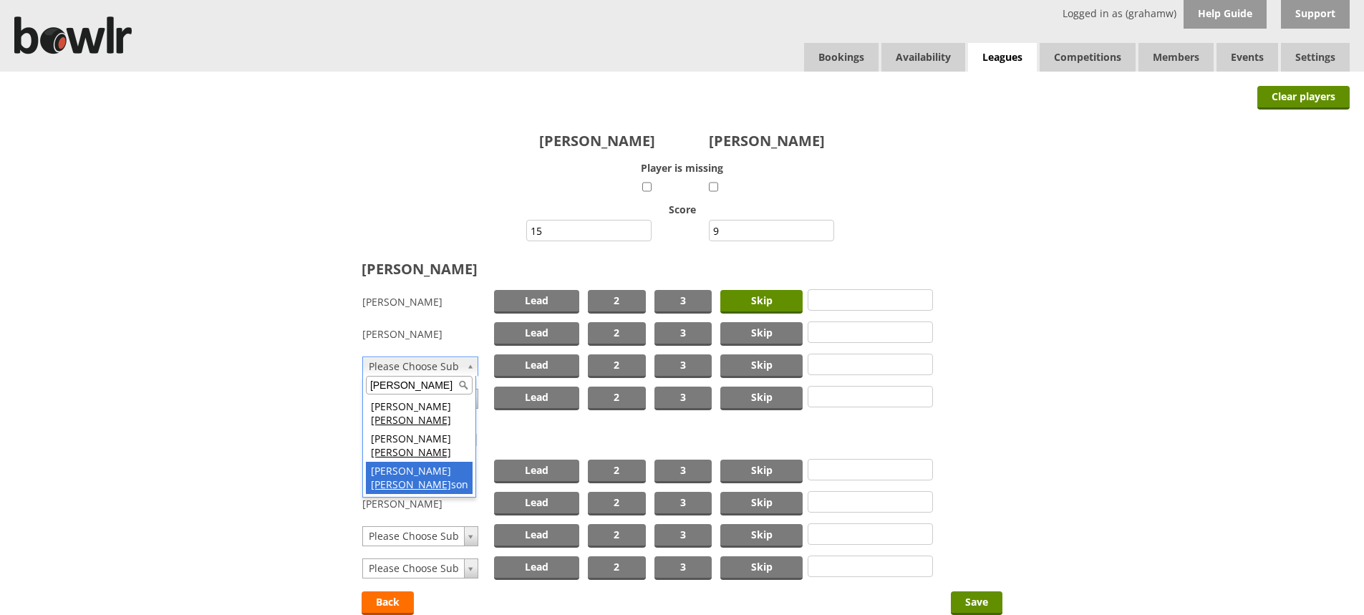
type input "atkin"
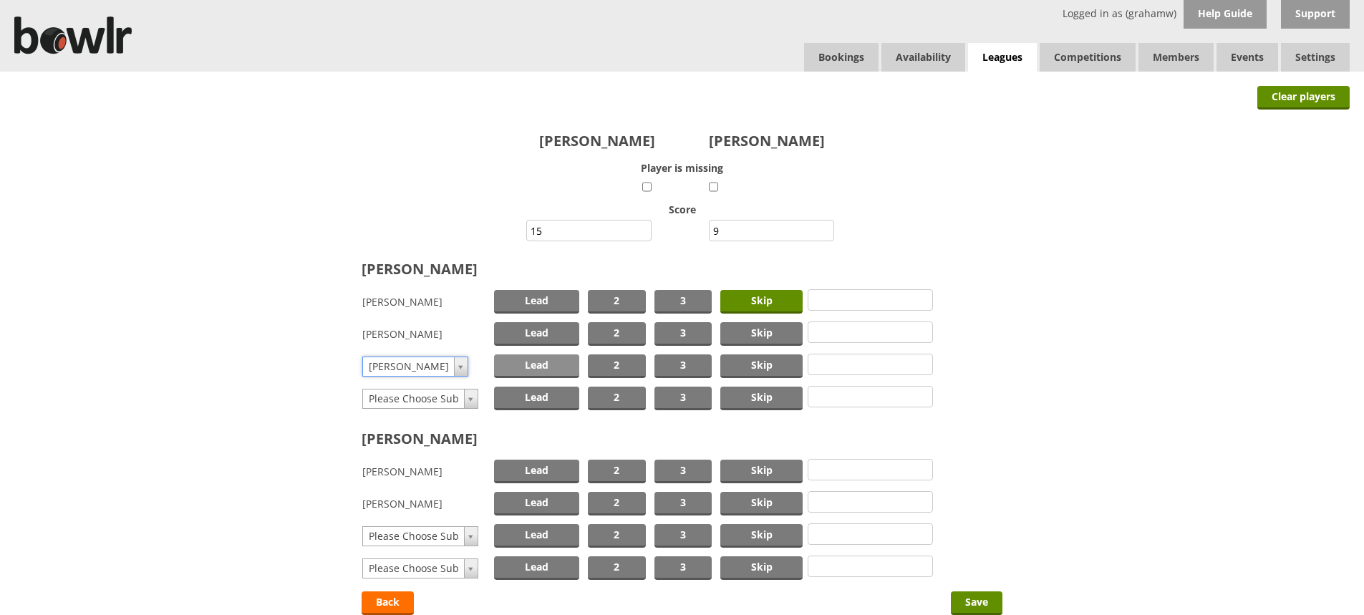
click at [539, 362] on span "Lead" at bounding box center [536, 367] width 85 height 24
click at [759, 466] on span "Skip" at bounding box center [762, 472] width 82 height 24
click at [557, 504] on span "Lead" at bounding box center [536, 504] width 85 height 24
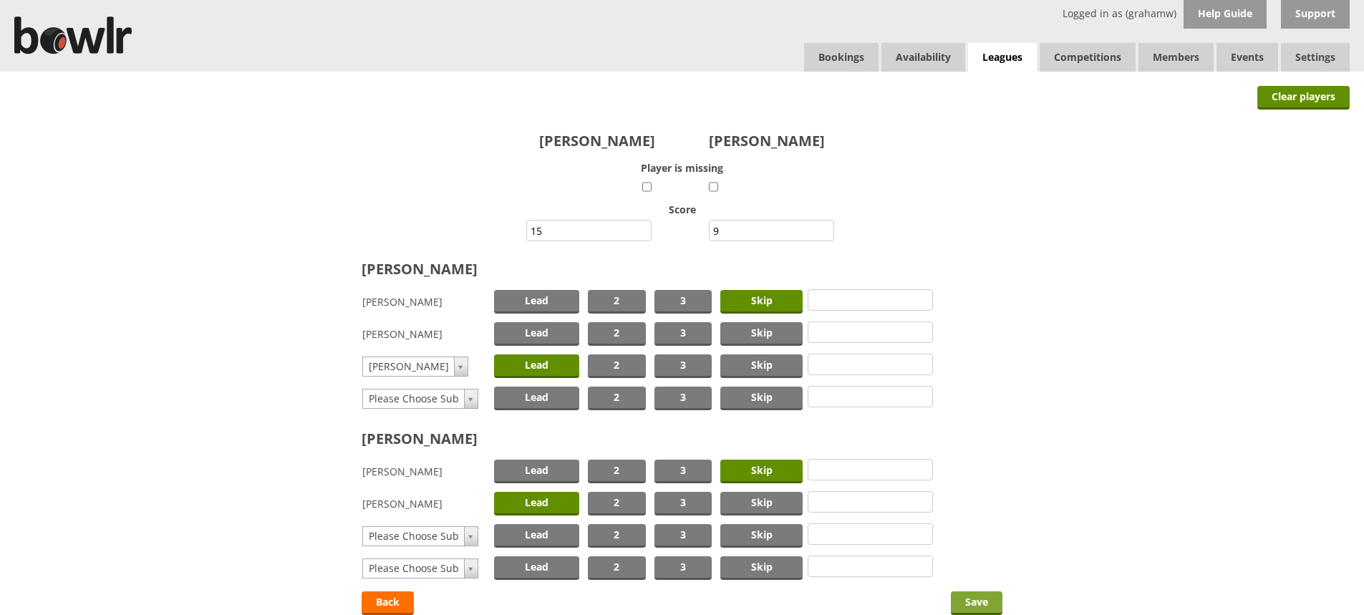
click at [976, 601] on input "Save" at bounding box center [977, 604] width 52 height 24
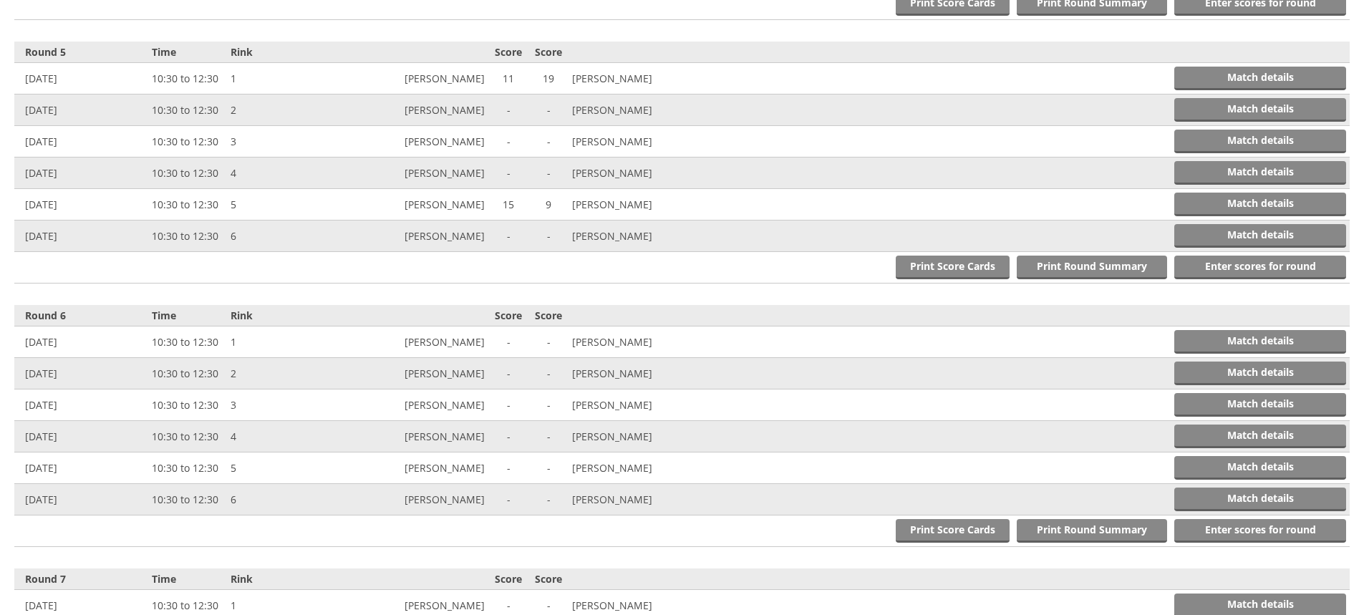
scroll to position [1623, 0]
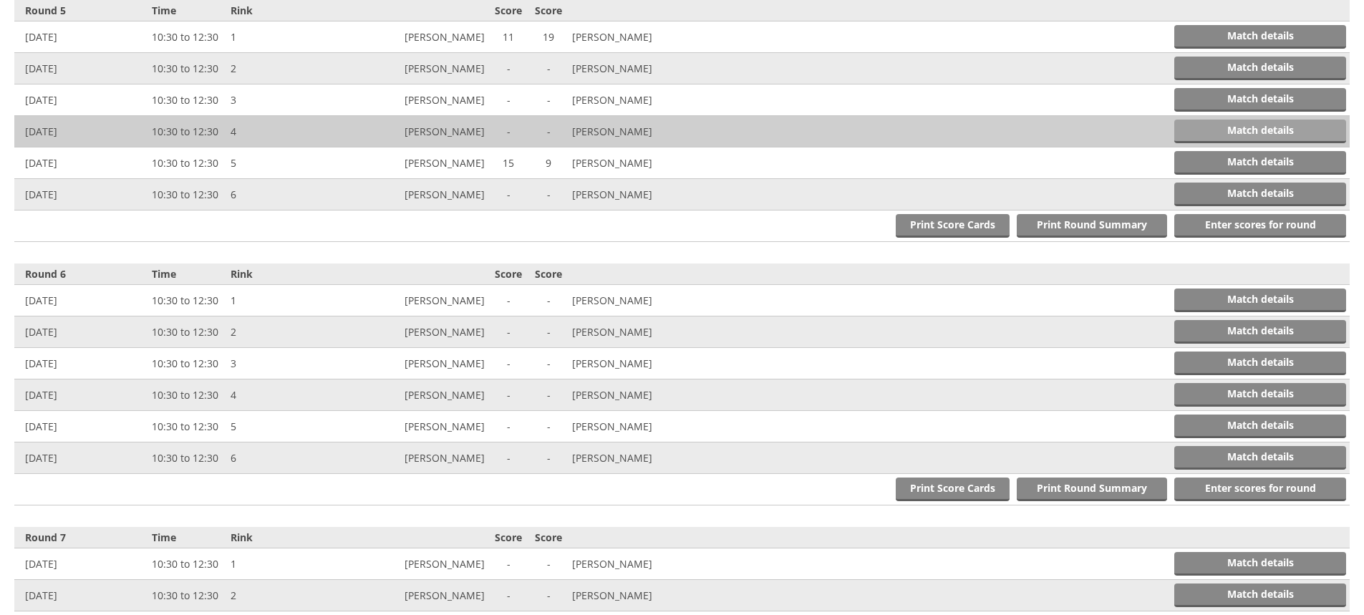
click at [1258, 131] on link "Match details" at bounding box center [1261, 132] width 172 height 24
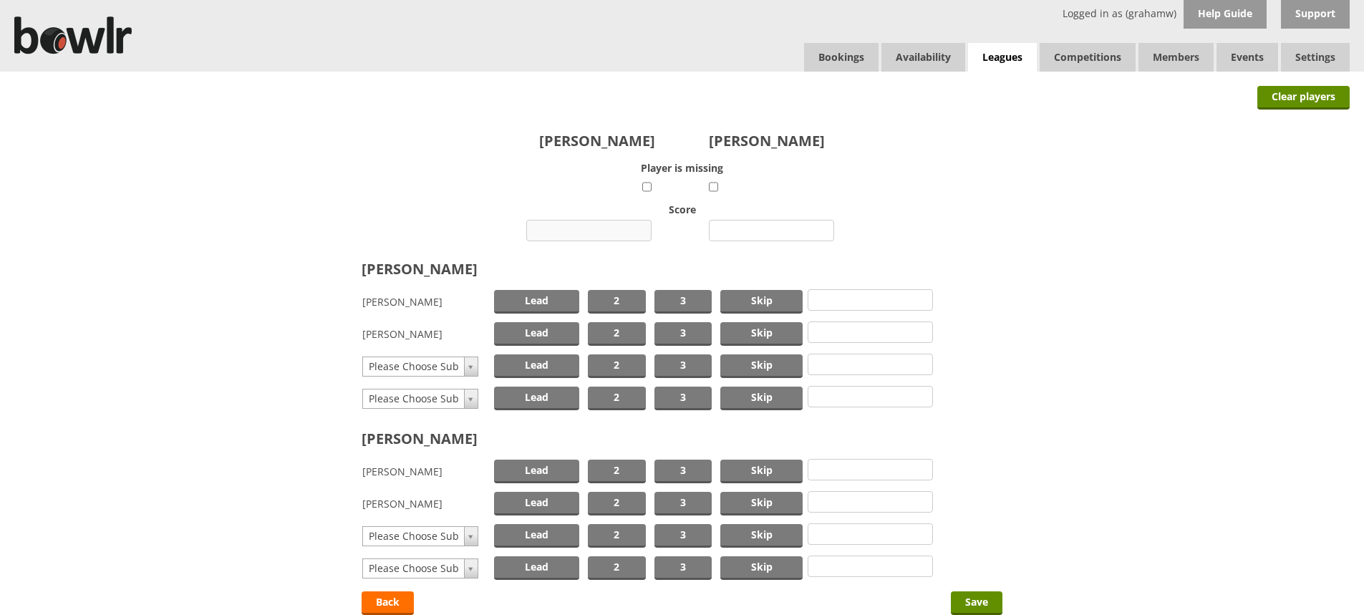
click at [610, 231] on input "number" at bounding box center [588, 230] width 125 height 21
type input "7"
click at [752, 231] on input "number" at bounding box center [771, 230] width 125 height 21
type input "18"
click at [759, 299] on span "Skip" at bounding box center [762, 302] width 82 height 24
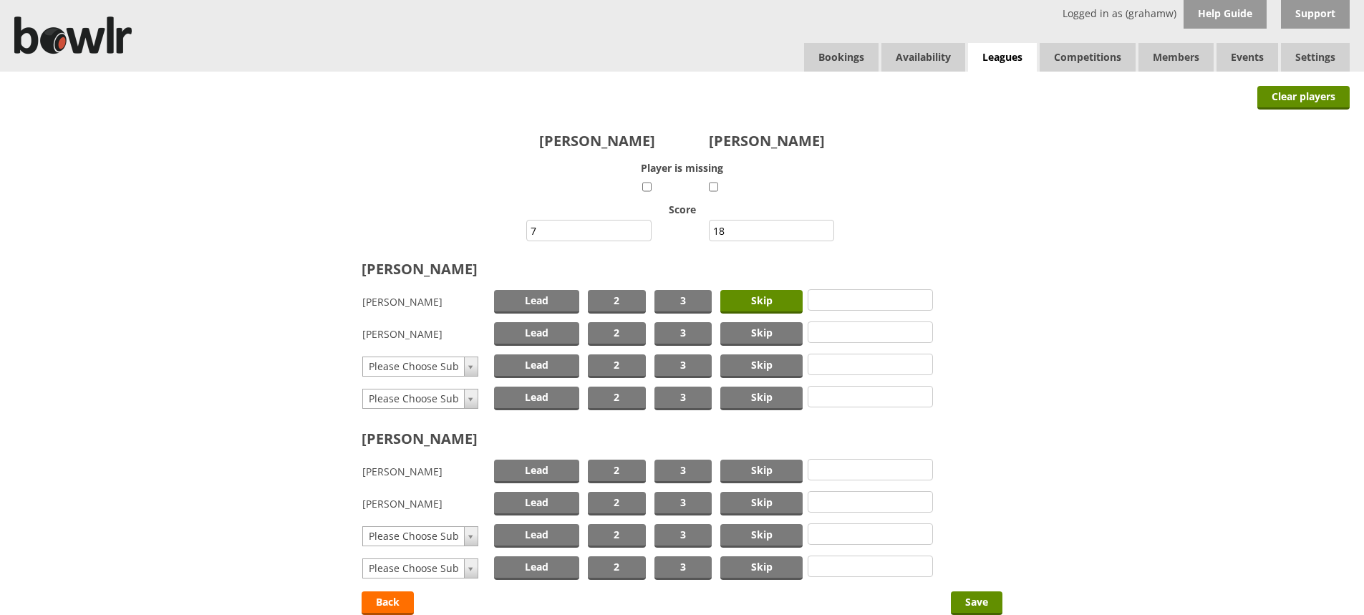
click at [761, 298] on span "Skip" at bounding box center [762, 302] width 82 height 24
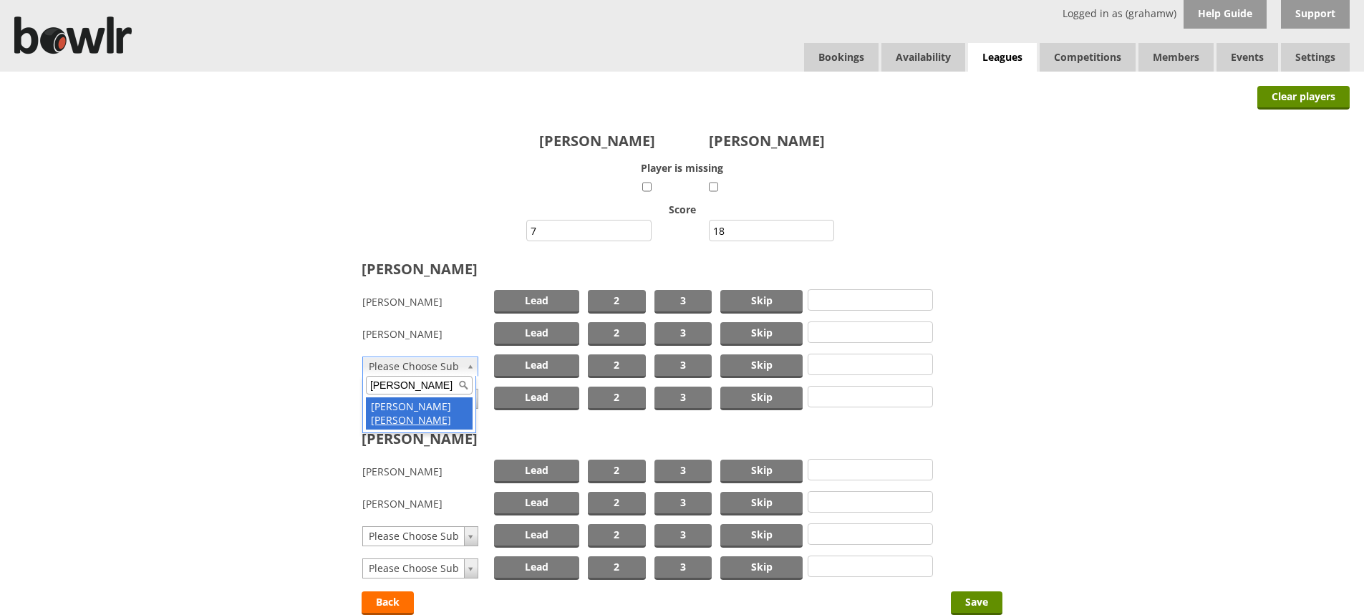
type input "pugh"
click at [540, 364] on span "Lead" at bounding box center [536, 367] width 85 height 24
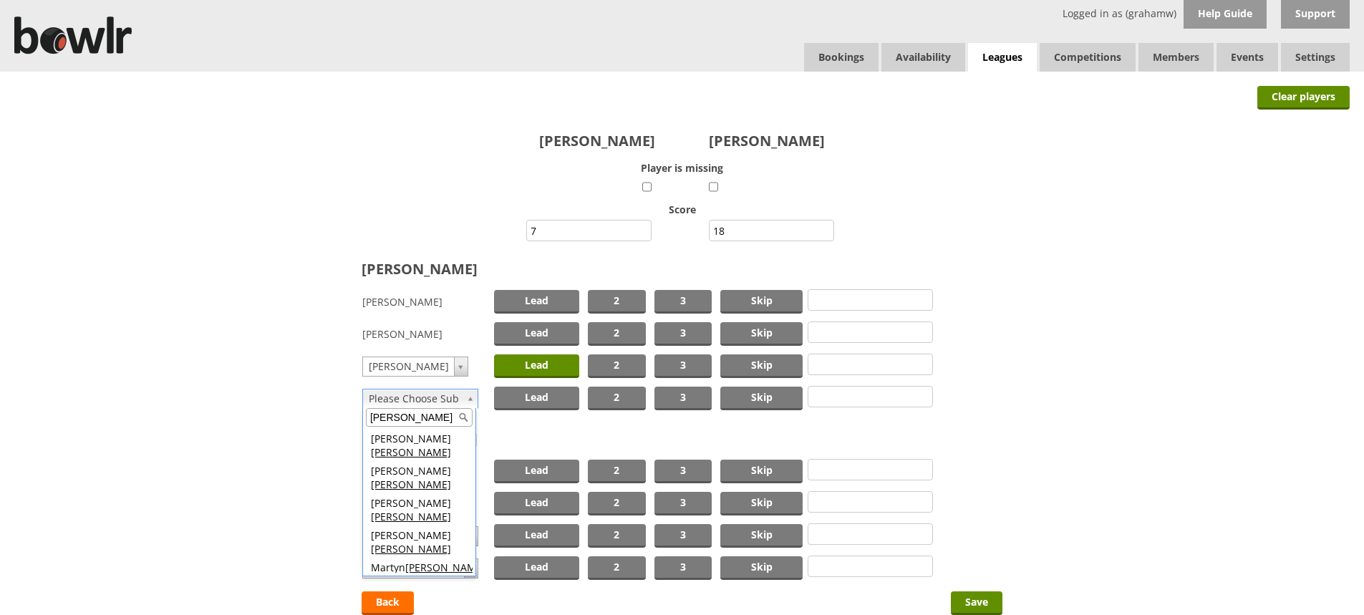
type input "smith"
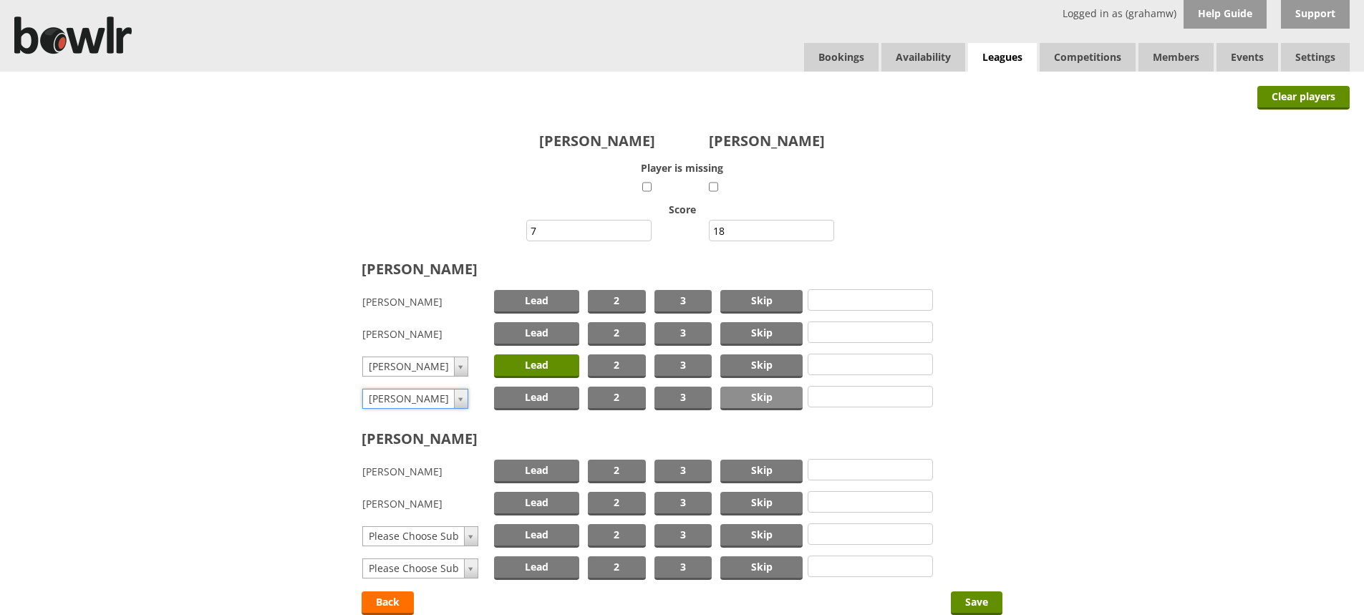
click at [766, 394] on span "Skip" at bounding box center [762, 399] width 82 height 24
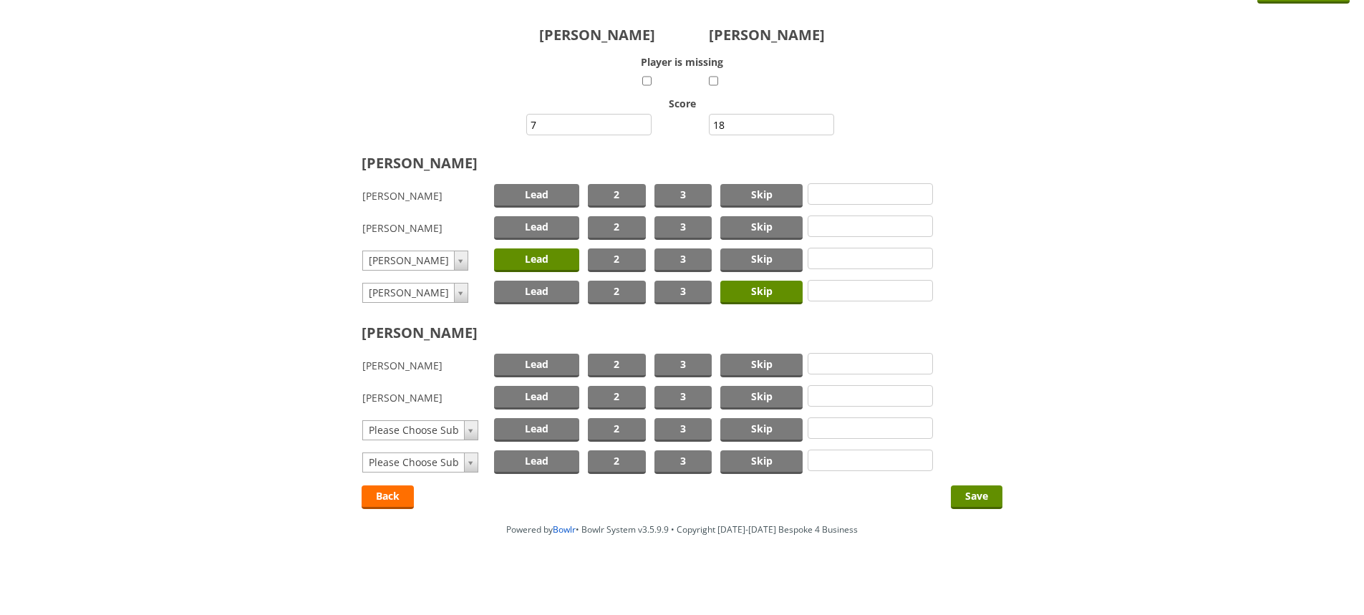
scroll to position [107, 0]
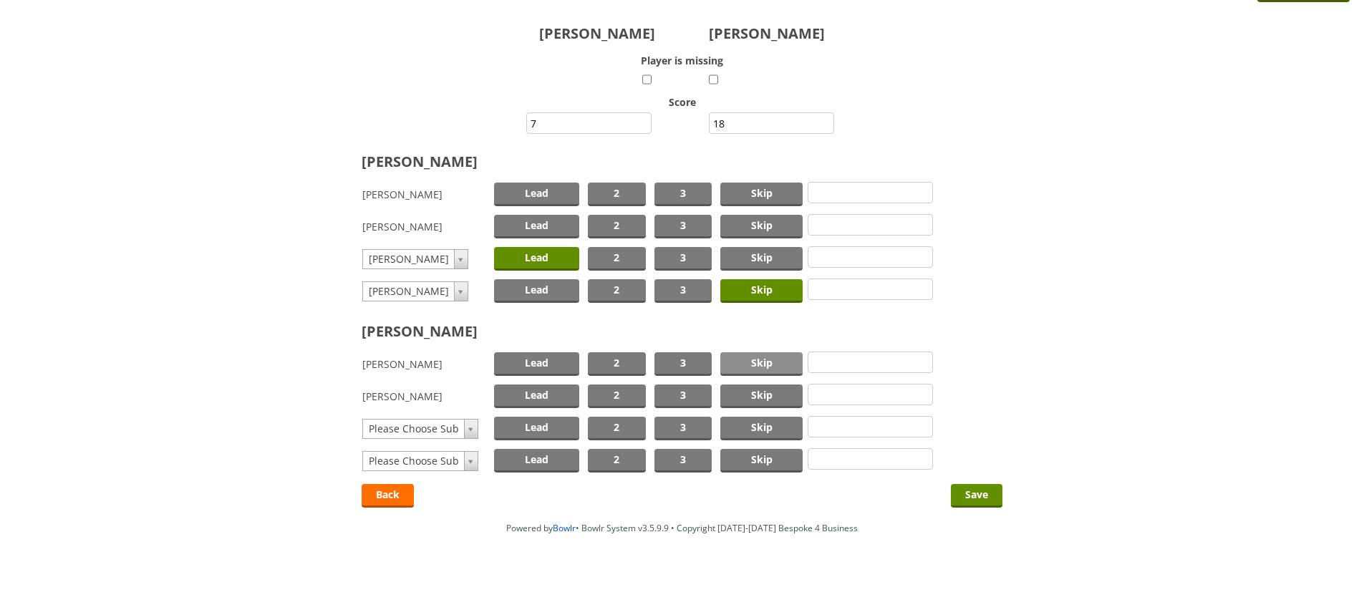
click at [774, 359] on span "Skip" at bounding box center [762, 364] width 82 height 24
click at [563, 392] on span "Lead" at bounding box center [536, 397] width 85 height 24
click at [969, 487] on input "Save" at bounding box center [977, 496] width 52 height 24
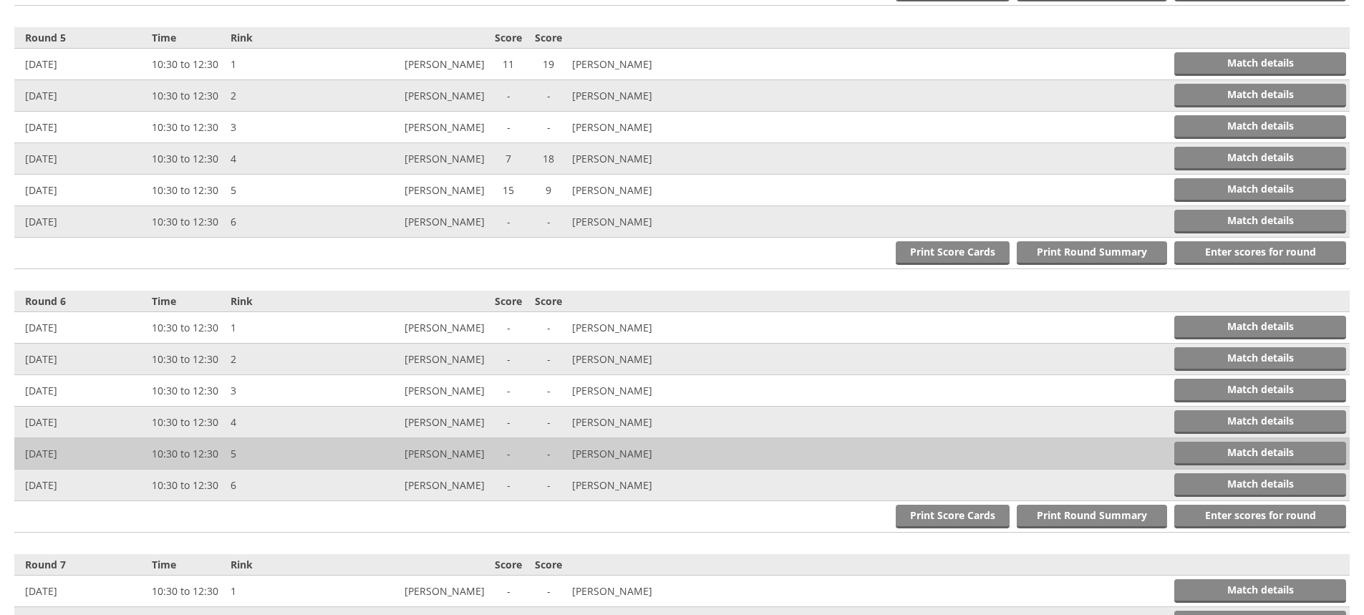
scroll to position [1623, 0]
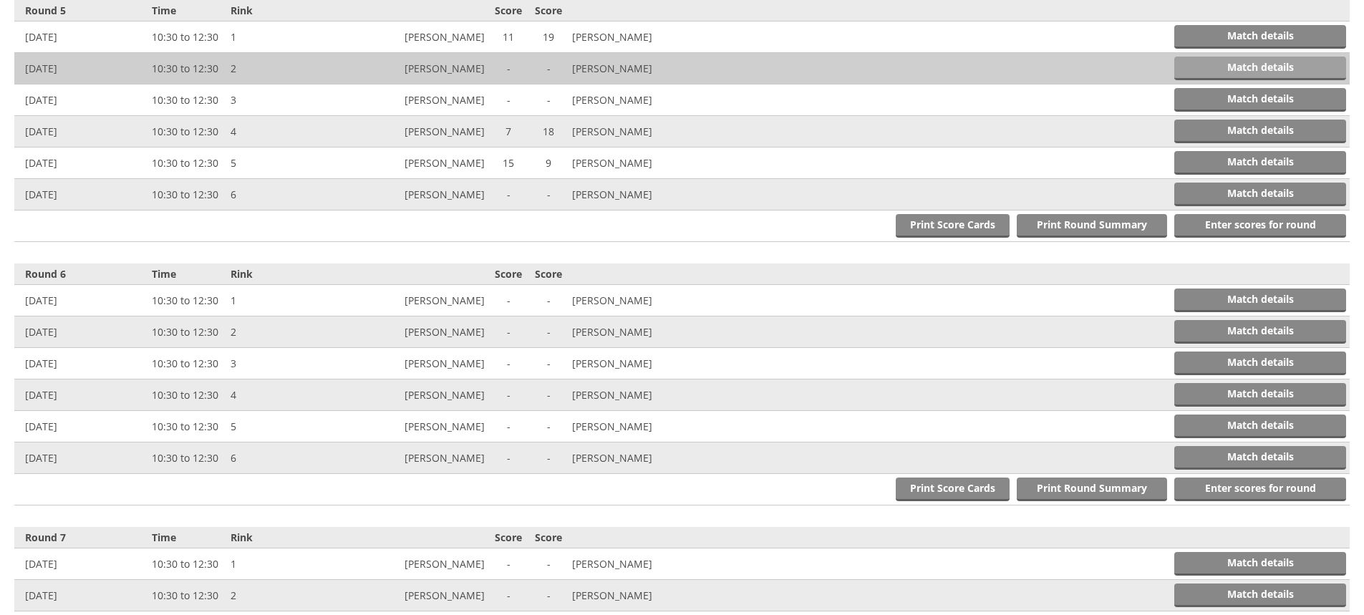
click at [1286, 67] on link "Match details" at bounding box center [1261, 69] width 172 height 24
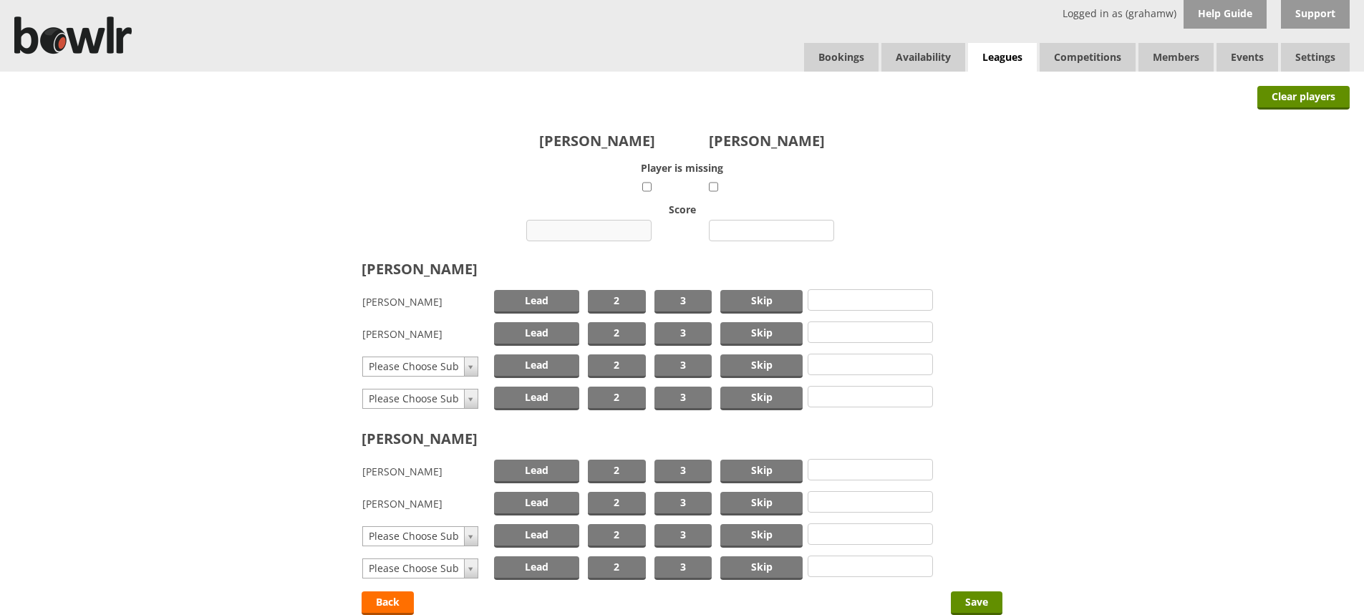
click at [605, 231] on input "number" at bounding box center [588, 230] width 125 height 21
type input "27"
click at [759, 229] on input "number" at bounding box center [771, 230] width 125 height 21
type input "7"
click at [769, 297] on span "Skip" at bounding box center [762, 302] width 82 height 24
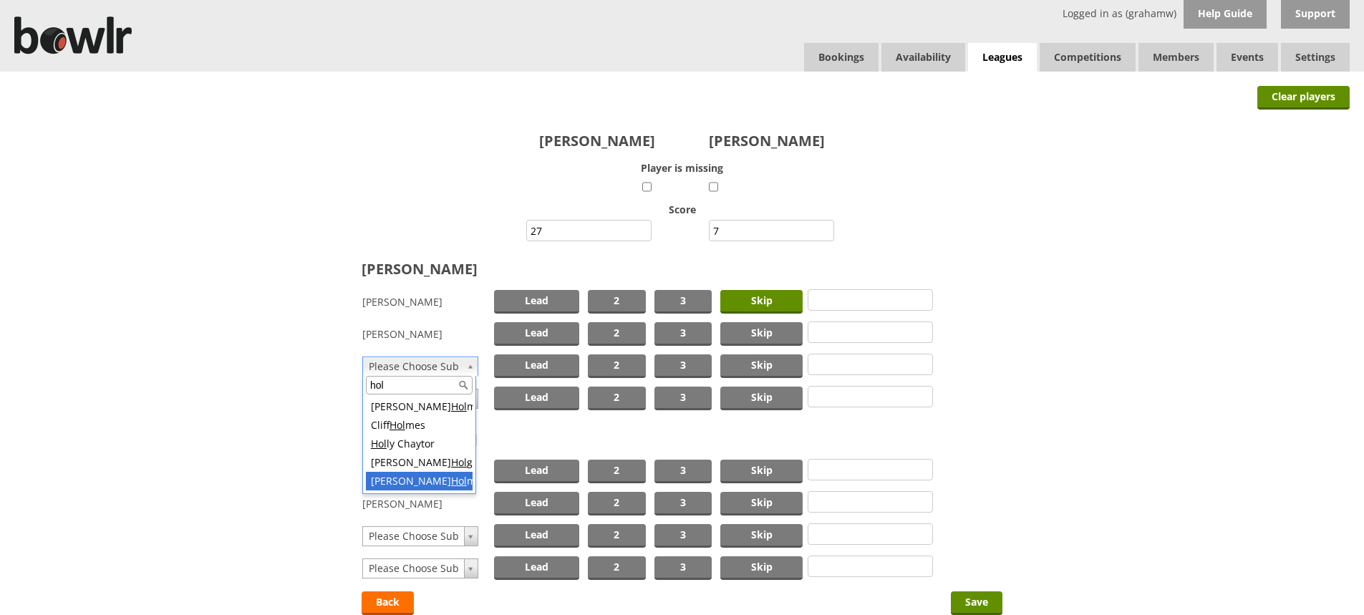
type input "hol"
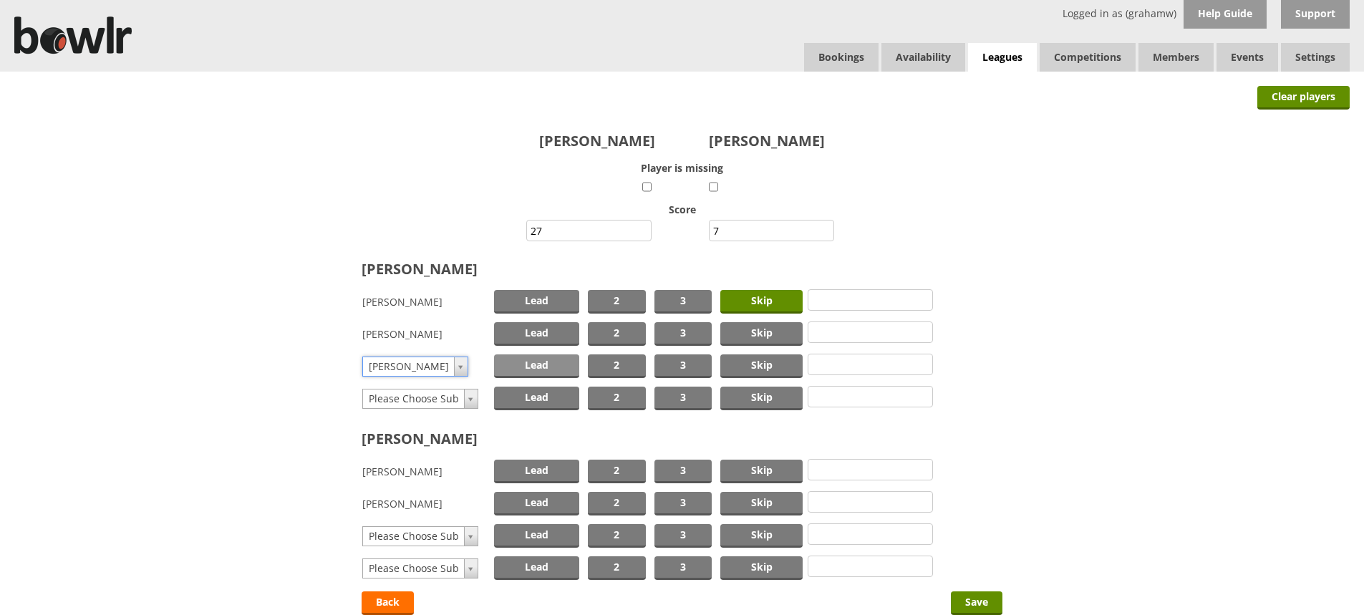
click at [552, 362] on span "Lead" at bounding box center [536, 367] width 85 height 24
click at [754, 466] on span "Skip" at bounding box center [762, 472] width 82 height 24
click at [544, 502] on span "Lead" at bounding box center [536, 504] width 85 height 24
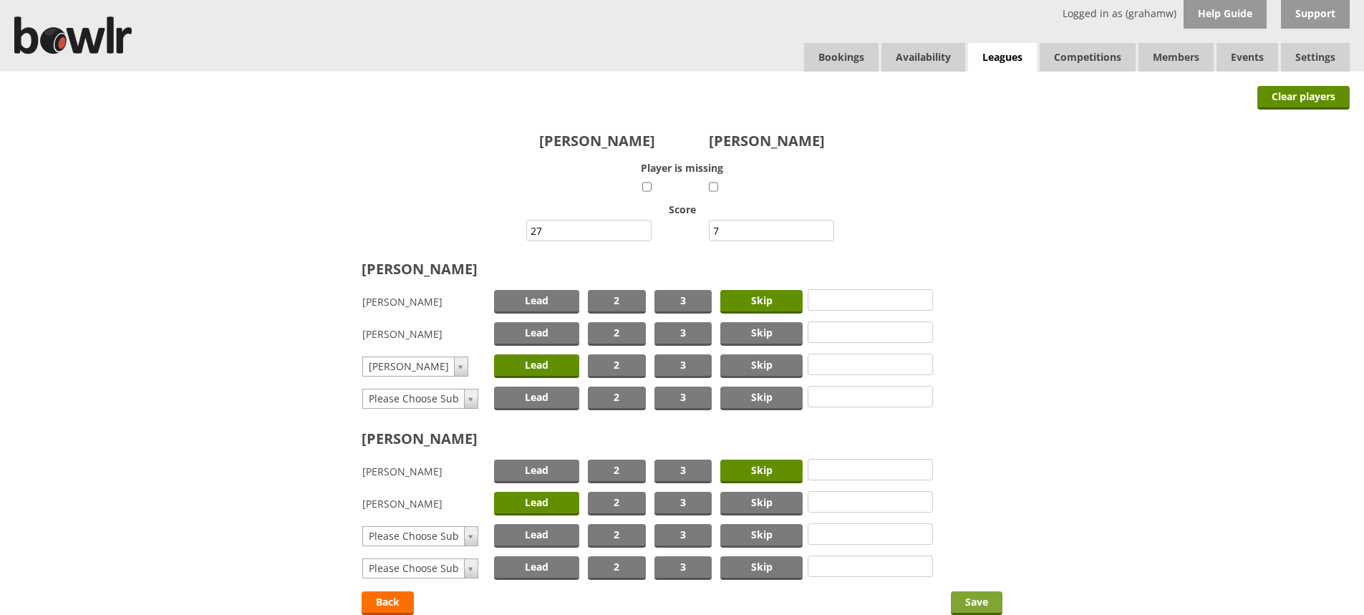
click at [971, 597] on input "Save" at bounding box center [977, 604] width 52 height 24
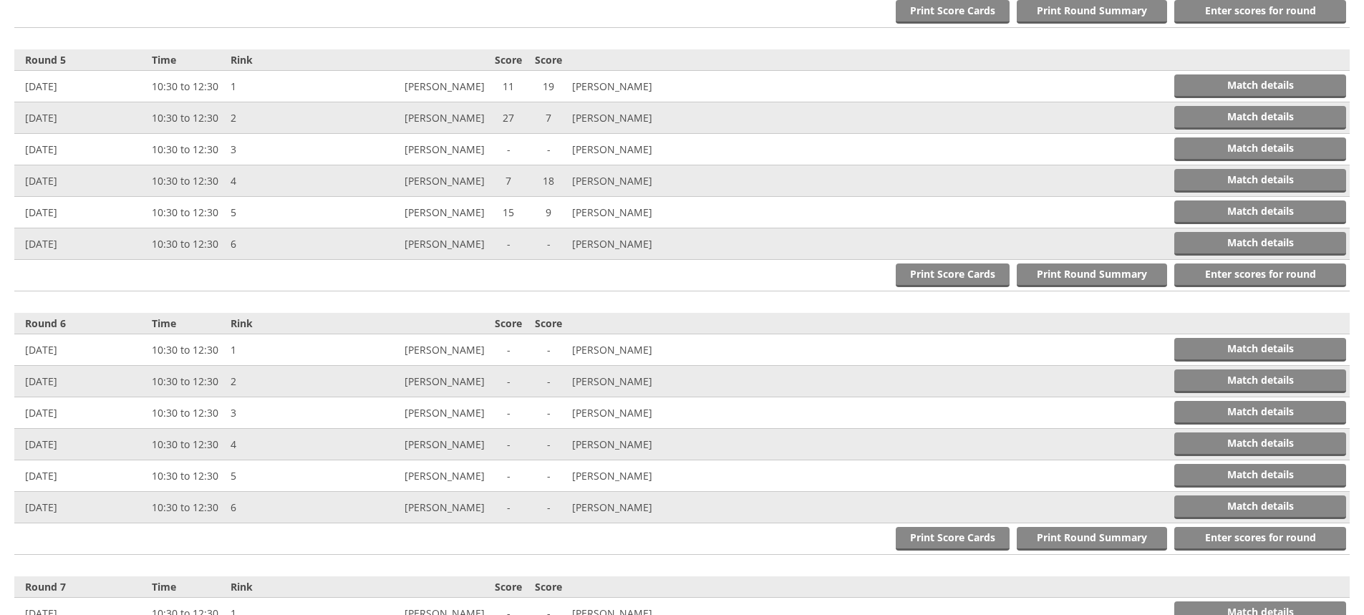
scroll to position [1623, 0]
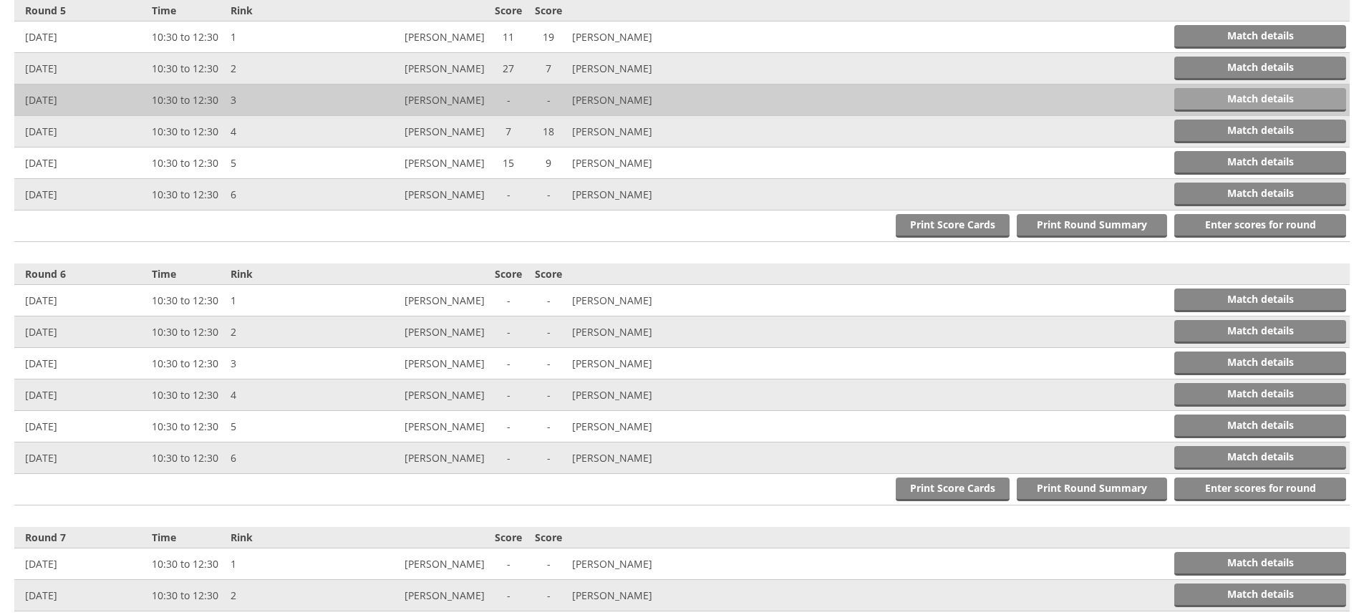
click at [1231, 96] on link "Match details" at bounding box center [1261, 100] width 172 height 24
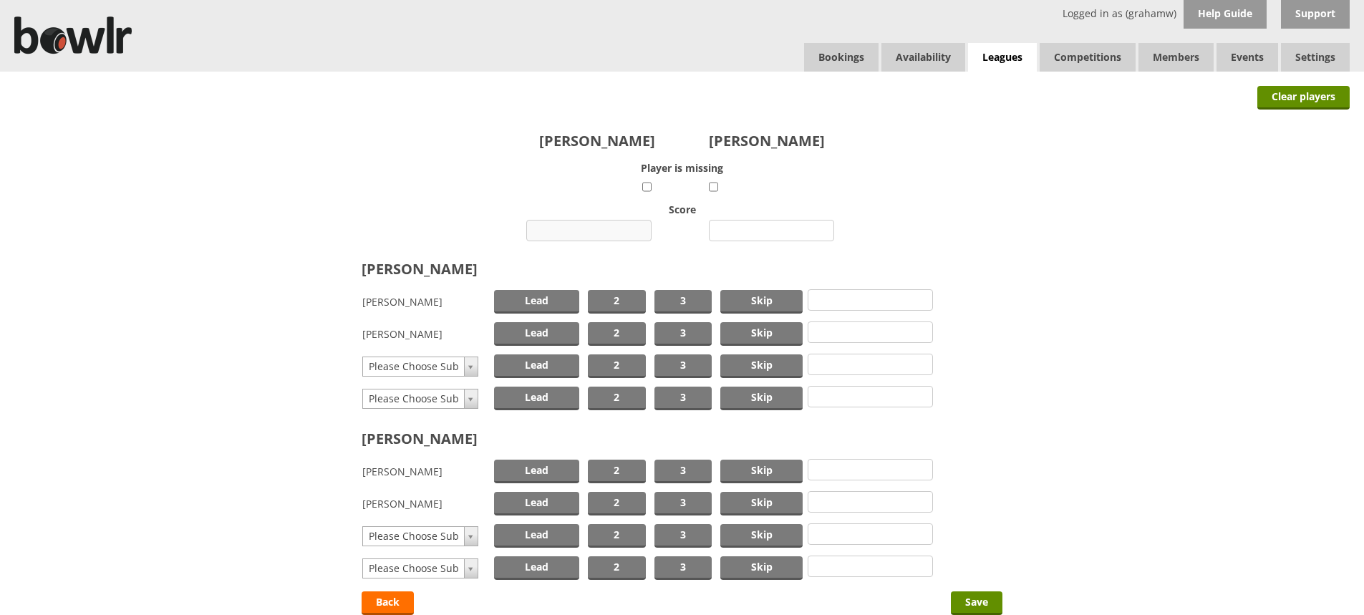
click at [590, 227] on input "number" at bounding box center [588, 230] width 125 height 21
type input "15"
click at [769, 230] on input "number" at bounding box center [771, 230] width 125 height 21
type input "9"
click at [753, 297] on span "Skip" at bounding box center [762, 302] width 82 height 24
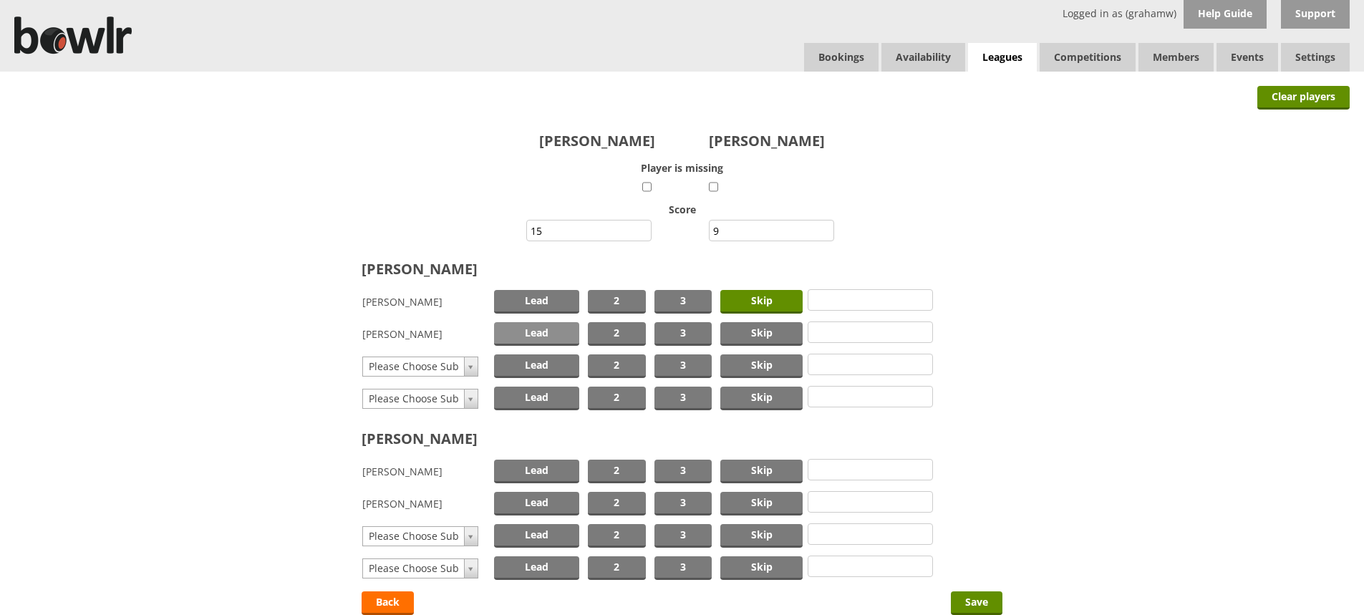
click at [559, 329] on span "Lead" at bounding box center [536, 334] width 85 height 24
click at [751, 467] on span "Skip" at bounding box center [762, 472] width 82 height 24
click at [537, 500] on span "Lead" at bounding box center [536, 504] width 85 height 24
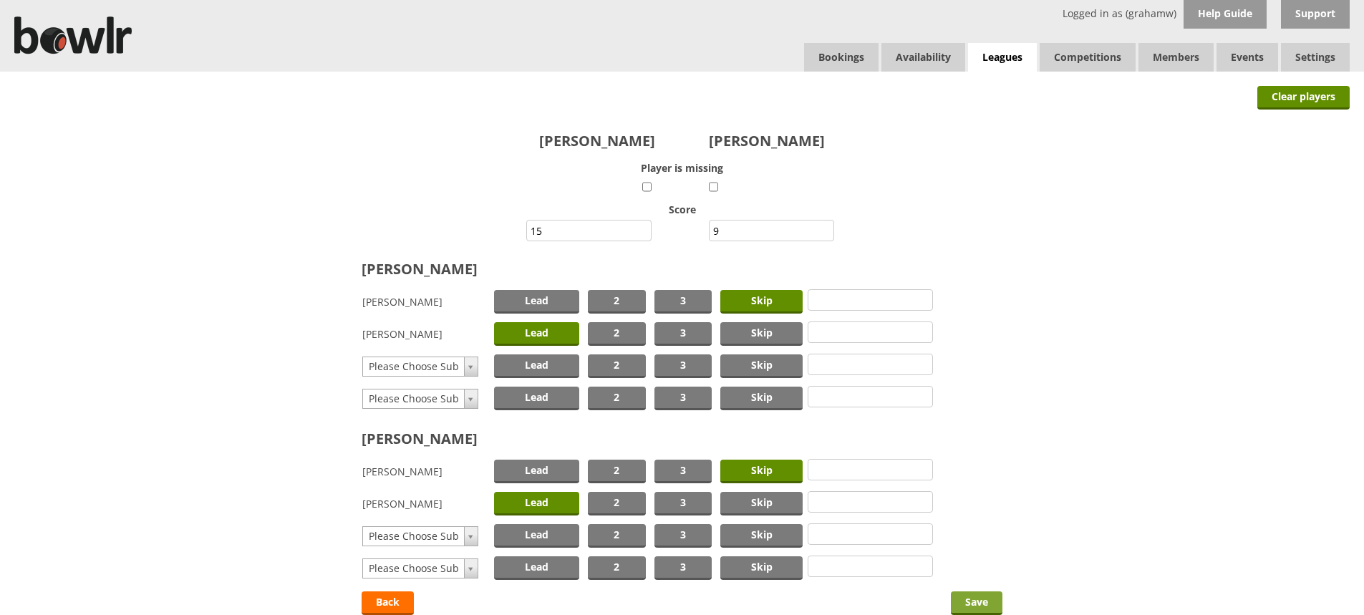
click at [971, 601] on input "Save" at bounding box center [977, 604] width 52 height 24
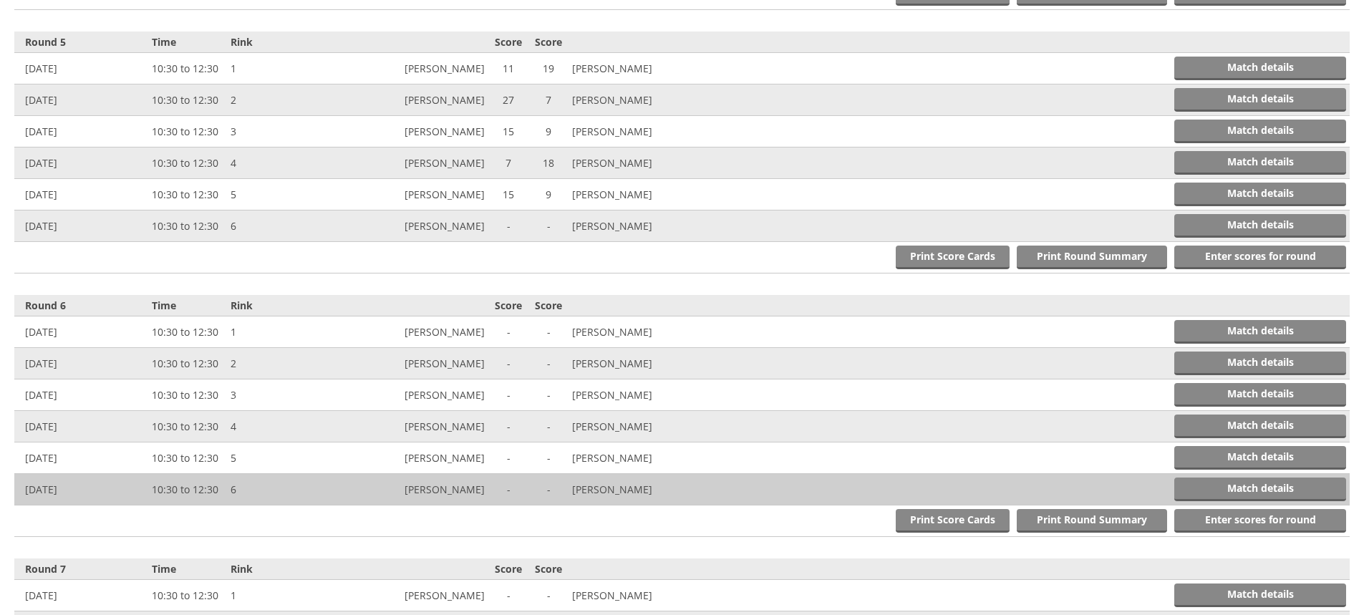
scroll to position [1623, 0]
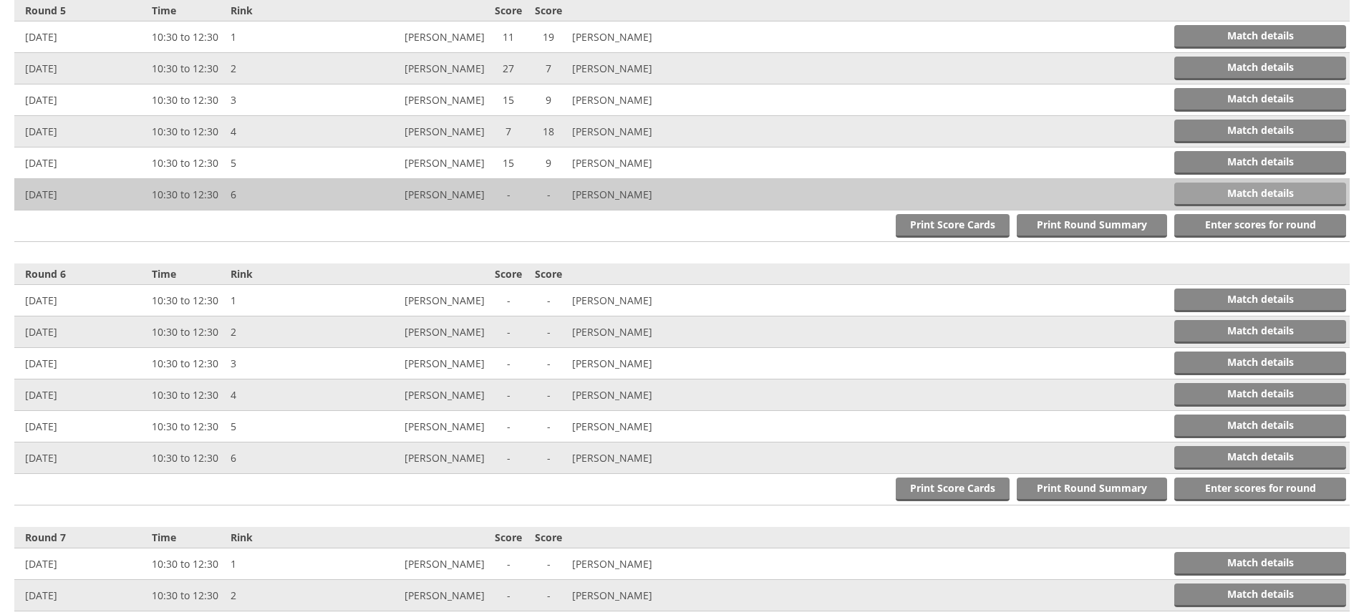
click at [1271, 191] on link "Match details" at bounding box center [1261, 195] width 172 height 24
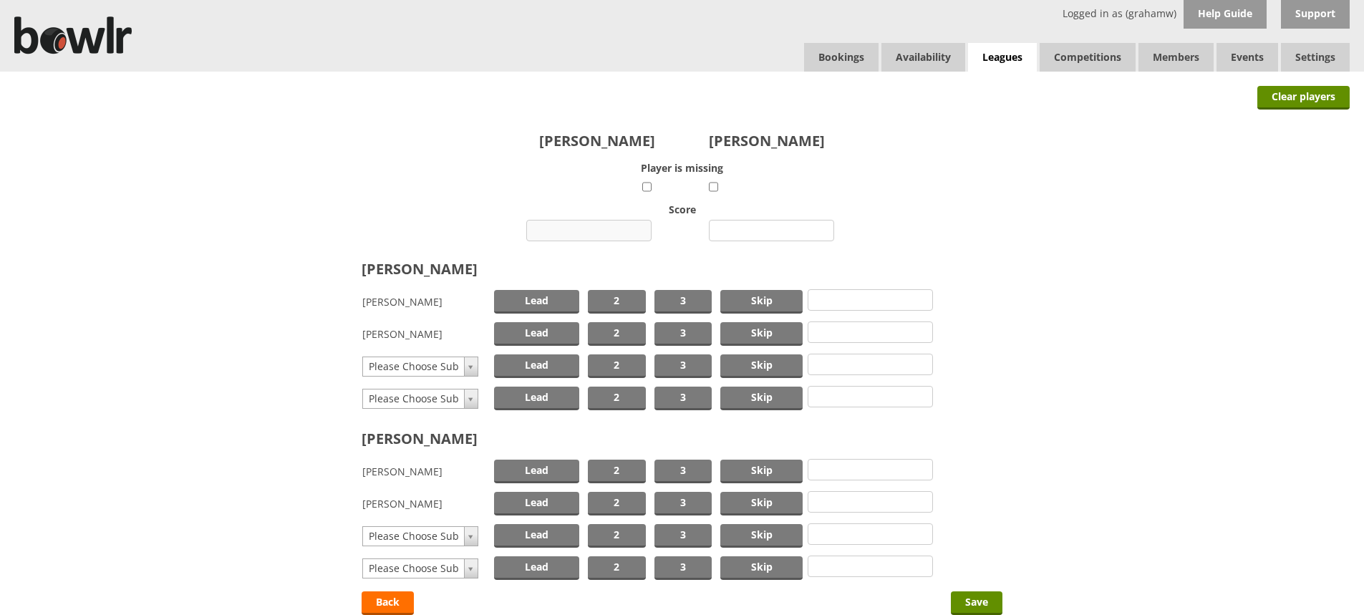
click at [614, 231] on input "number" at bounding box center [588, 230] width 125 height 21
type input "10"
click at [749, 232] on input "number" at bounding box center [771, 230] width 125 height 21
type input "16"
click at [738, 297] on span "Skip" at bounding box center [762, 302] width 82 height 24
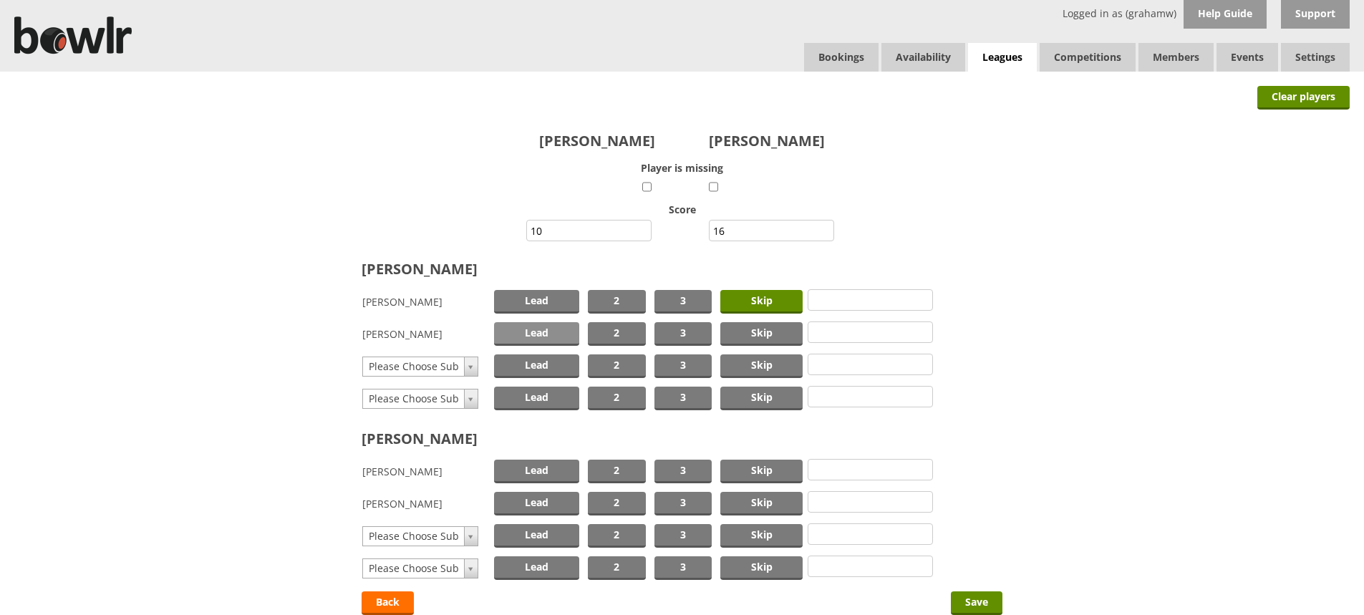
click at [541, 332] on span "Lead" at bounding box center [536, 334] width 85 height 24
click at [749, 472] on span "Skip" at bounding box center [762, 472] width 82 height 24
click at [562, 501] on span "Lead" at bounding box center [536, 504] width 85 height 24
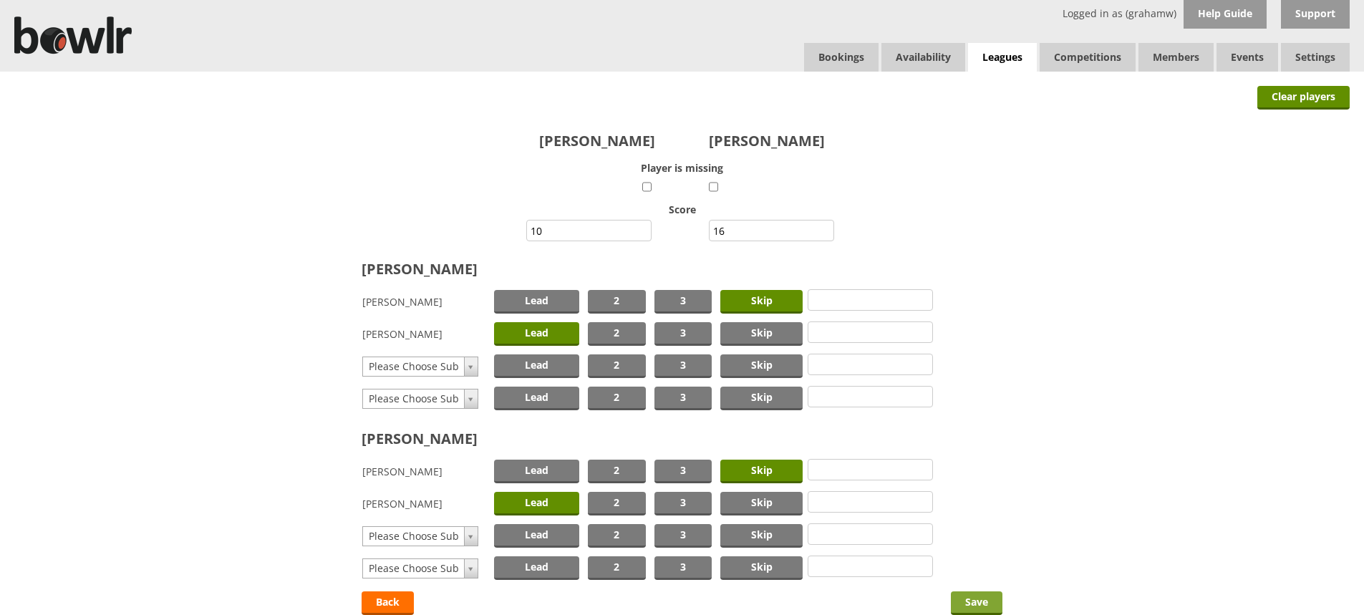
click at [985, 598] on input "Save" at bounding box center [977, 604] width 52 height 24
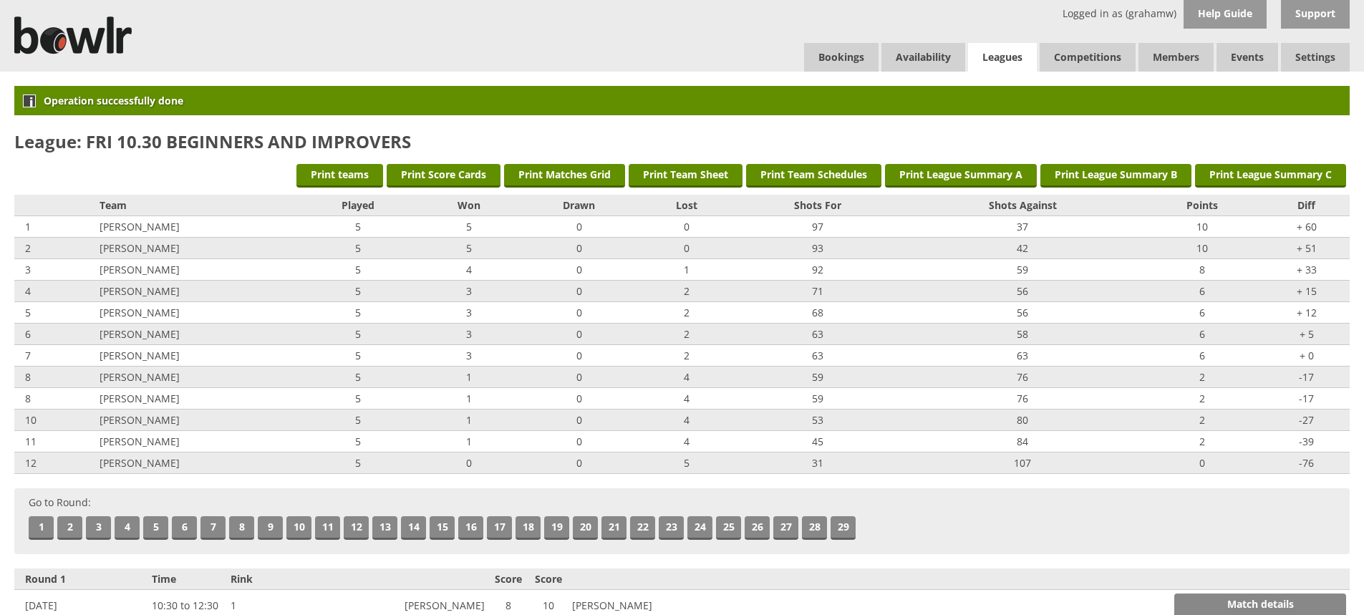
click at [1004, 52] on link "Leagues" at bounding box center [1002, 57] width 69 height 29
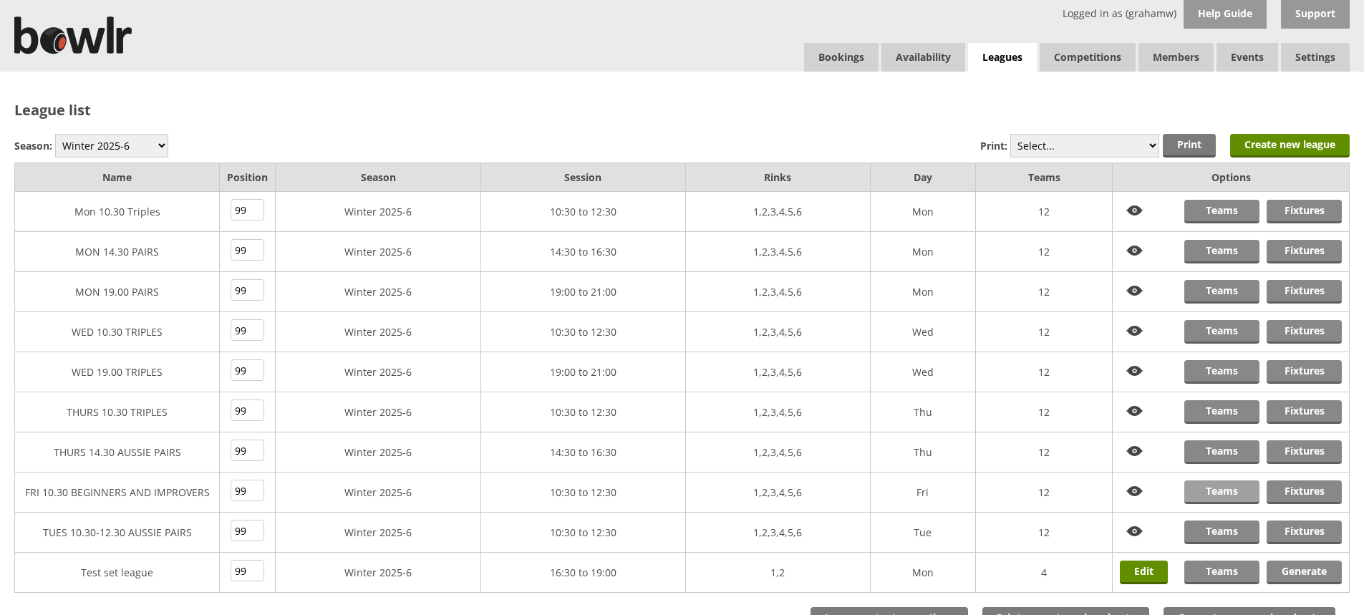
click at [1226, 494] on link "Teams" at bounding box center [1222, 493] width 75 height 24
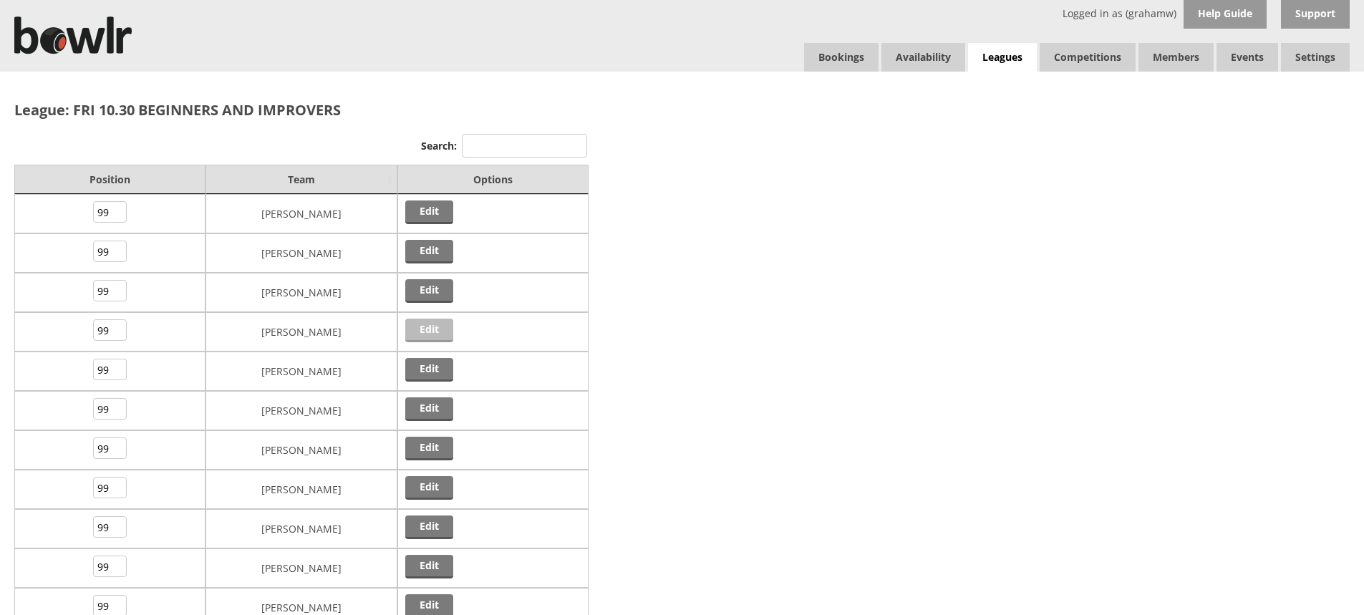
click at [430, 327] on link "Edit" at bounding box center [429, 331] width 48 height 24
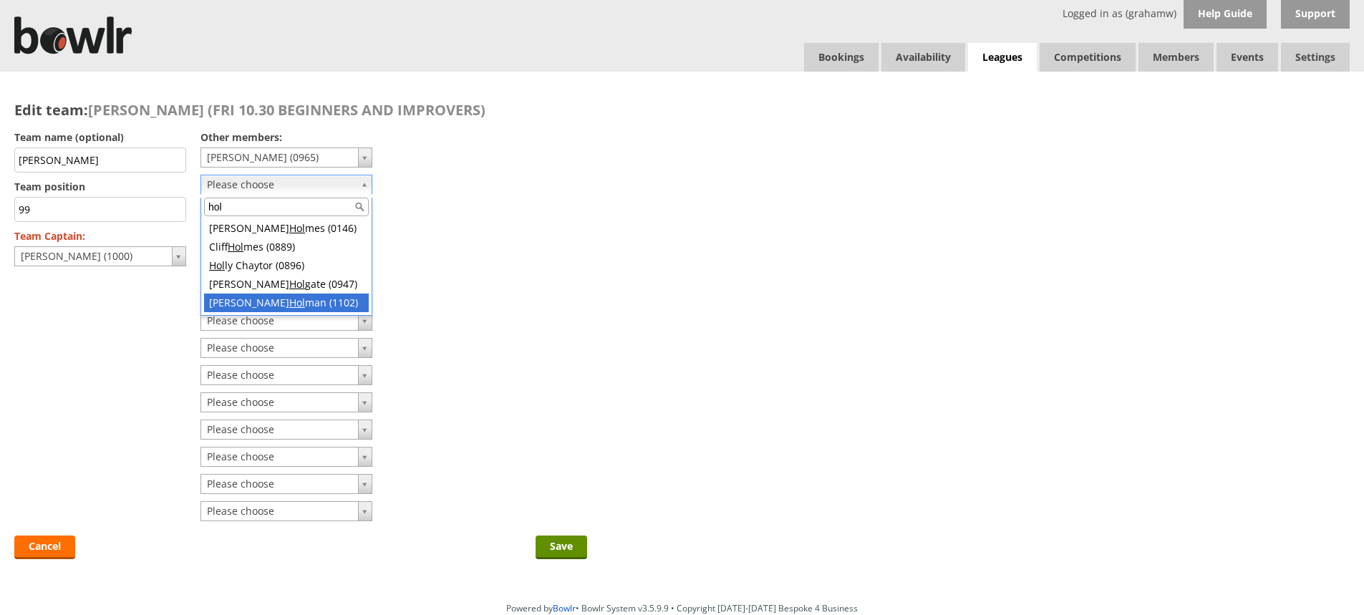
type input "hol"
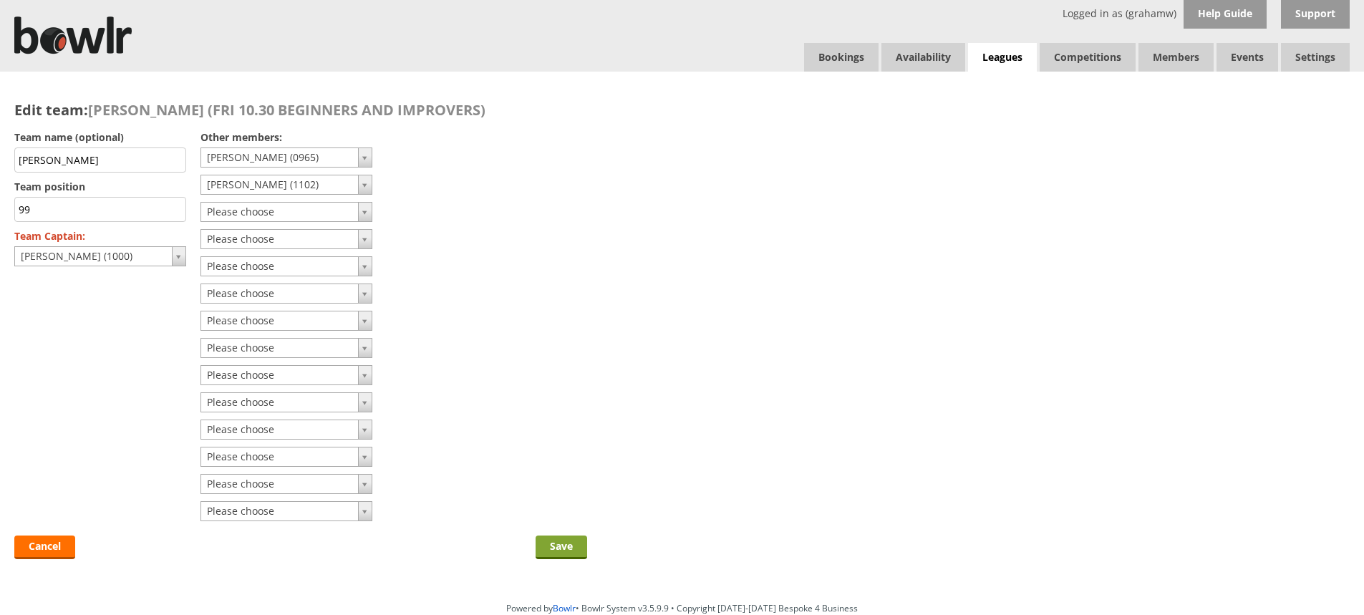
click at [553, 542] on input "Save" at bounding box center [562, 548] width 52 height 24
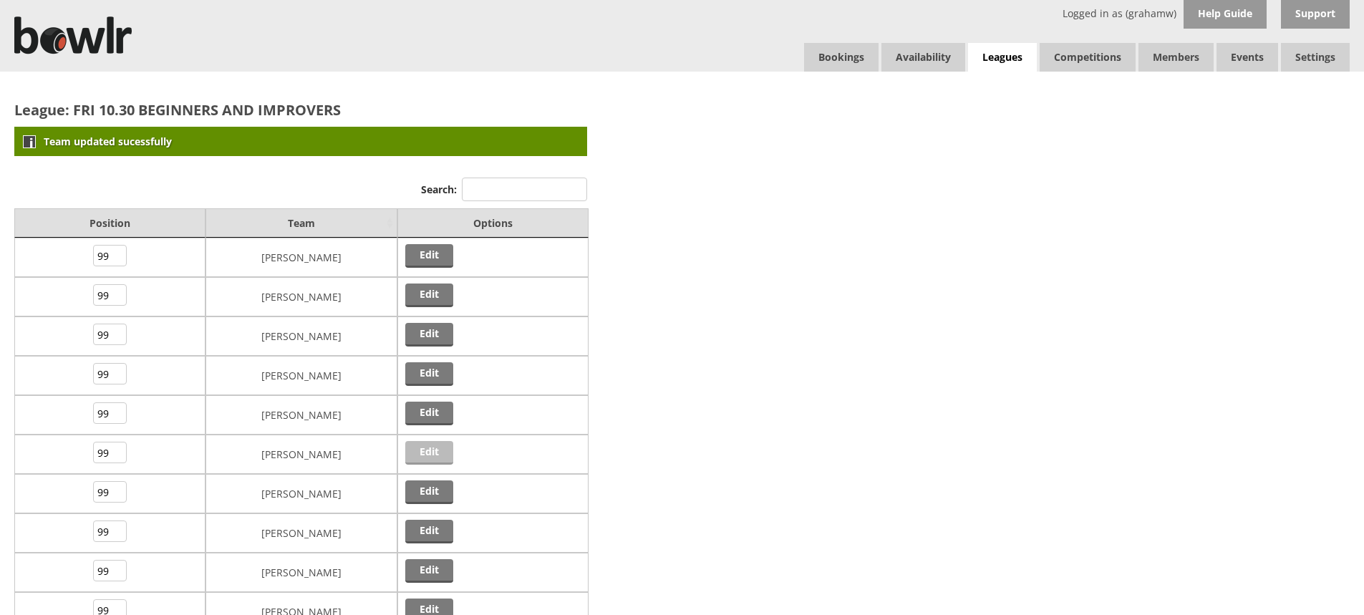
click at [440, 449] on link "Edit" at bounding box center [429, 453] width 48 height 24
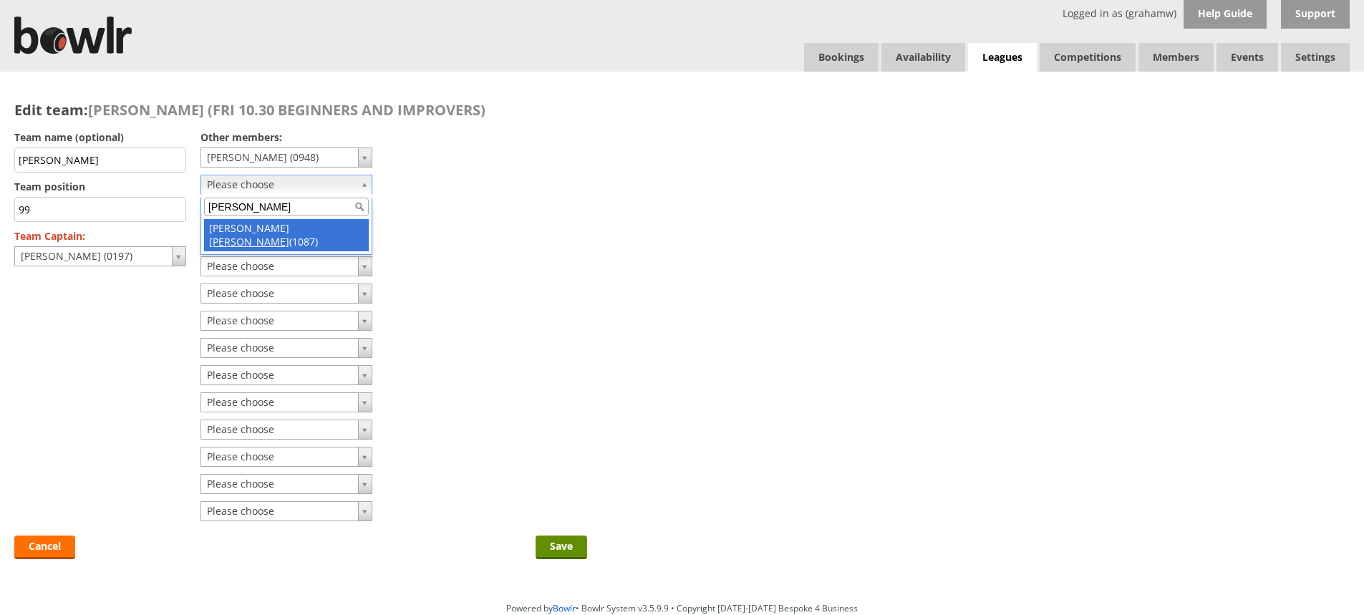
type input "pugh"
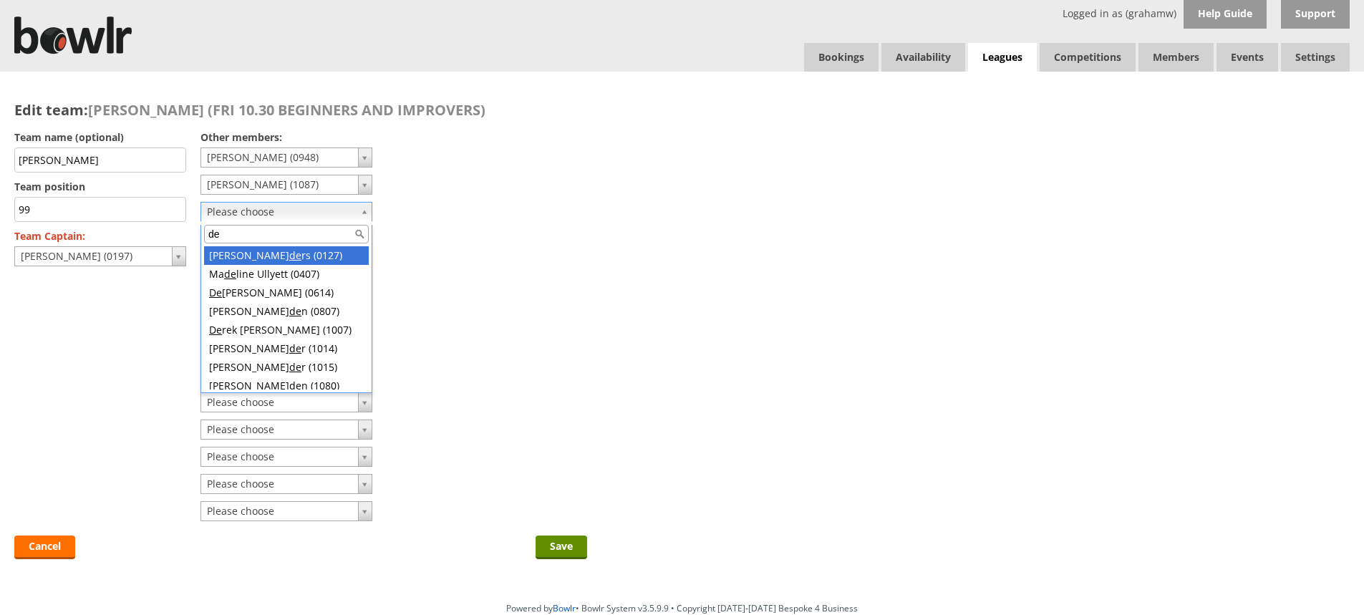
type input "d"
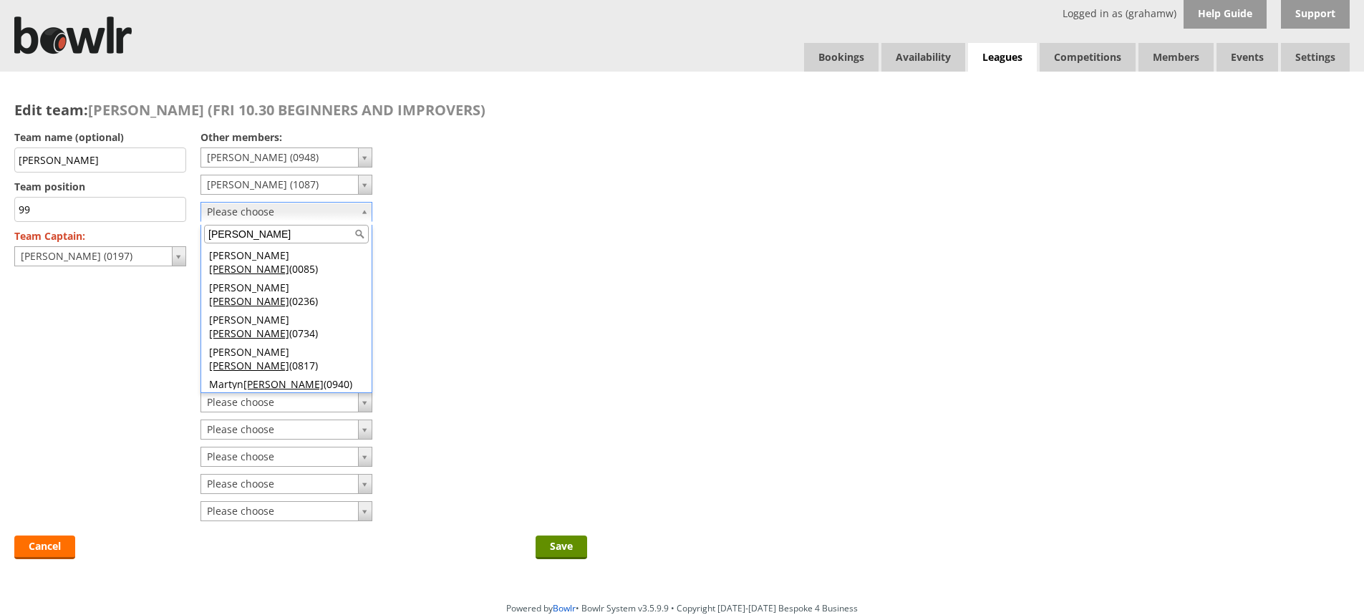
type input "smith"
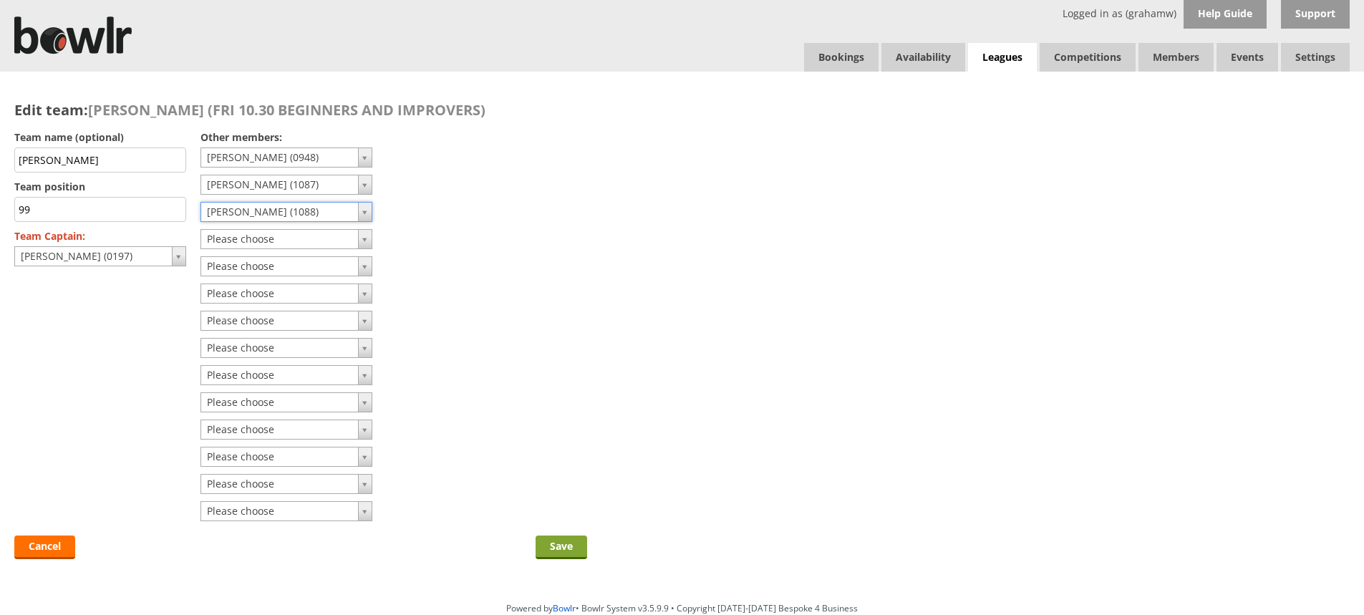
click at [558, 544] on input "Save" at bounding box center [562, 548] width 52 height 24
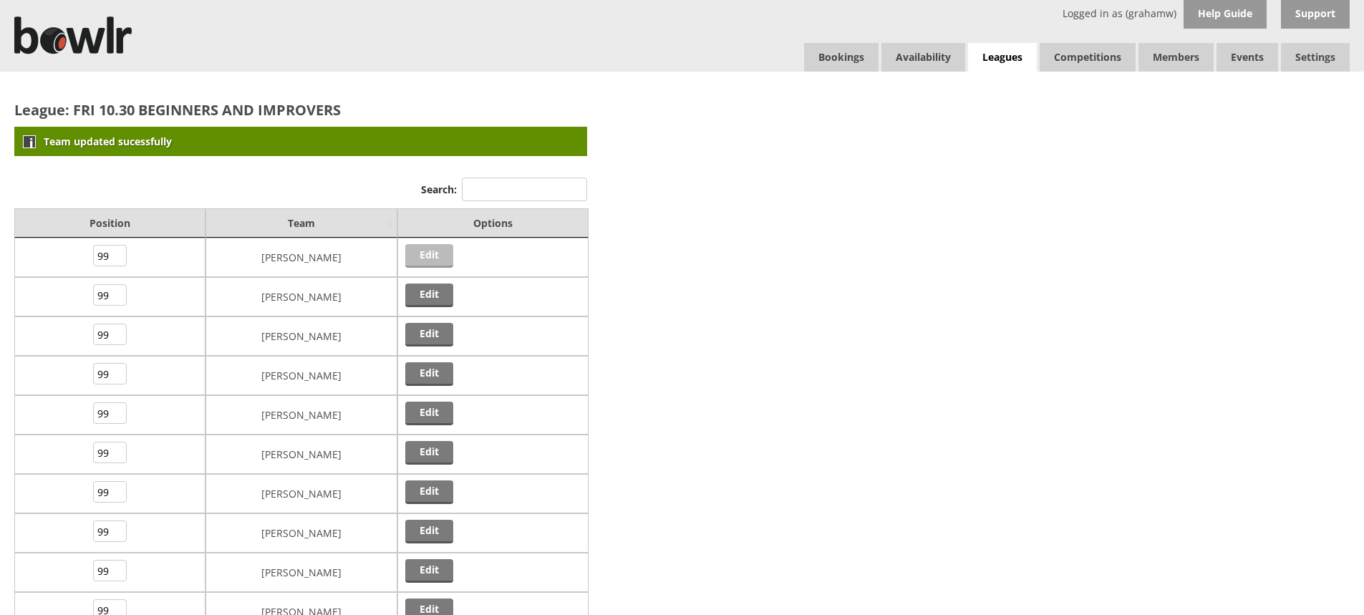
click at [423, 252] on link "Edit" at bounding box center [429, 256] width 48 height 24
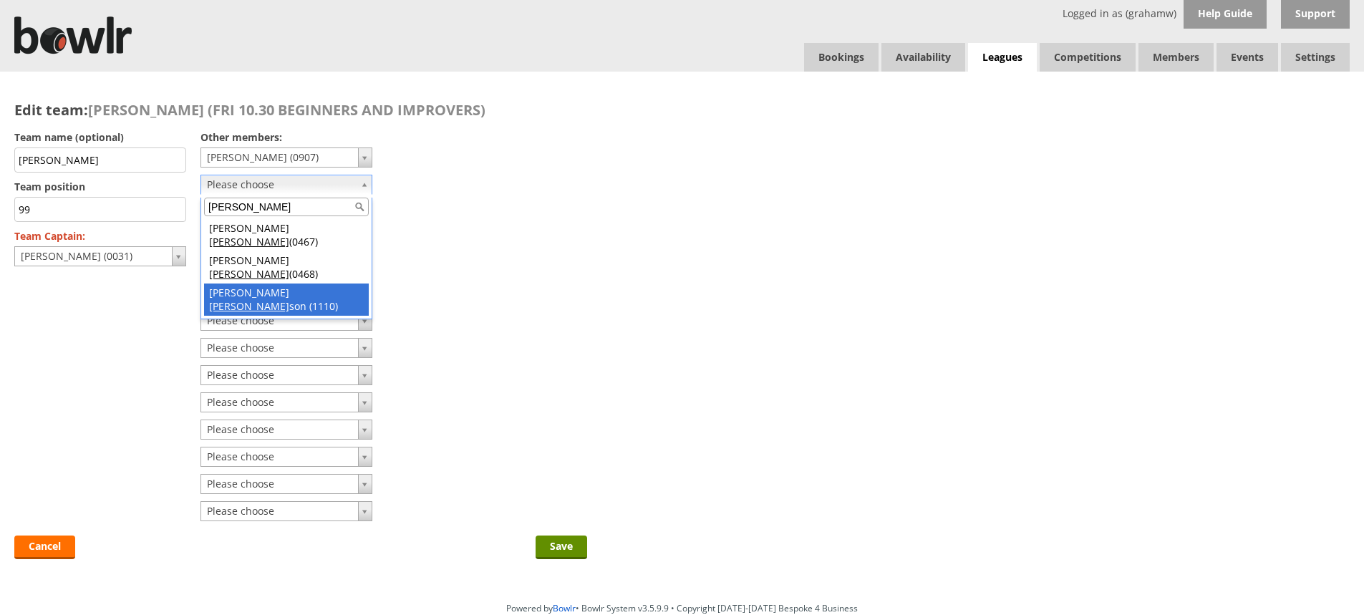
type input "atkin"
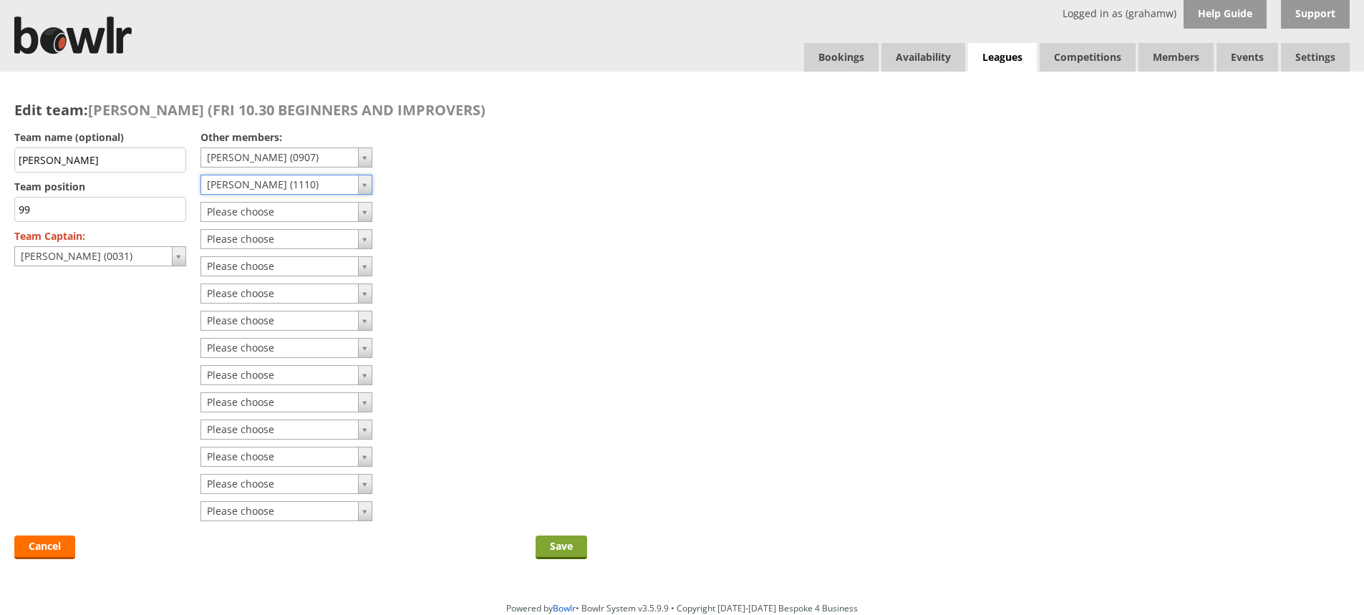
click at [559, 544] on input "Save" at bounding box center [562, 548] width 52 height 24
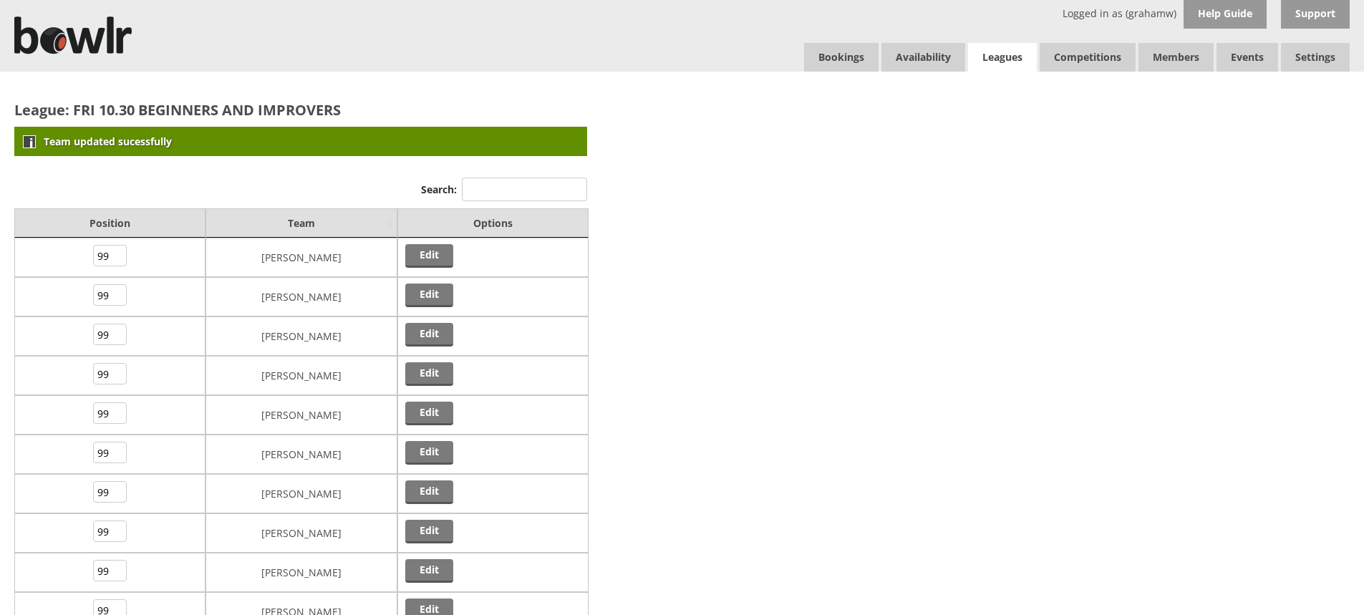
click at [1004, 53] on link "Leagues" at bounding box center [1002, 57] width 69 height 29
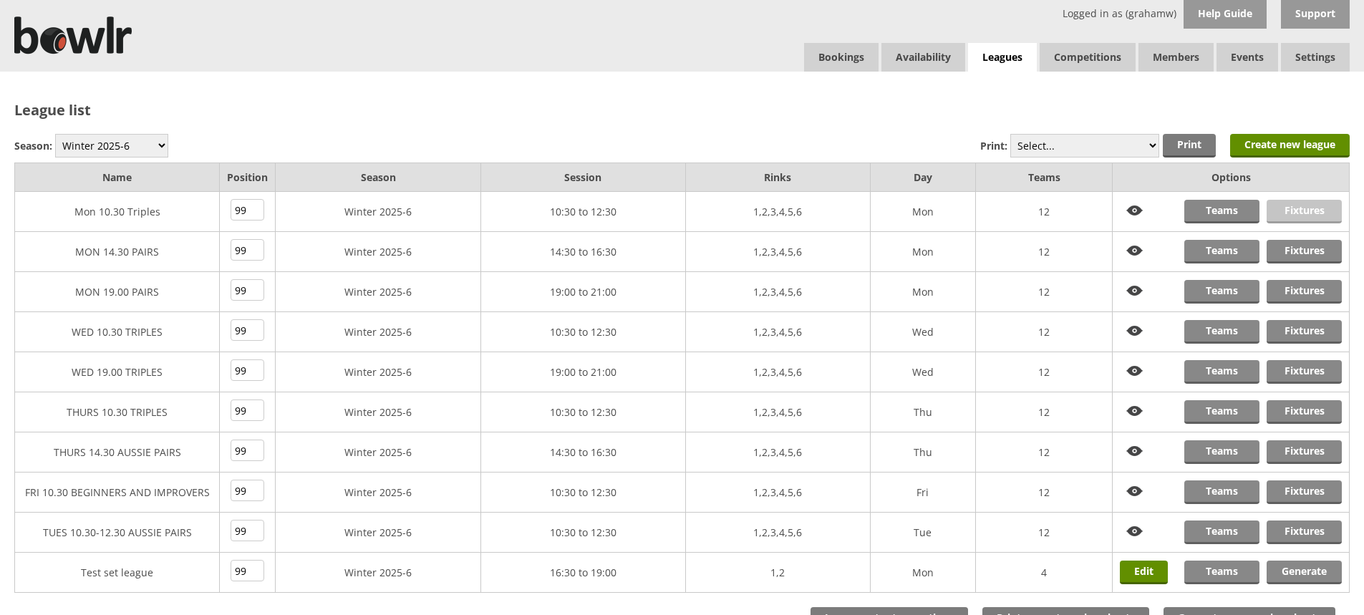
click at [1311, 208] on link "Fixtures" at bounding box center [1304, 212] width 75 height 24
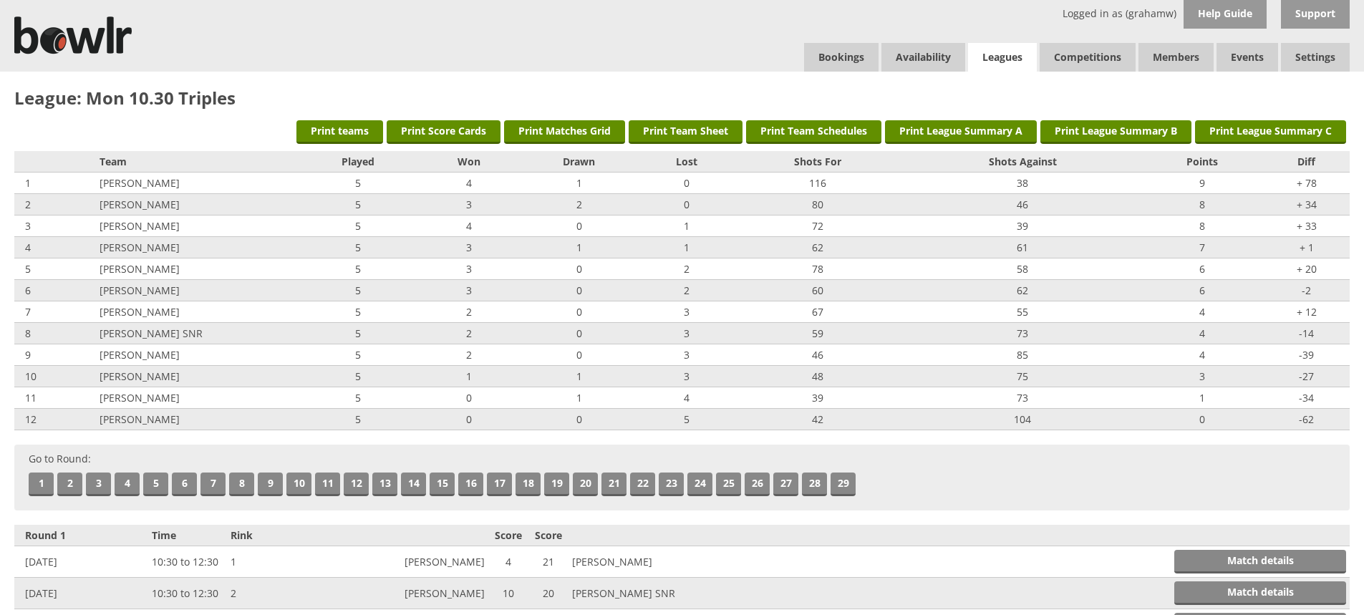
click at [1024, 57] on link "Leagues" at bounding box center [1002, 57] width 69 height 29
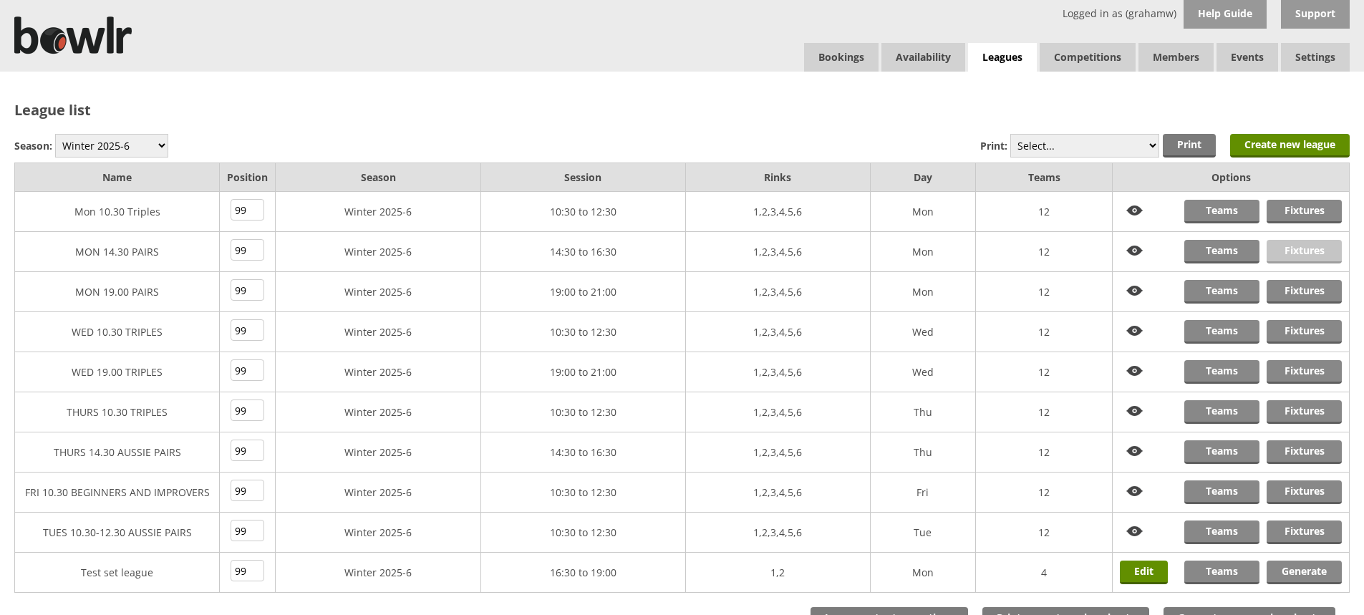
click at [1293, 245] on link "Fixtures" at bounding box center [1304, 252] width 75 height 24
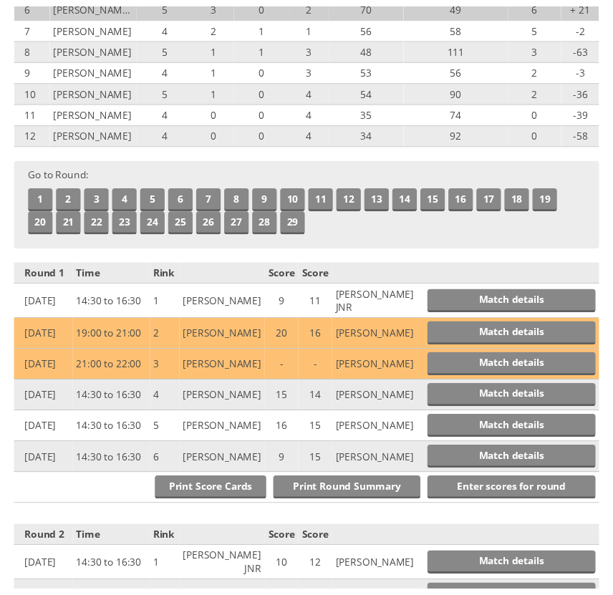
scroll to position [334, 0]
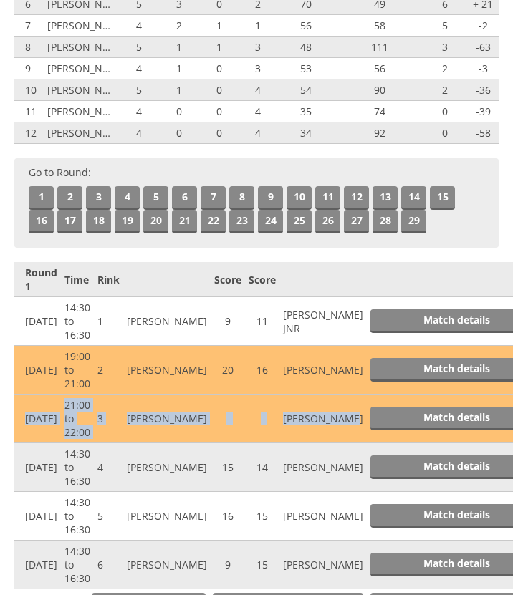
drag, startPoint x: 313, startPoint y: 423, endPoint x: 25, endPoint y: 410, distance: 288.2
click at [25, 410] on tr "8 Sep 2025 21:00 to 22:00 3 Robert Maxwell - - Bill Western Match details" at bounding box center [279, 419] width 531 height 49
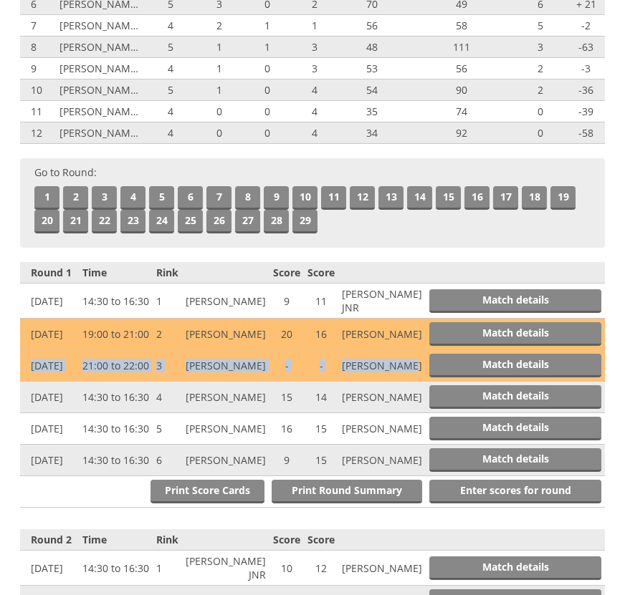
scroll to position [310, 0]
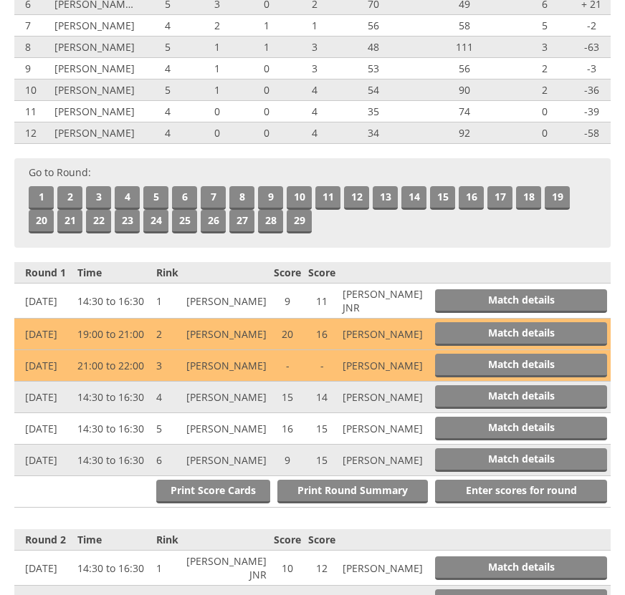
click at [426, 364] on td "Match details" at bounding box center [518, 366] width 184 height 32
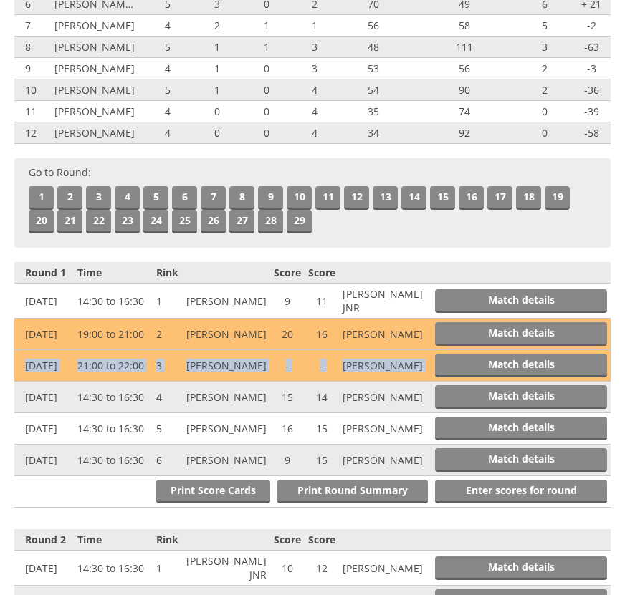
drag, startPoint x: 402, startPoint y: 364, endPoint x: 16, endPoint y: 362, distance: 385.4
click at [16, 362] on tr "8 Sep 2025 21:00 to 22:00 3 Robert Maxwell - - Bill Western Match details" at bounding box center [312, 366] width 596 height 32
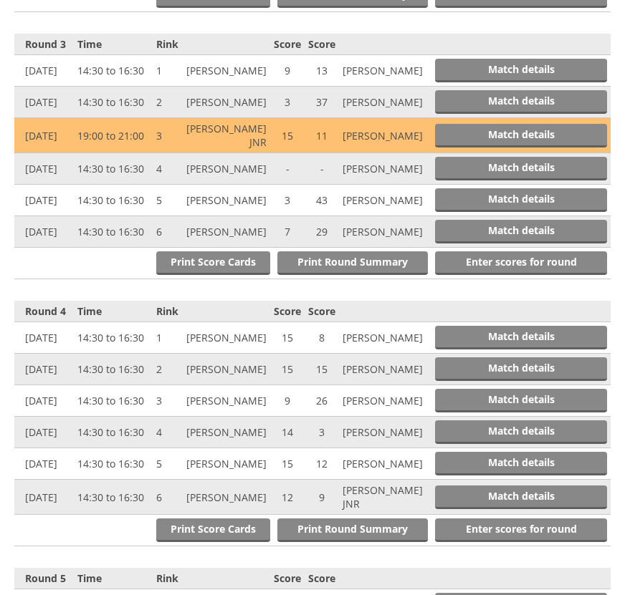
scroll to position [1098, 0]
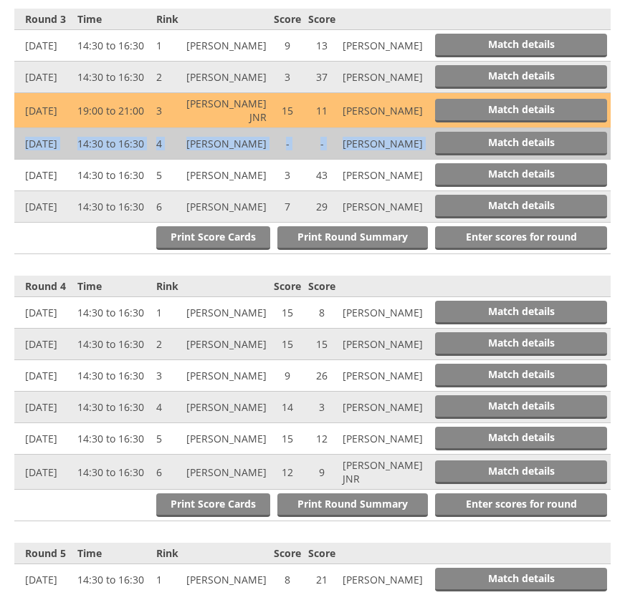
drag, startPoint x: 406, startPoint y: 186, endPoint x: 22, endPoint y: 188, distance: 383.9
click at [22, 160] on tr "22 Sep 2025 14:30 to 16:30 4 Beryl Walker - - Leslie Watts Match details" at bounding box center [312, 144] width 596 height 32
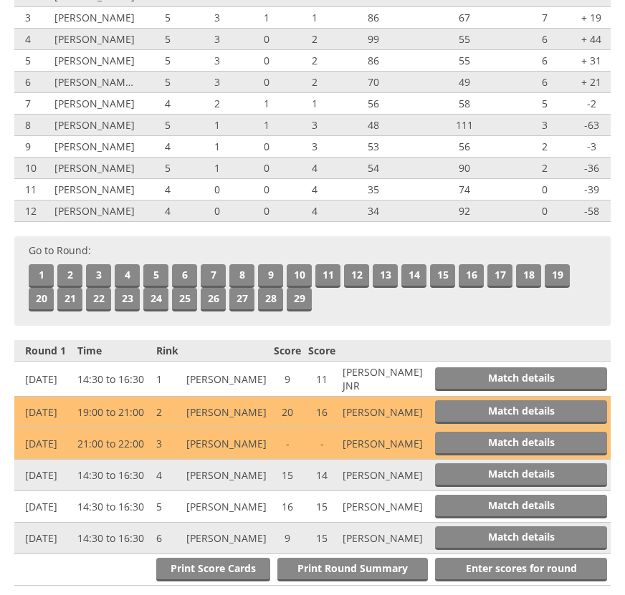
scroll to position [0, 0]
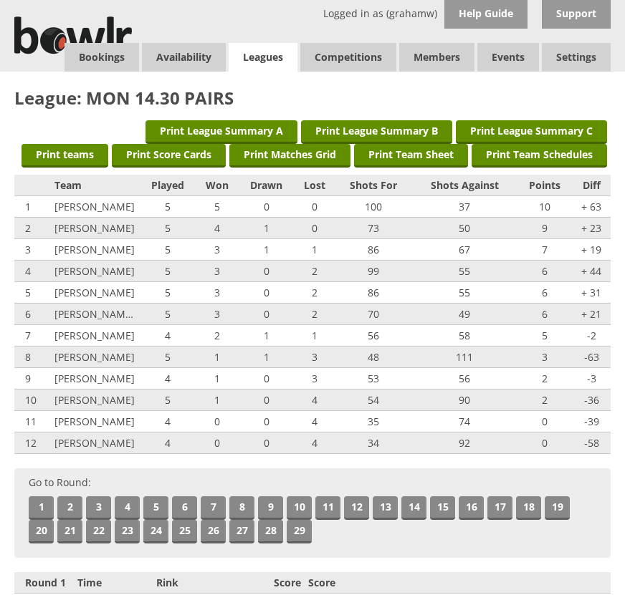
click at [268, 55] on link "Leagues" at bounding box center [262, 57] width 69 height 29
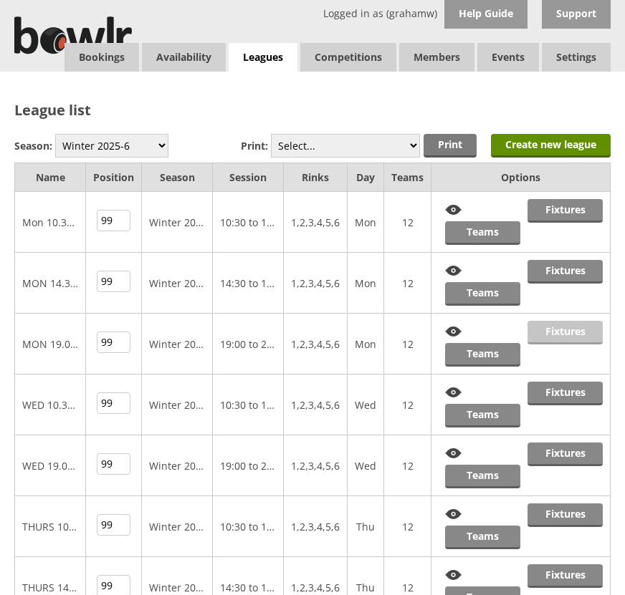
click at [559, 329] on link "Fixtures" at bounding box center [564, 333] width 75 height 24
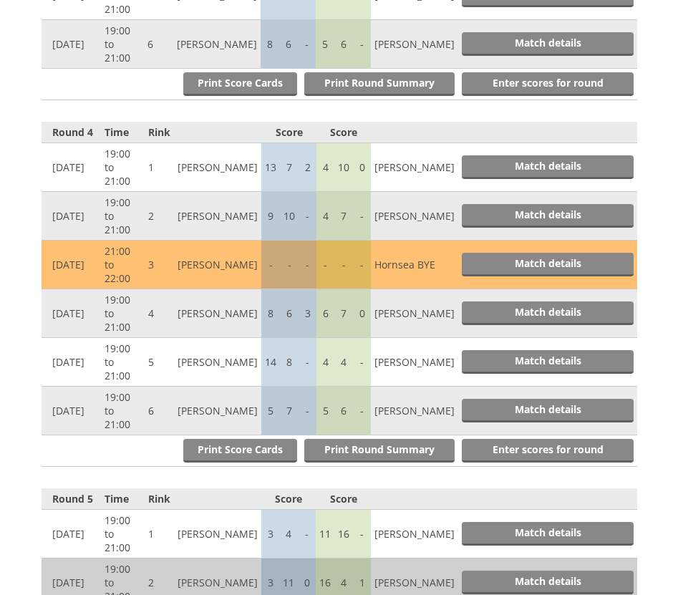
scroll to position [1576, 0]
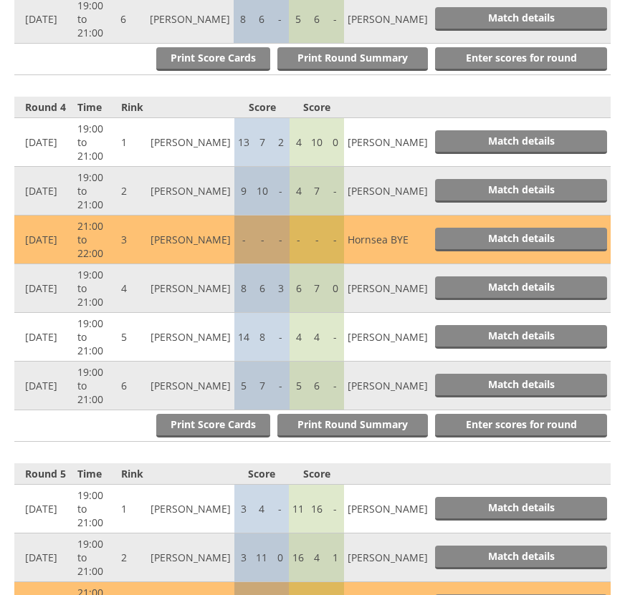
drag, startPoint x: 418, startPoint y: 350, endPoint x: 295, endPoint y: 351, distance: 122.5
drag, startPoint x: 420, startPoint y: 357, endPoint x: 20, endPoint y: 345, distance: 400.6
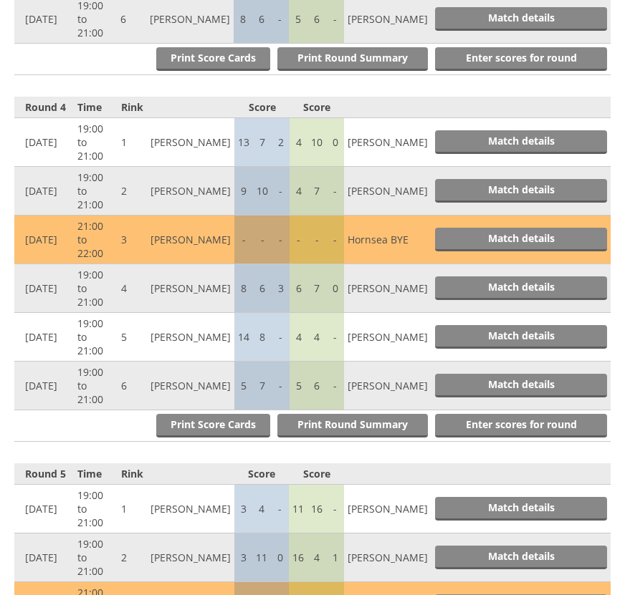
drag, startPoint x: 425, startPoint y: 352, endPoint x: 15, endPoint y: 345, distance: 409.8
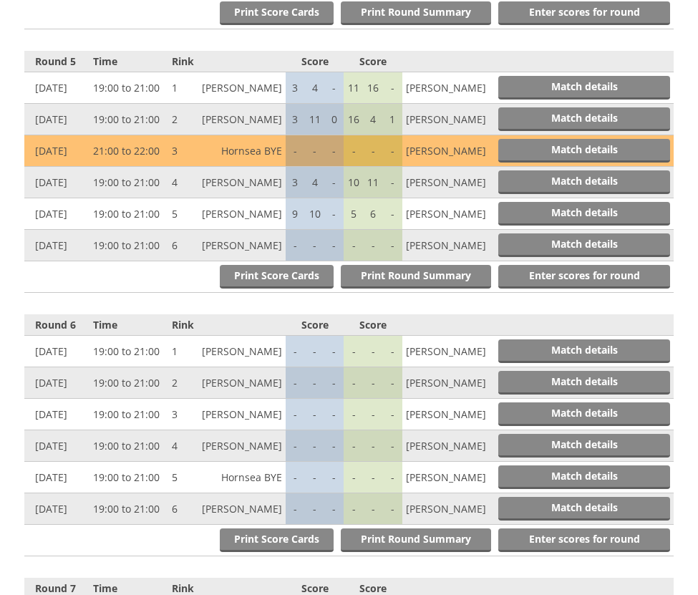
scroll to position [1558, 0]
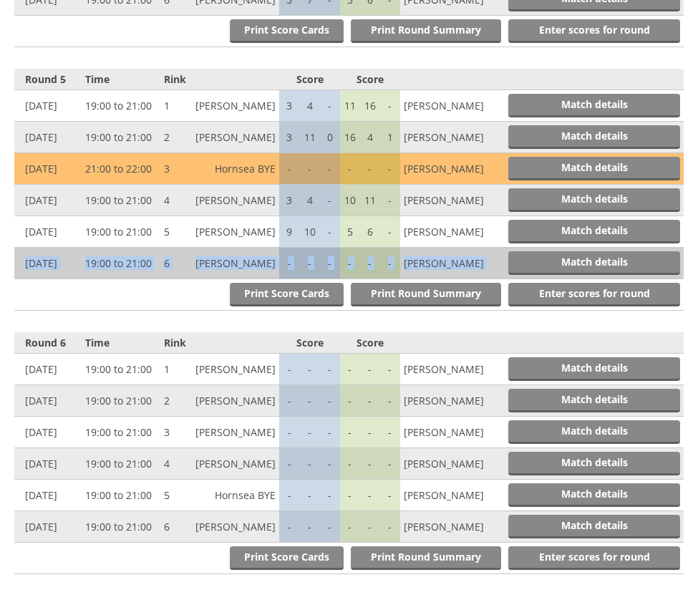
drag, startPoint x: 484, startPoint y: 327, endPoint x: 14, endPoint y: 337, distance: 470.0
click at [14, 279] on tr "6 Oct 2025 19:00 to 21:00 6 Stuart Leech - - - - - - David Houghton Match detai…" at bounding box center [349, 264] width 670 height 32
click at [458, 279] on td "David Houghton" at bounding box center [443, 264] width 87 height 32
click at [466, 279] on td "David Houghton" at bounding box center [443, 264] width 87 height 32
drag, startPoint x: 468, startPoint y: 332, endPoint x: 481, endPoint y: 332, distance: 12.2
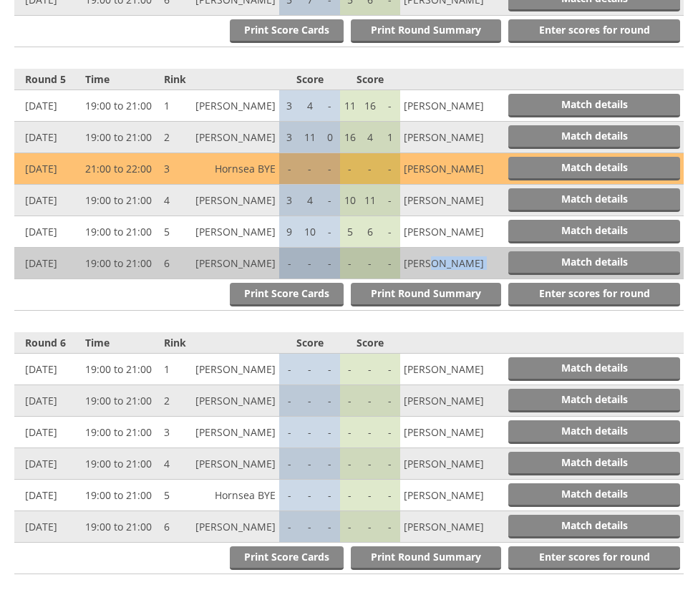
click at [481, 279] on tr "6 Oct 2025 19:00 to 21:00 6 Stuart Leech - - - - - - David Houghton Match detai…" at bounding box center [349, 264] width 670 height 32
click at [496, 279] on td "Match details" at bounding box center [586, 264] width 196 height 32
drag, startPoint x: 497, startPoint y: 322, endPoint x: 21, endPoint y: 335, distance: 476.5
click at [21, 279] on tr "6 Oct 2025 19:00 to 21:00 6 Stuart Leech - - - - - - David Houghton Match detai…" at bounding box center [349, 264] width 670 height 32
click at [490, 279] on td "Match details" at bounding box center [586, 264] width 196 height 32
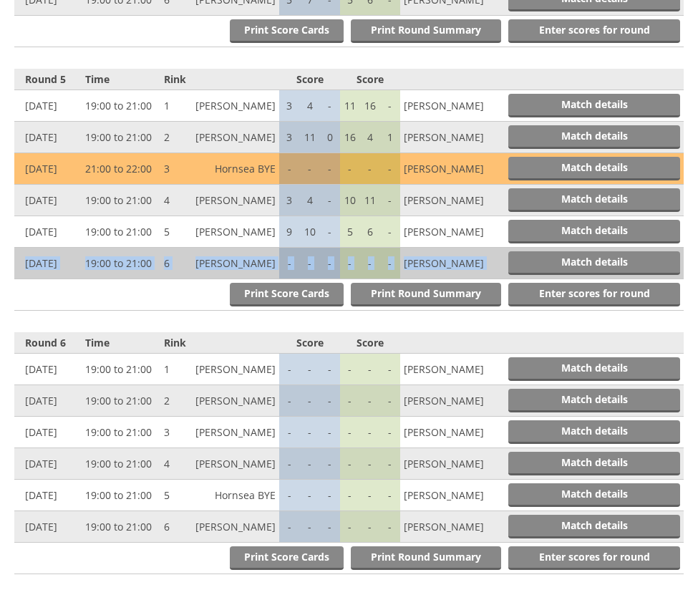
drag, startPoint x: 491, startPoint y: 337, endPoint x: 21, endPoint y: 338, distance: 469.9
click at [21, 279] on tr "6 Oct 2025 19:00 to 21:00 6 Stuart Leech - - - - - - David Houghton Match detai…" at bounding box center [349, 264] width 670 height 32
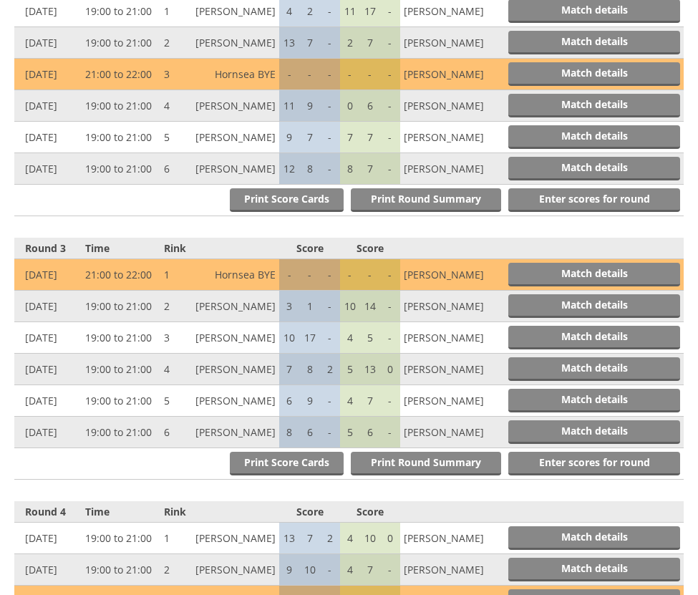
scroll to position [0, 0]
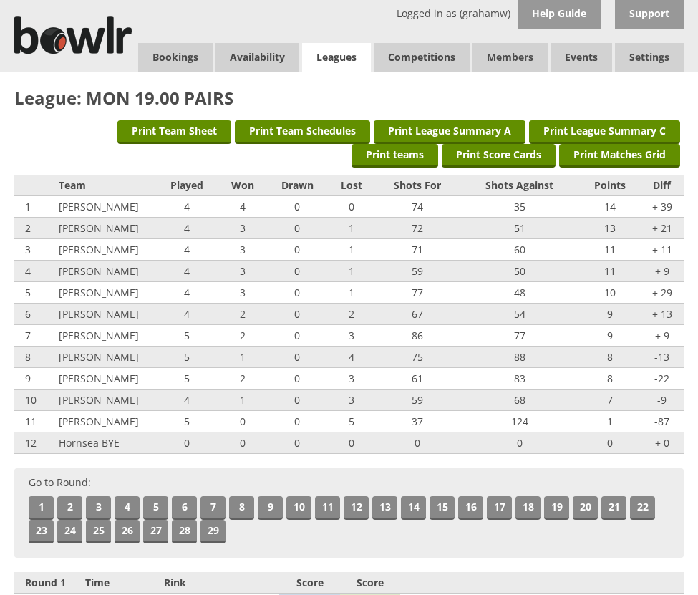
click at [322, 53] on link "Leagues" at bounding box center [336, 57] width 69 height 29
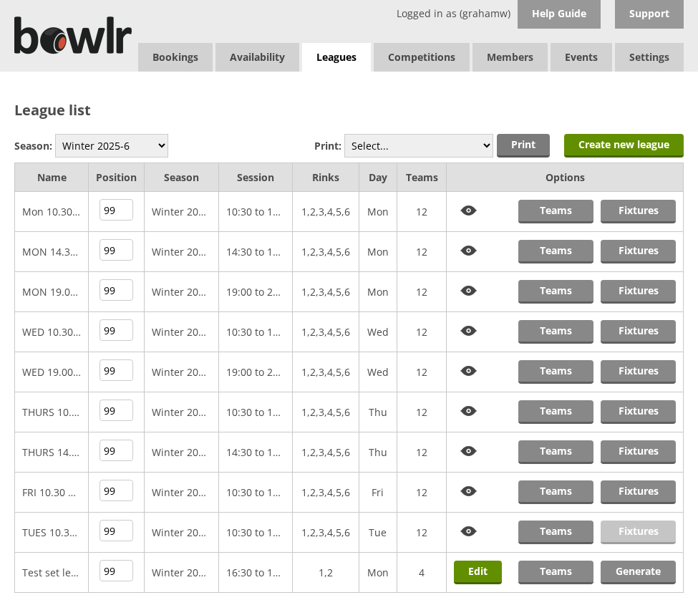
click at [635, 531] on link "Fixtures" at bounding box center [638, 533] width 75 height 24
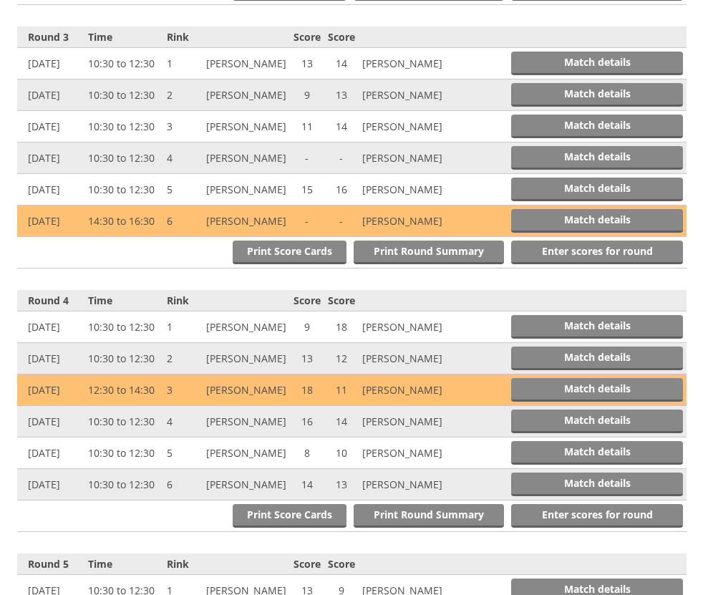
scroll to position [1074, 0]
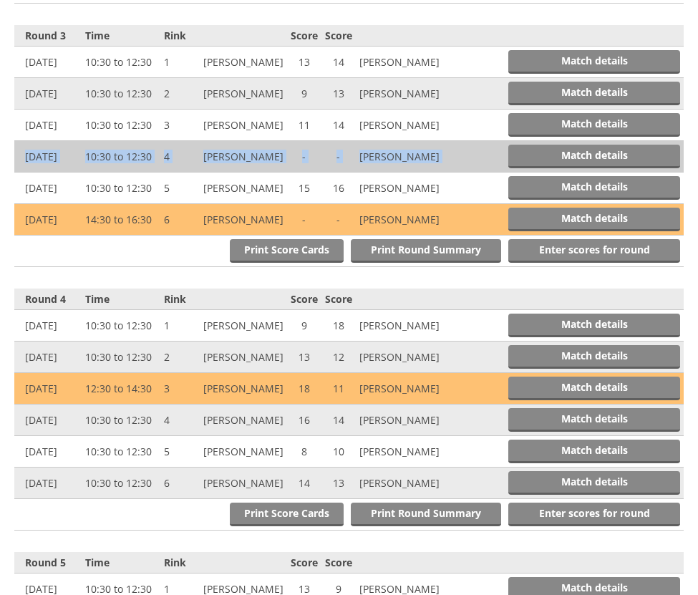
drag, startPoint x: 477, startPoint y: 196, endPoint x: 14, endPoint y: 196, distance: 462.7
click at [14, 173] on tr "23 Sep 2025 10:30 to 12:30 4 Stuart Kemp - - David Grainger Match details" at bounding box center [349, 157] width 670 height 32
click at [493, 173] on td "Match details" at bounding box center [563, 157] width 241 height 32
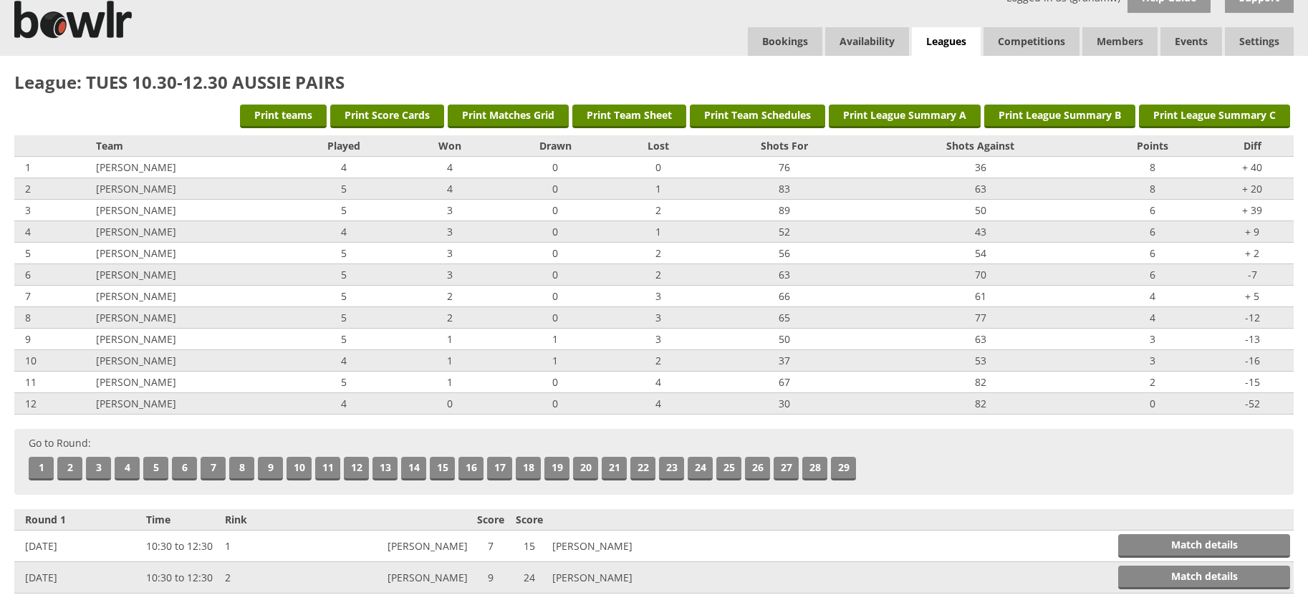
scroll to position [0, 0]
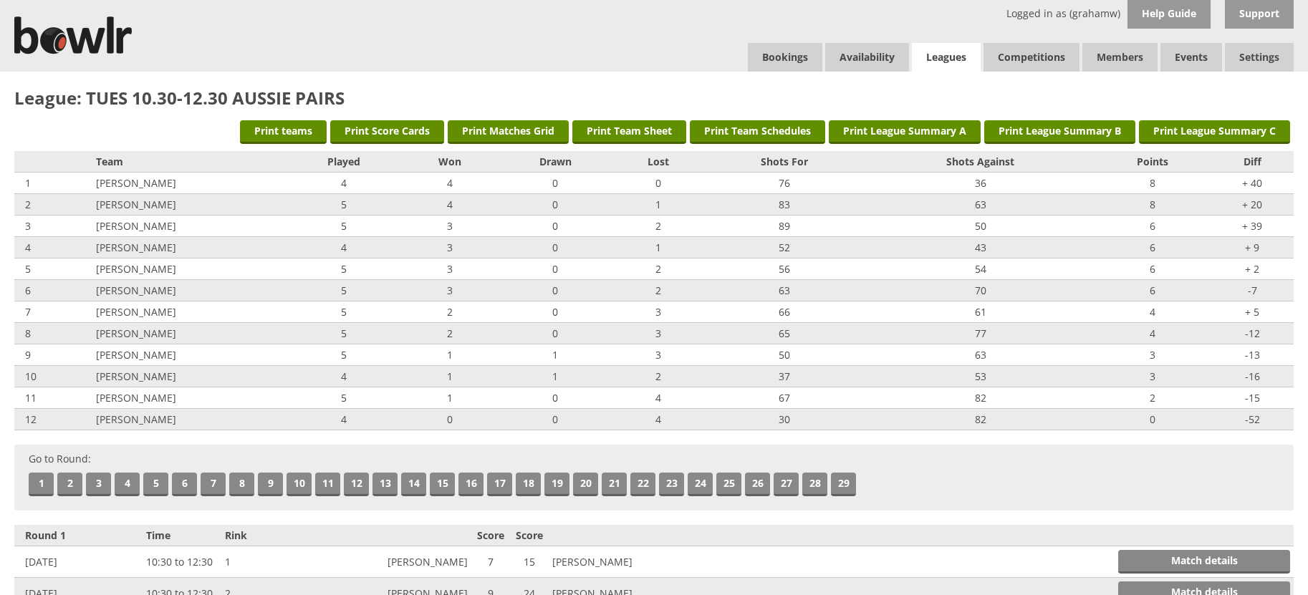
click at [698, 58] on link "Leagues" at bounding box center [946, 57] width 69 height 29
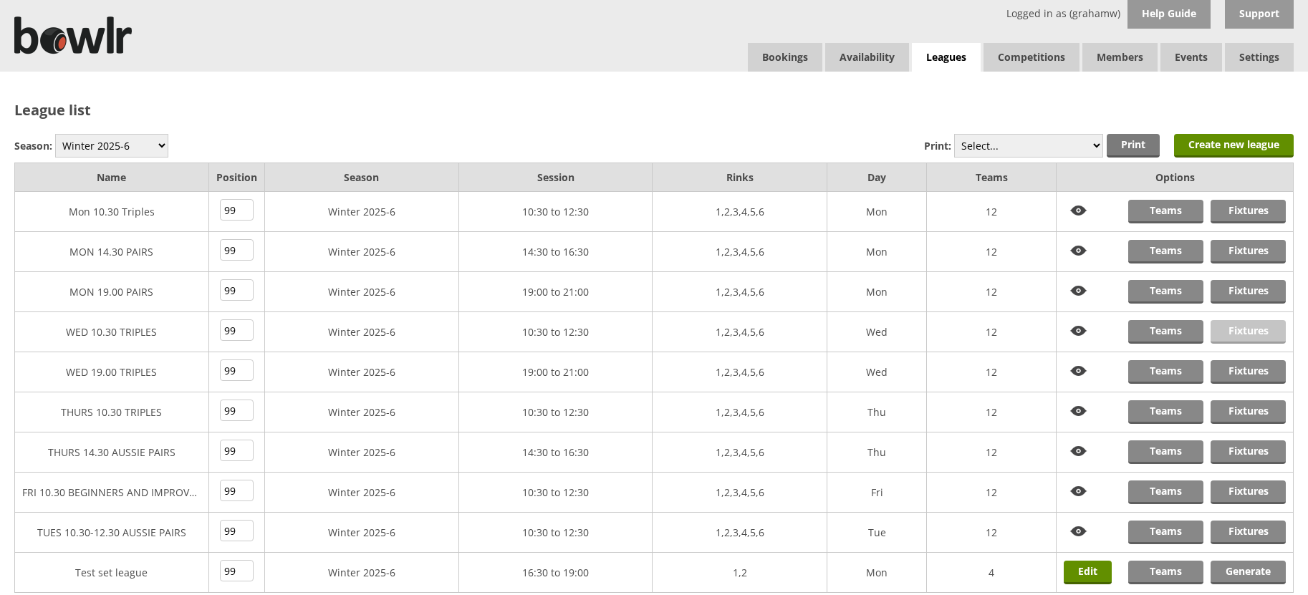
click at [1238, 329] on link "Fixtures" at bounding box center [1247, 332] width 75 height 24
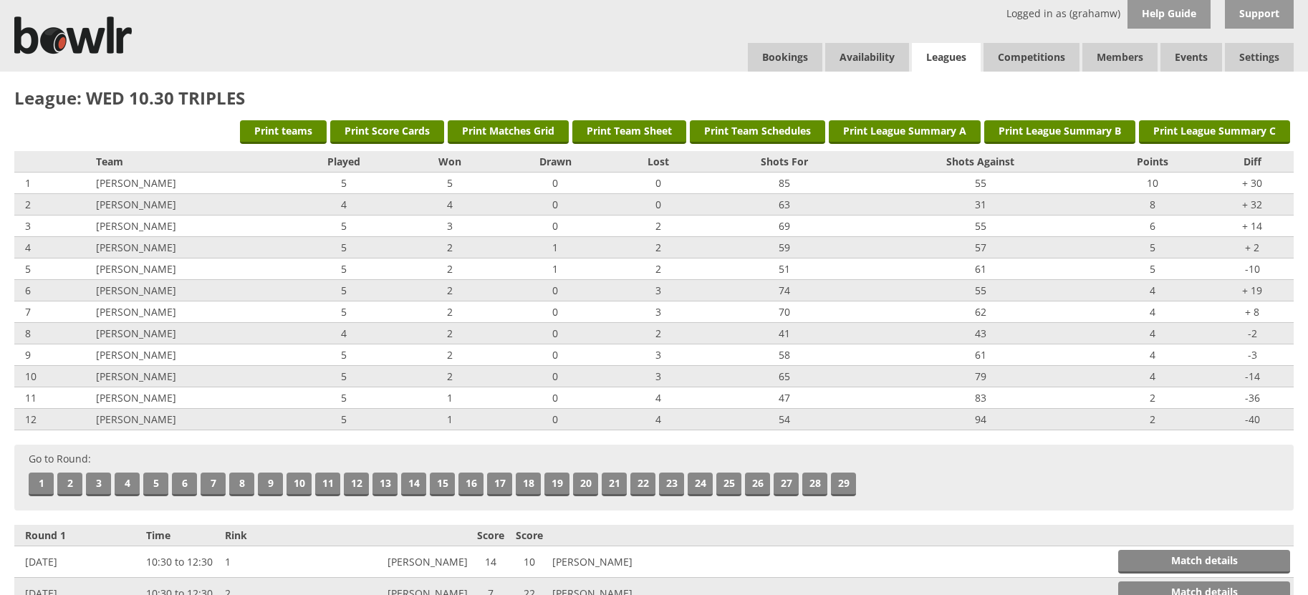
click at [940, 55] on link "Leagues" at bounding box center [946, 57] width 69 height 29
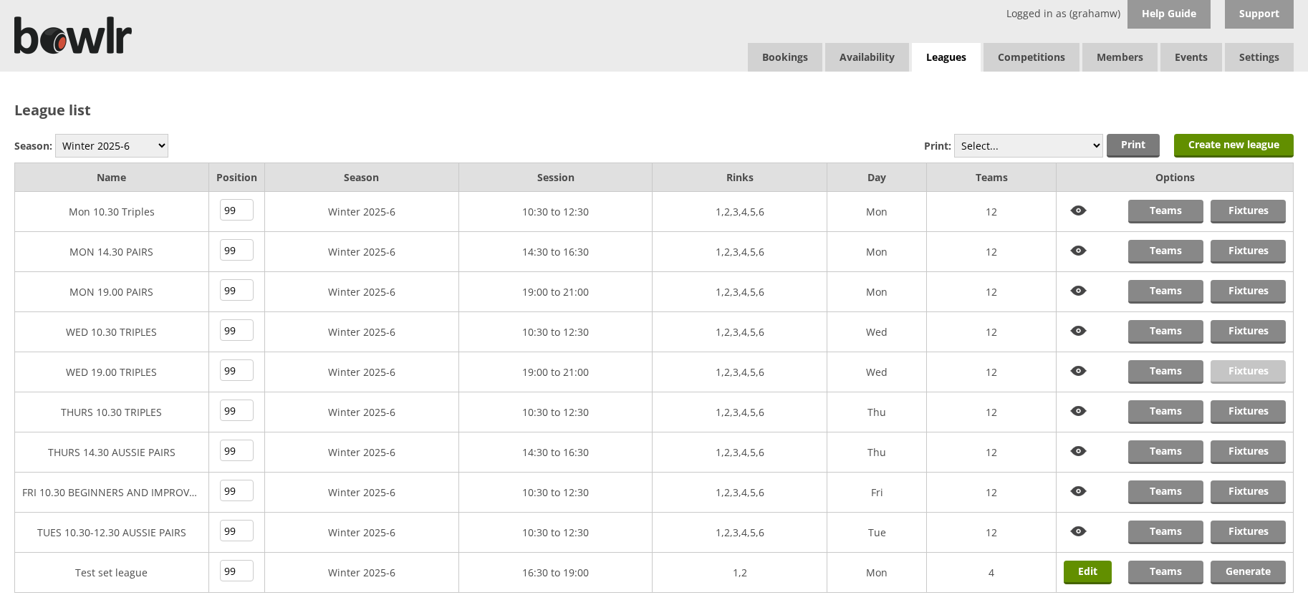
click at [1242, 370] on link "Fixtures" at bounding box center [1247, 372] width 75 height 24
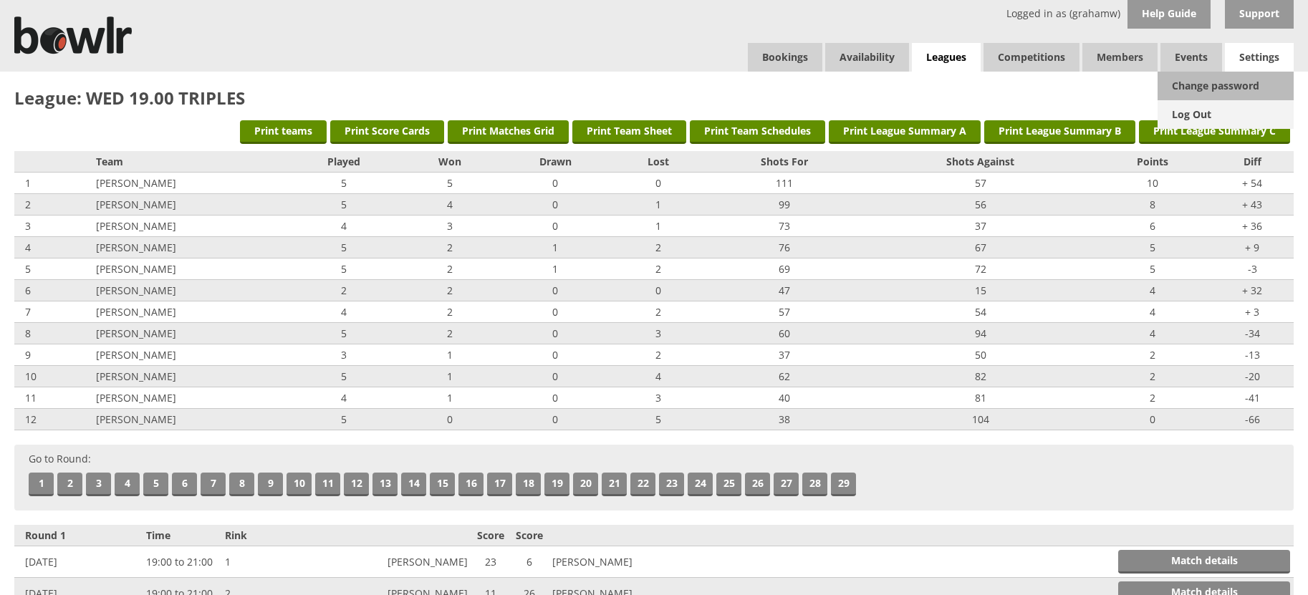
click at [1183, 115] on link "Log Out" at bounding box center [1225, 114] width 136 height 29
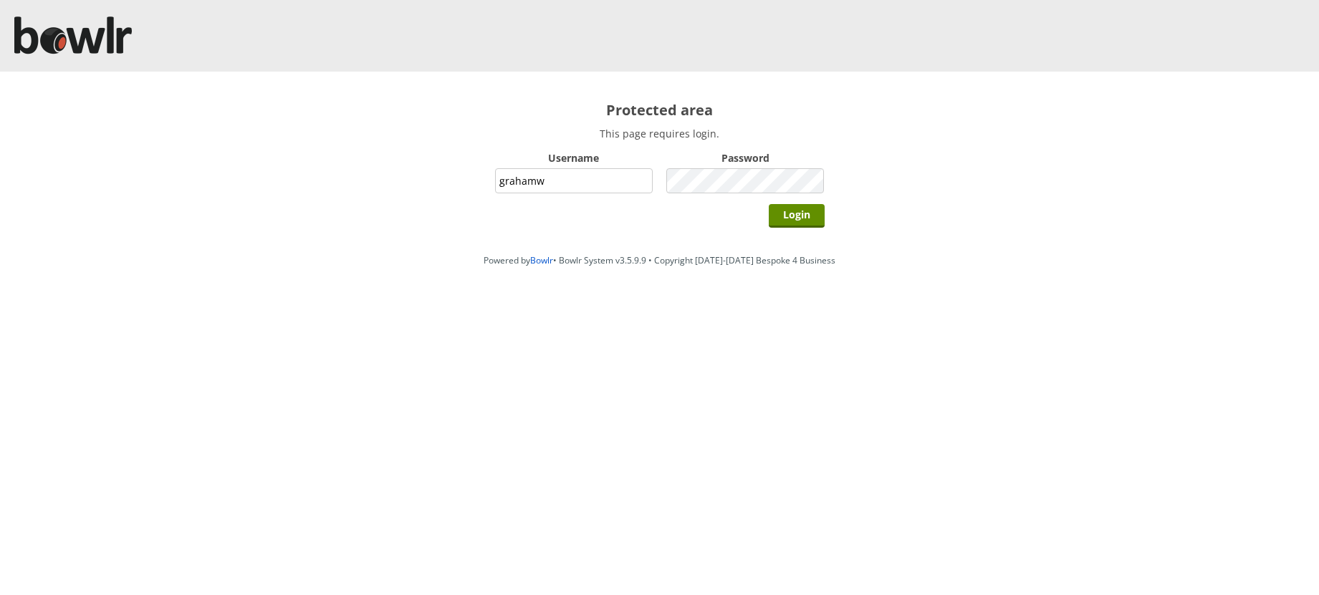
click at [598, 171] on input "grahamw" at bounding box center [574, 180] width 158 height 25
type input "hornseaindoorbowlsclub"
click at [786, 216] on input "Login" at bounding box center [797, 216] width 56 height 24
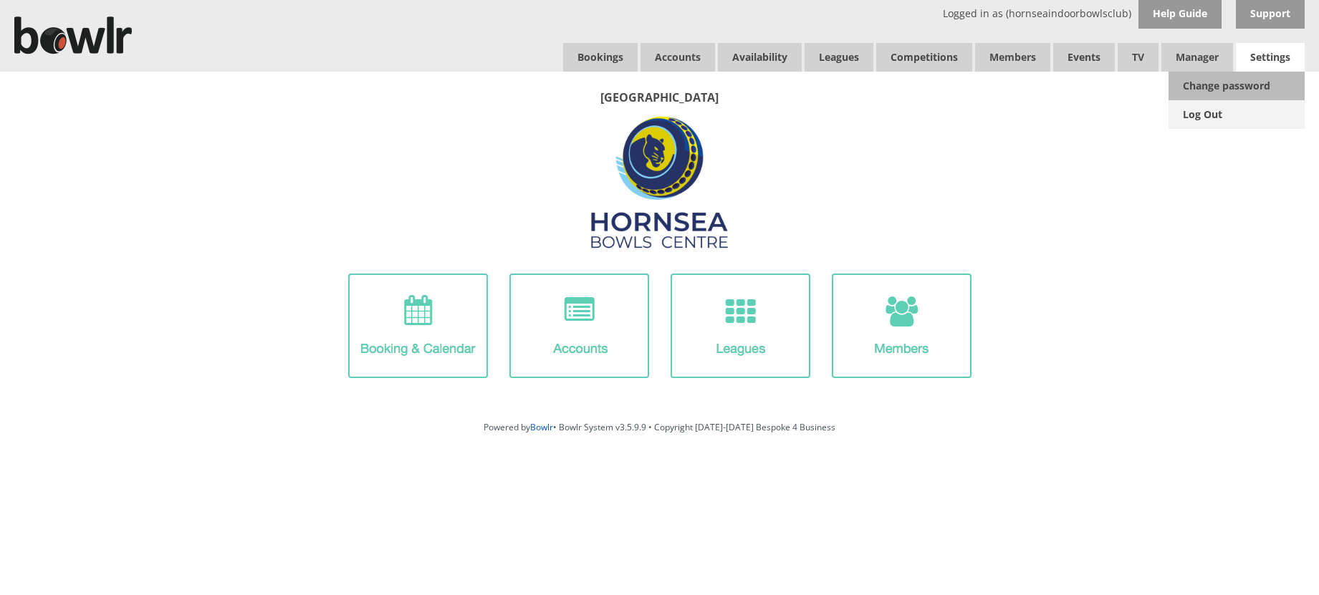
click at [1203, 115] on link "Log Out" at bounding box center [1236, 114] width 136 height 29
